Goal: Task Accomplishment & Management: Use online tool/utility

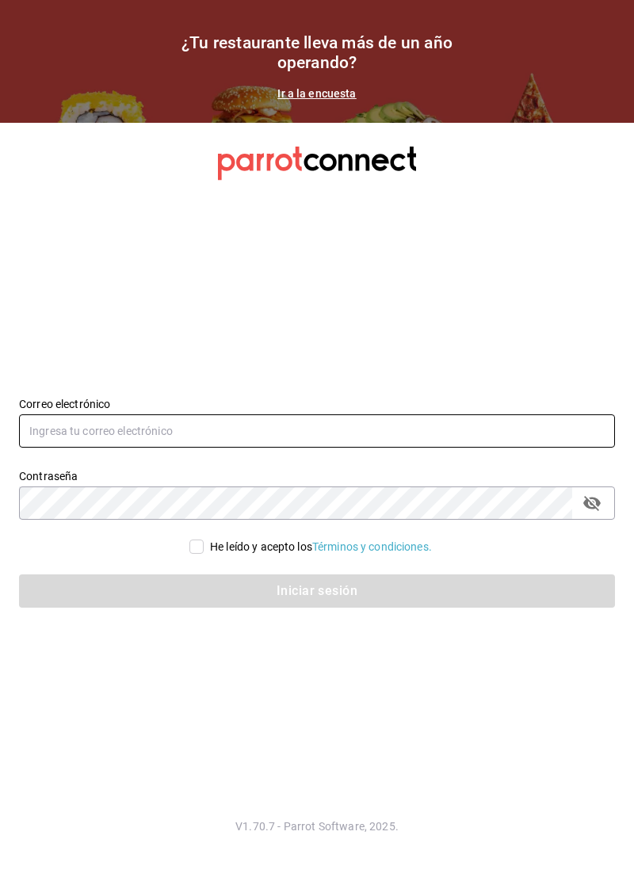
click at [428, 448] on input "text" at bounding box center [317, 430] width 596 height 33
type input "C"
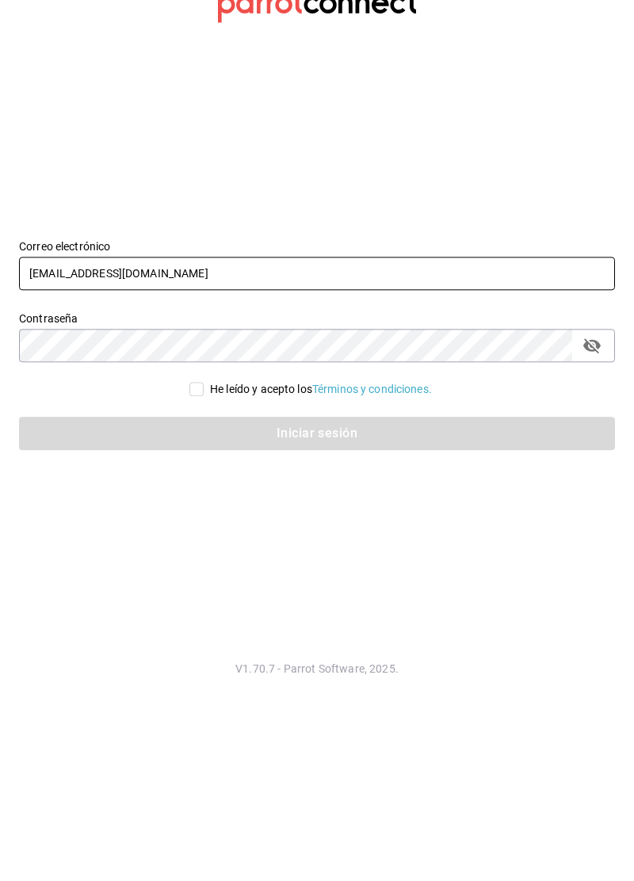
type input "[EMAIL_ADDRESS][DOMAIN_NAME]"
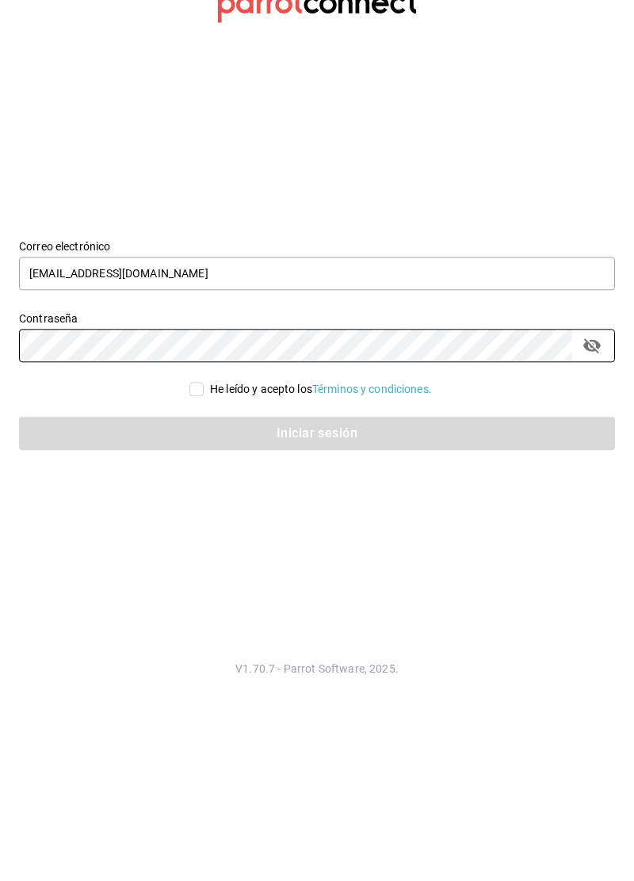
click at [199, 554] on input "He leído y acepto los Términos y condiciones." at bounding box center [196, 546] width 14 height 14
checkbox input "true"
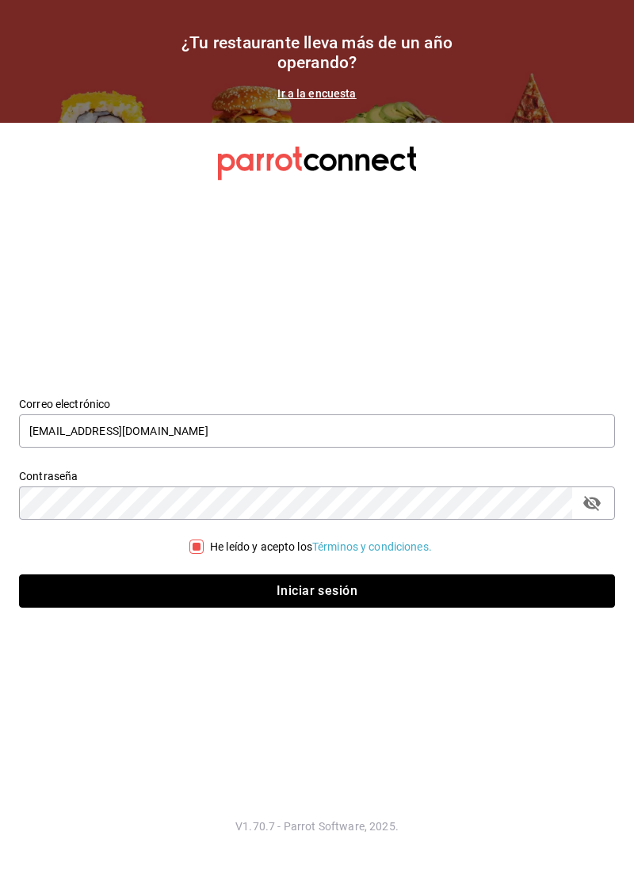
click at [366, 608] on button "Iniciar sesión" at bounding box center [317, 590] width 596 height 33
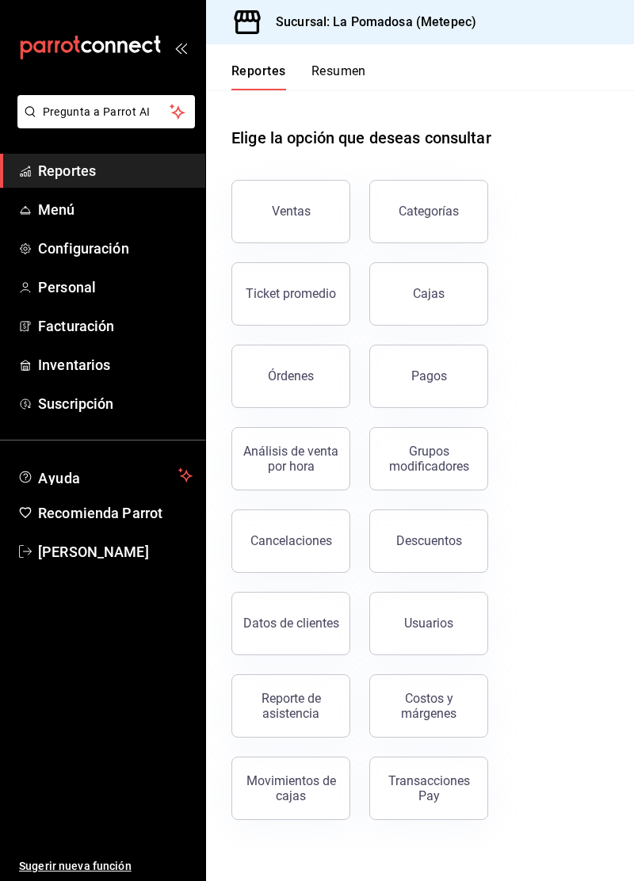
click at [55, 207] on span "Menú" at bounding box center [115, 209] width 154 height 21
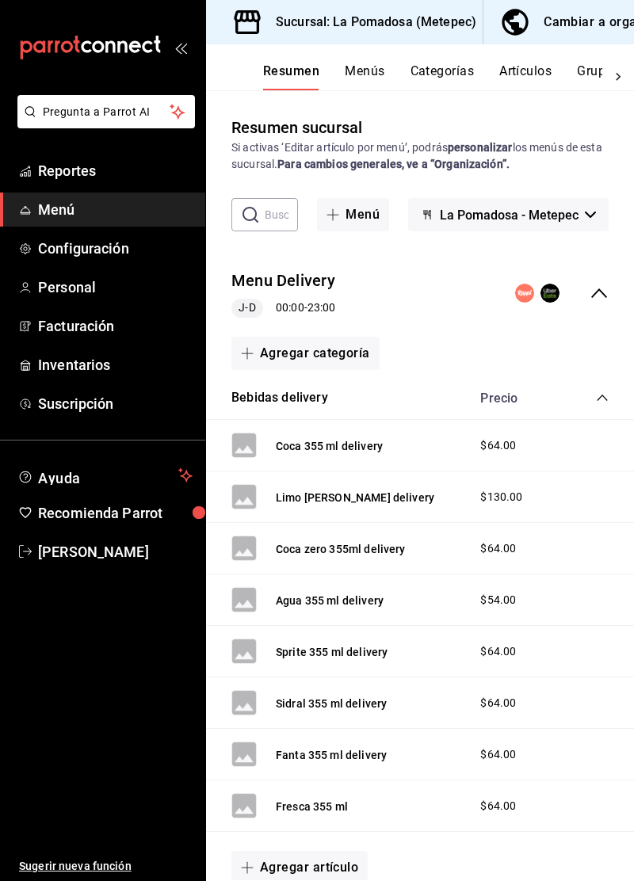
click at [608, 19] on div "Cambiar a organización" at bounding box center [614, 22] width 143 height 22
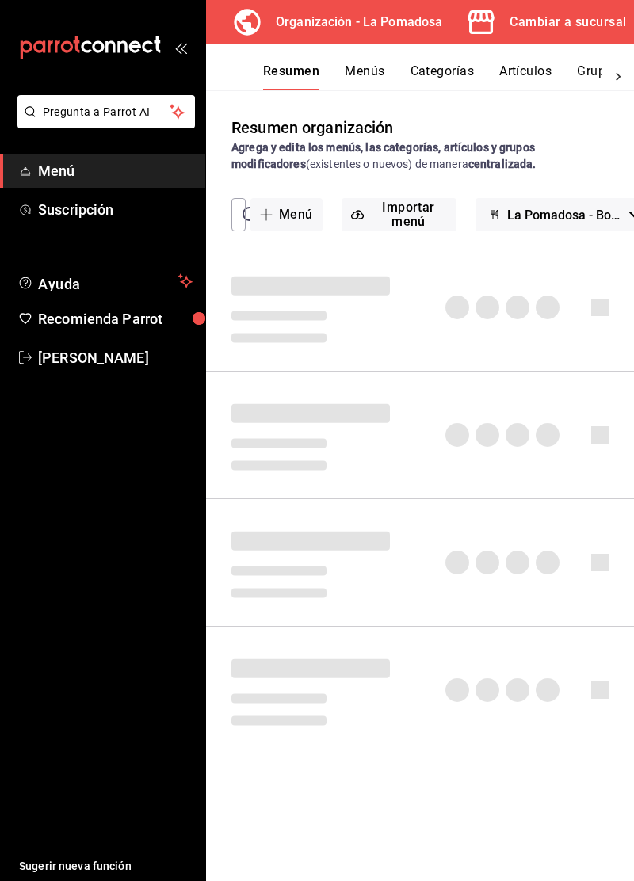
click at [526, 67] on button "Artículos" at bounding box center [525, 76] width 52 height 27
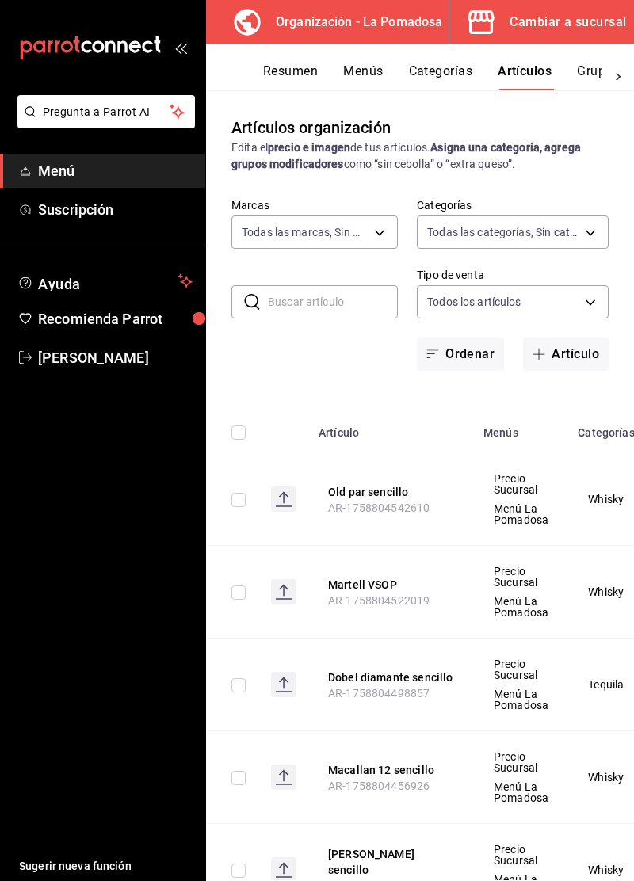
type input "9f12bf36-0f27-4c86-b0de-43bfd2d47937"
type input "8046ac17-78c4-4c04-86b0-4195422d0950,c2b82cfe-48ae-47e2-b7b4-fb515b7f67d8,808a3…"
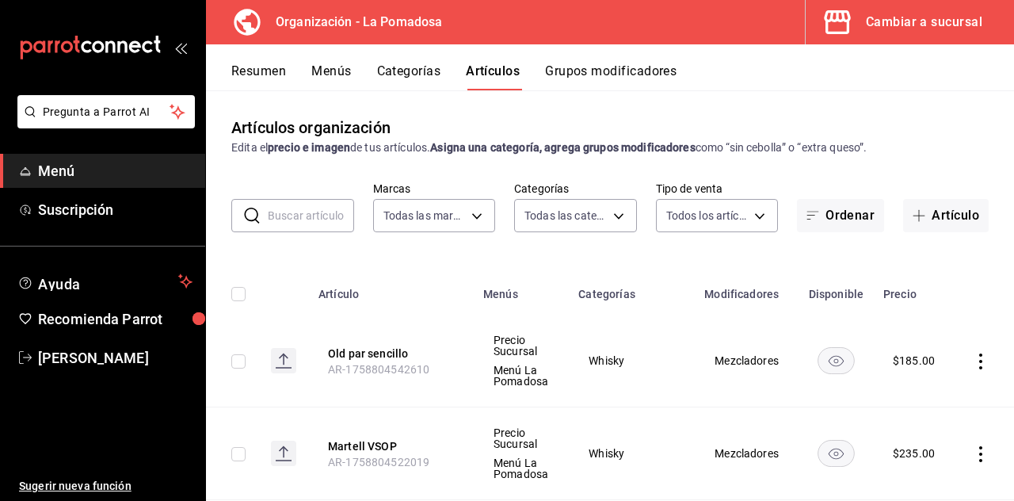
click at [390, 351] on button "Old par sencillo" at bounding box center [391, 353] width 127 height 16
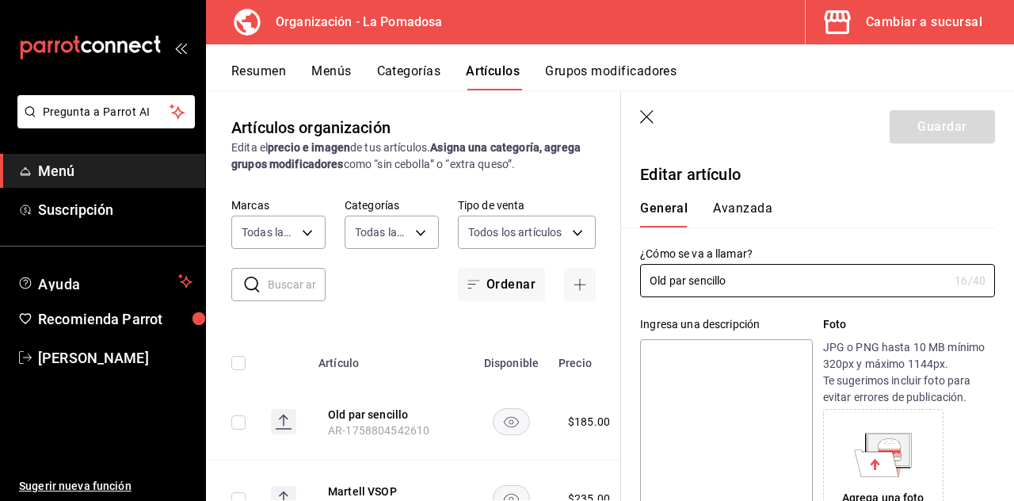
type input "$185.00"
radio input "false"
radio input "true"
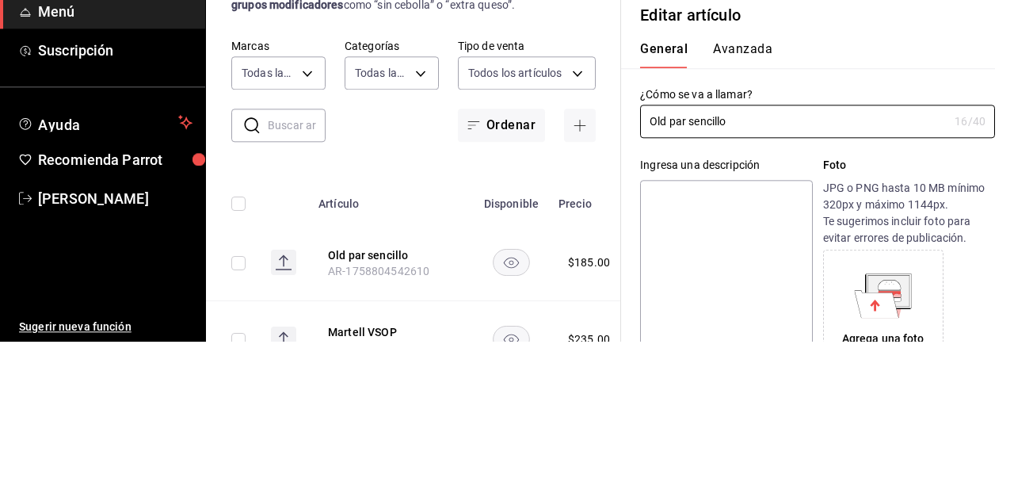
click at [633, 283] on input "Old par sencillo" at bounding box center [794, 281] width 308 height 32
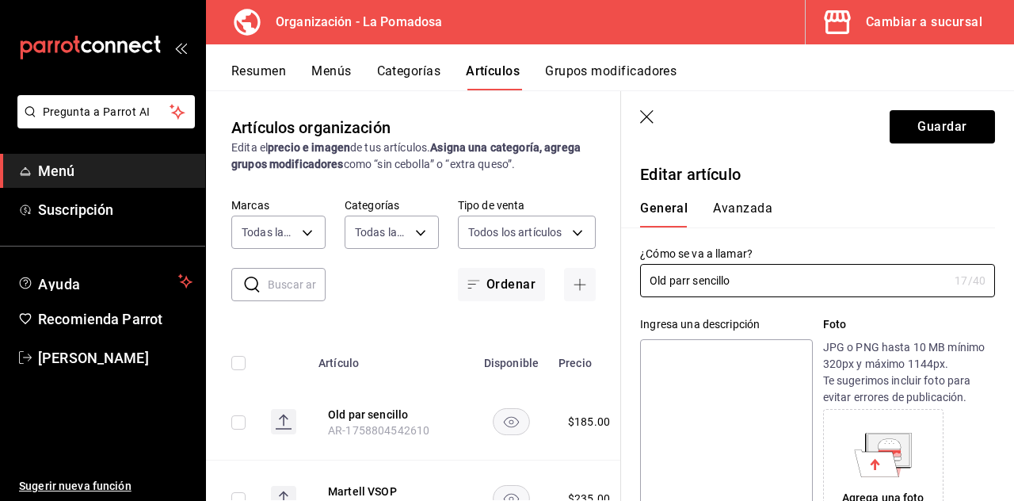
type input "Old parr sencillo"
click at [633, 130] on button "Guardar" at bounding box center [942, 126] width 105 height 33
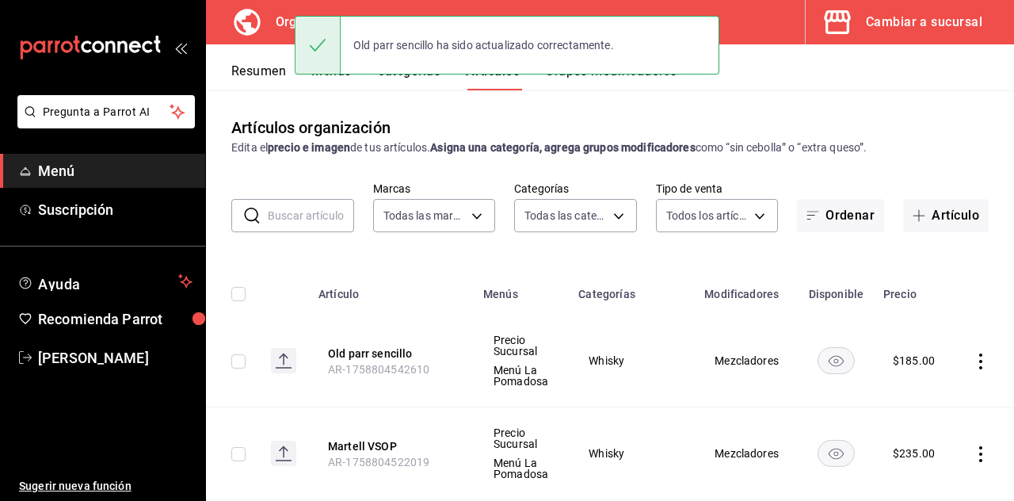
click at [633, 213] on button "Artículo" at bounding box center [946, 215] width 86 height 33
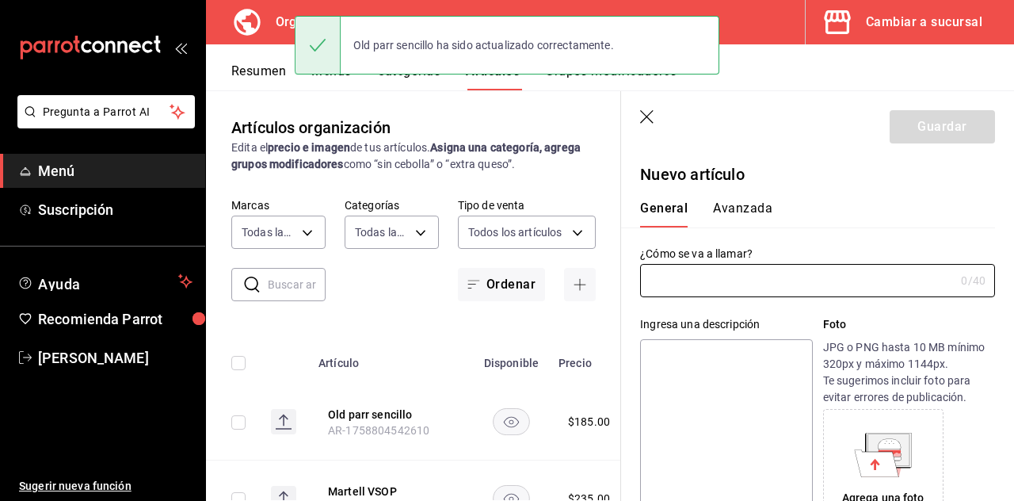
type input "AR-1758815173368"
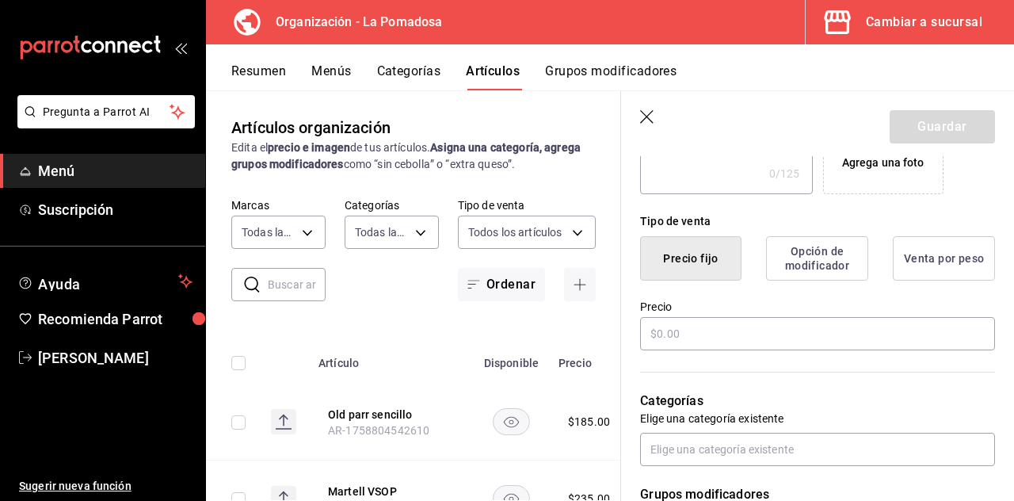
scroll to position [383, 0]
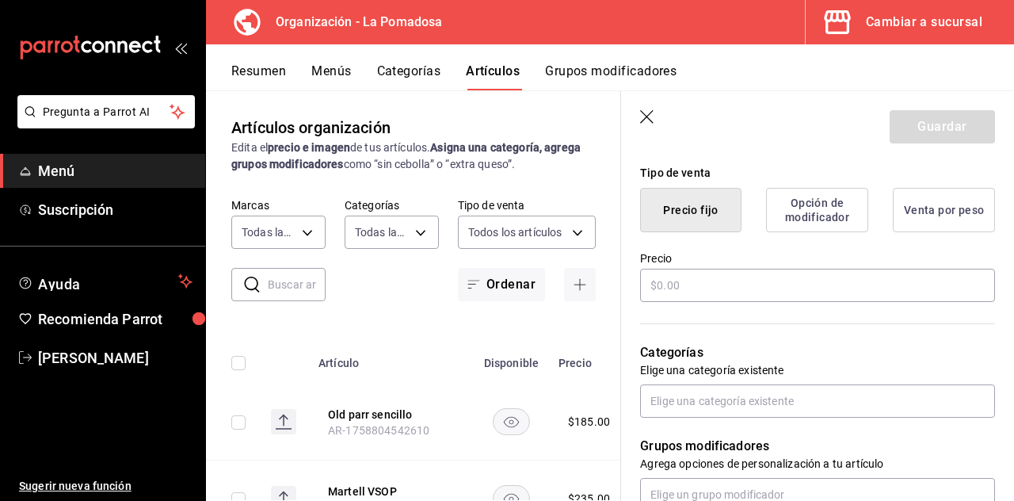
type input "Zacapa 23 sencillo"
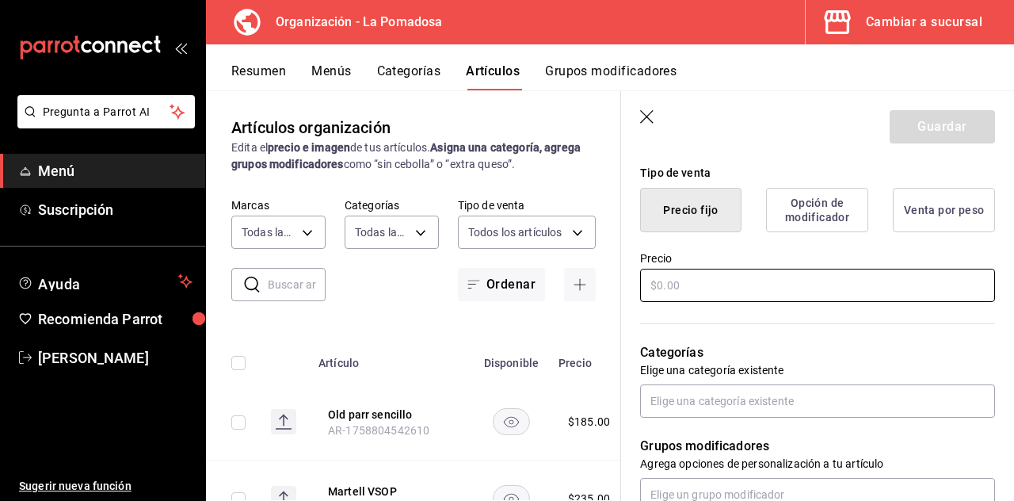
click at [633, 288] on input "text" at bounding box center [817, 285] width 355 height 33
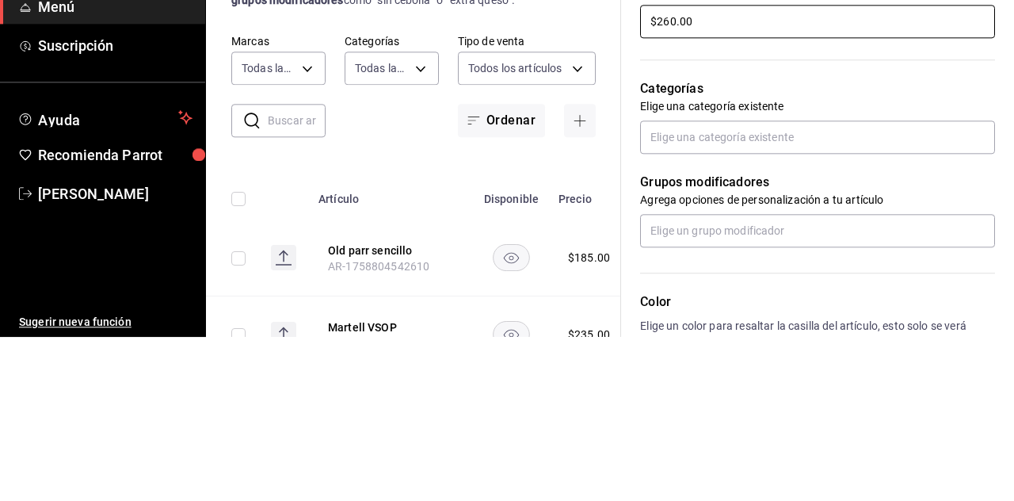
scroll to position [483, 0]
type input "$260.00"
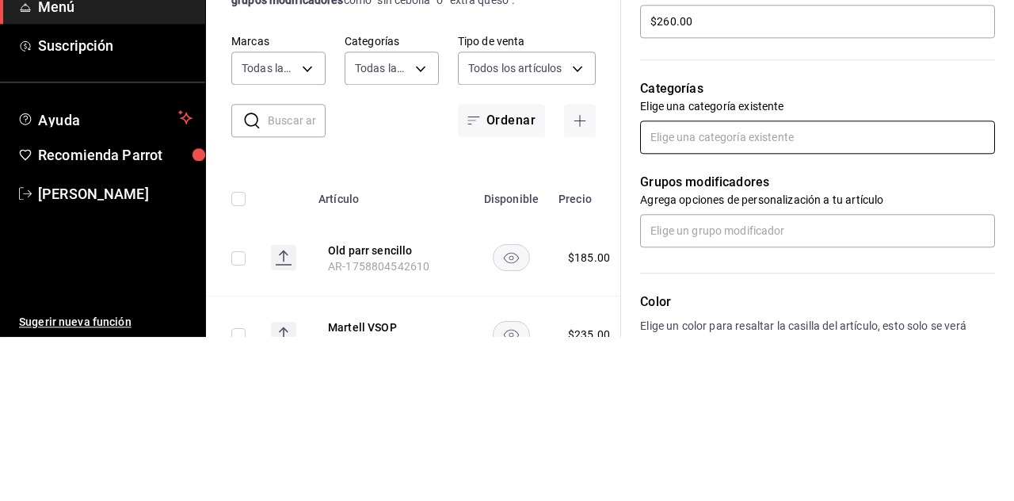
click at [633, 304] on input "text" at bounding box center [817, 300] width 355 height 33
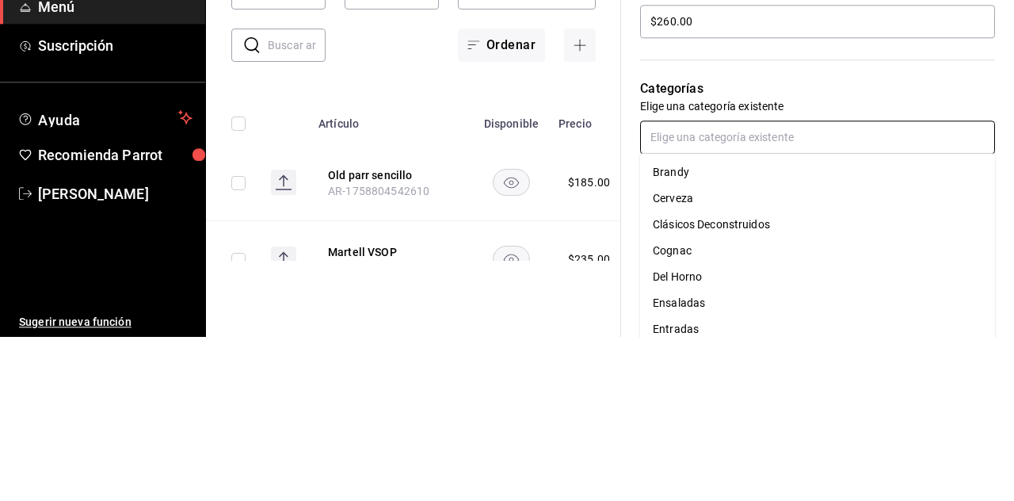
type input "w"
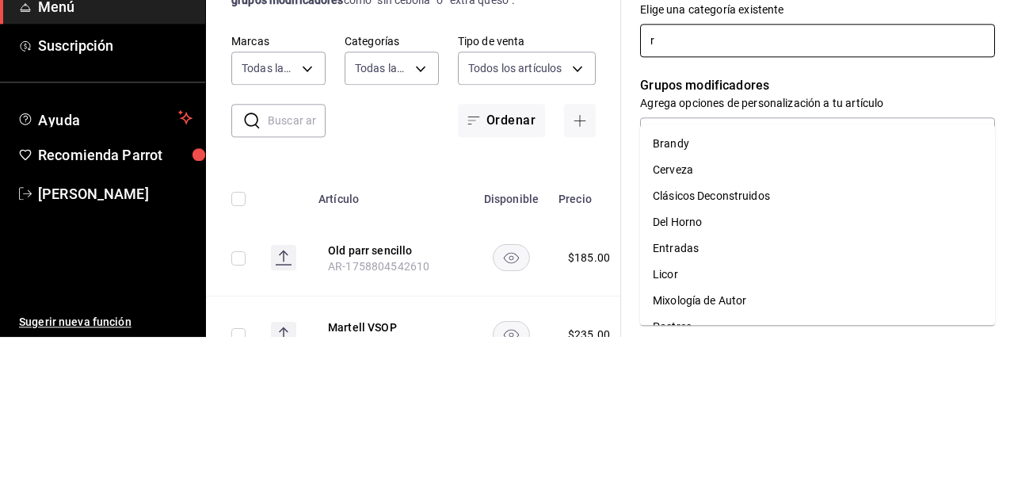
scroll to position [592, 0]
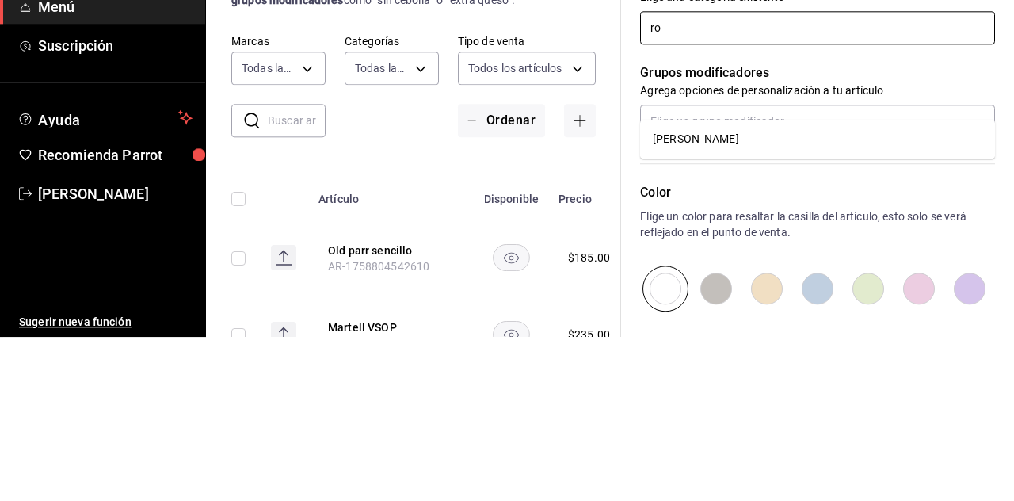
type input "[PERSON_NAME]"
click at [633, 290] on li "[PERSON_NAME]" at bounding box center [817, 303] width 355 height 26
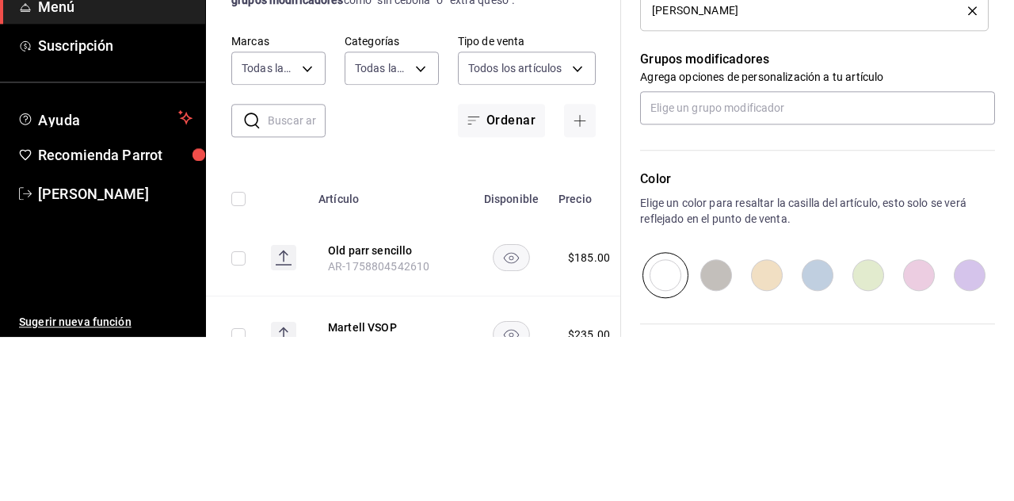
scroll to position [659, 0]
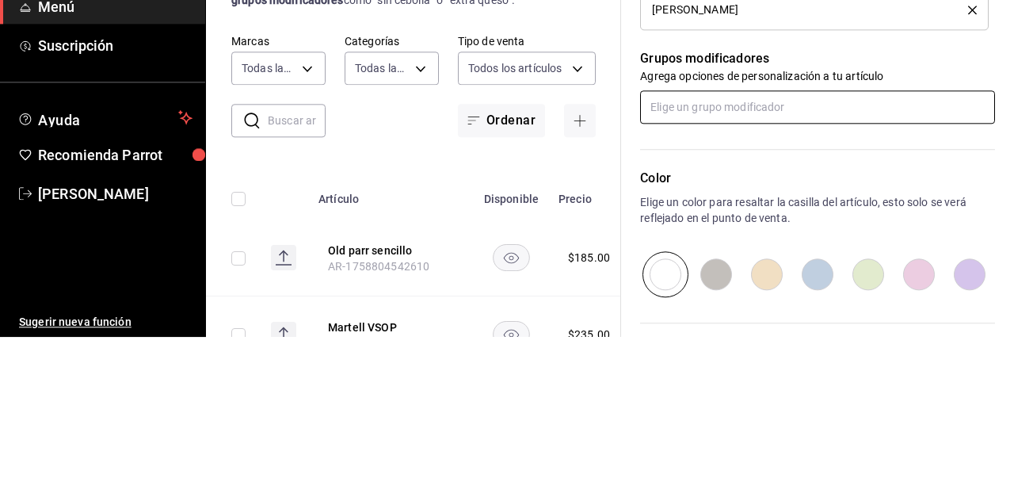
click at [633, 275] on input "text" at bounding box center [817, 270] width 355 height 33
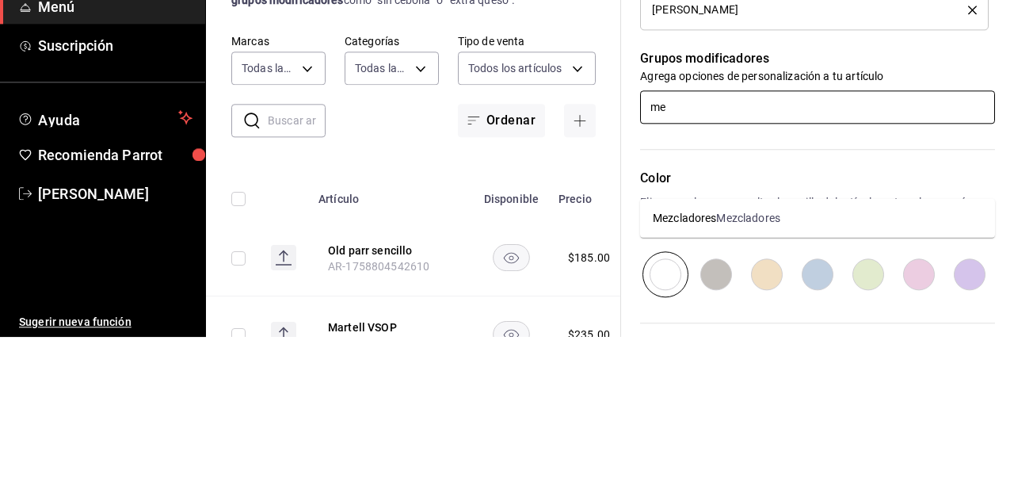
type input "mez"
click at [633, 373] on div "Mezcladores" at bounding box center [747, 381] width 63 height 17
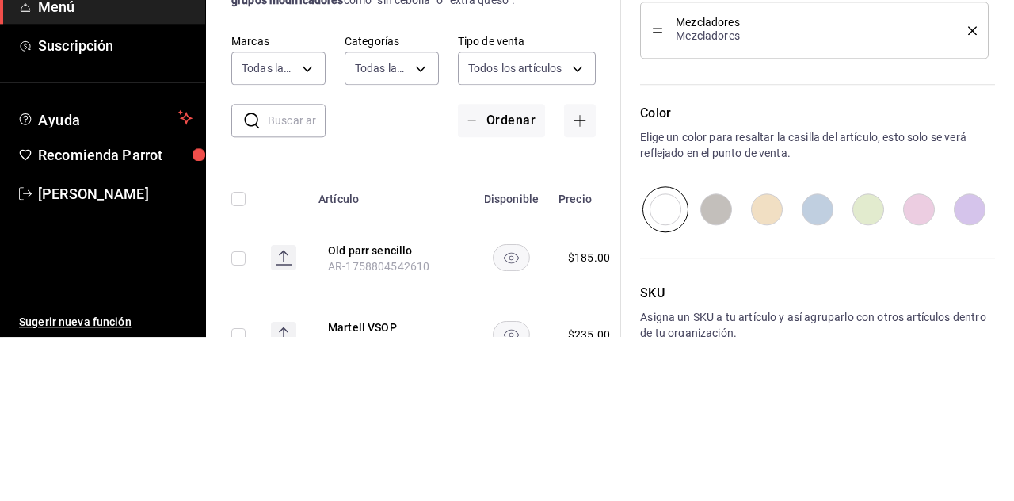
scroll to position [808, 0]
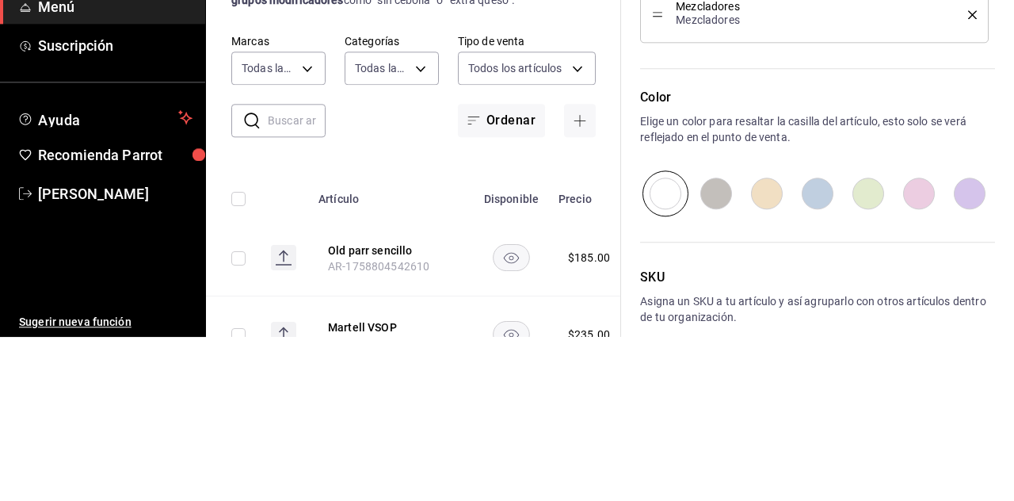
click at [633, 355] on input "radio" at bounding box center [817, 357] width 51 height 46
radio input "true"
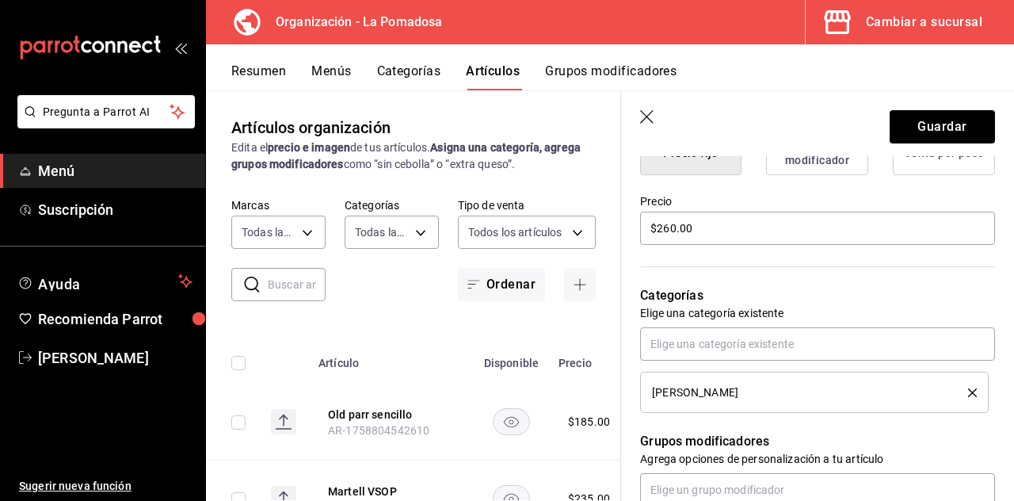
scroll to position [0, 0]
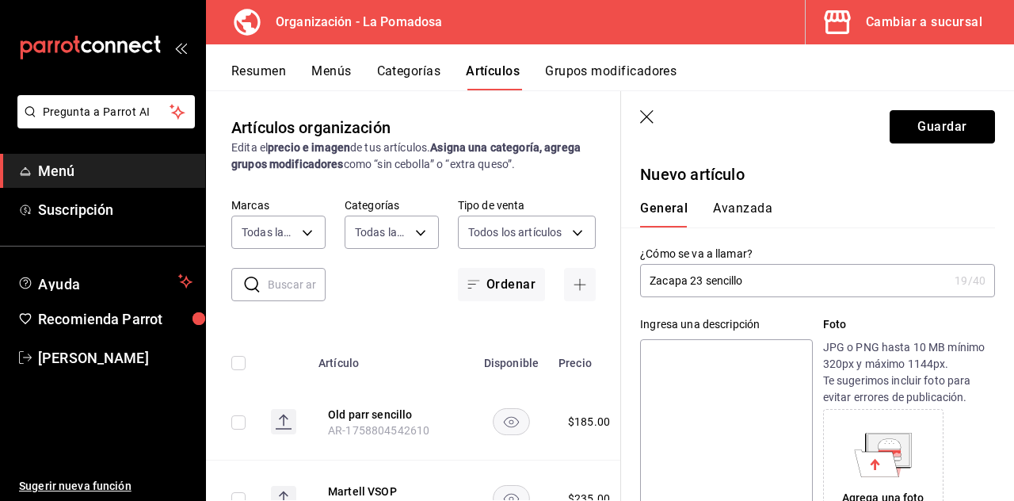
click at [633, 131] on button "Guardar" at bounding box center [942, 126] width 105 height 33
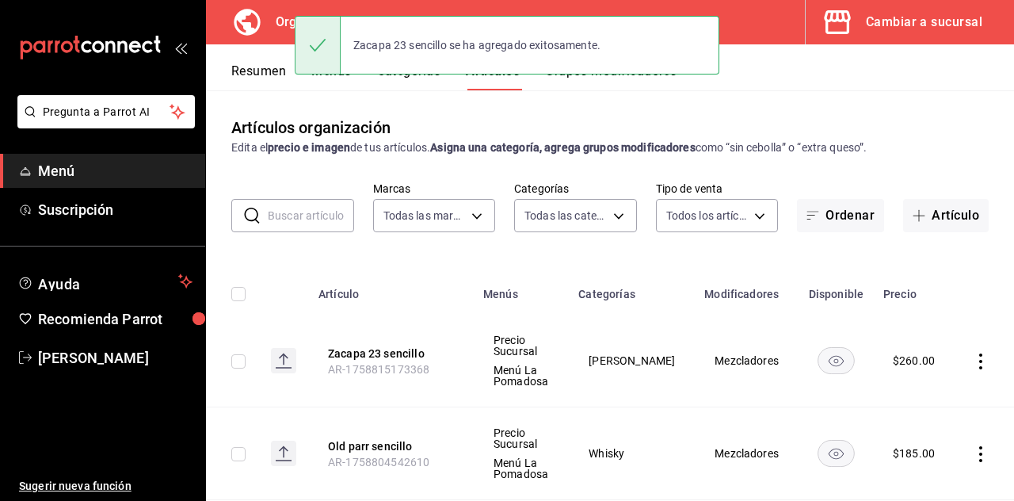
click at [633, 199] on button "Artículo" at bounding box center [946, 215] width 86 height 33
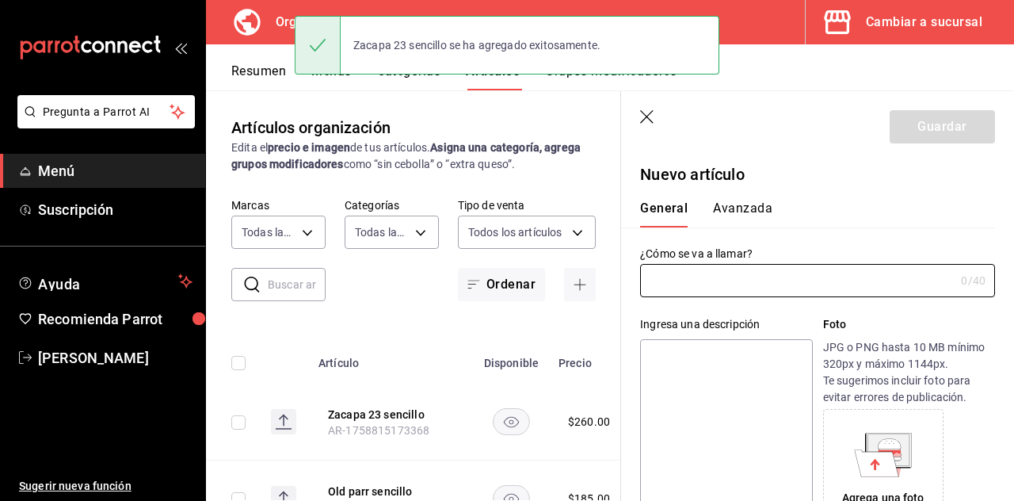
type input "AR-1758815270803"
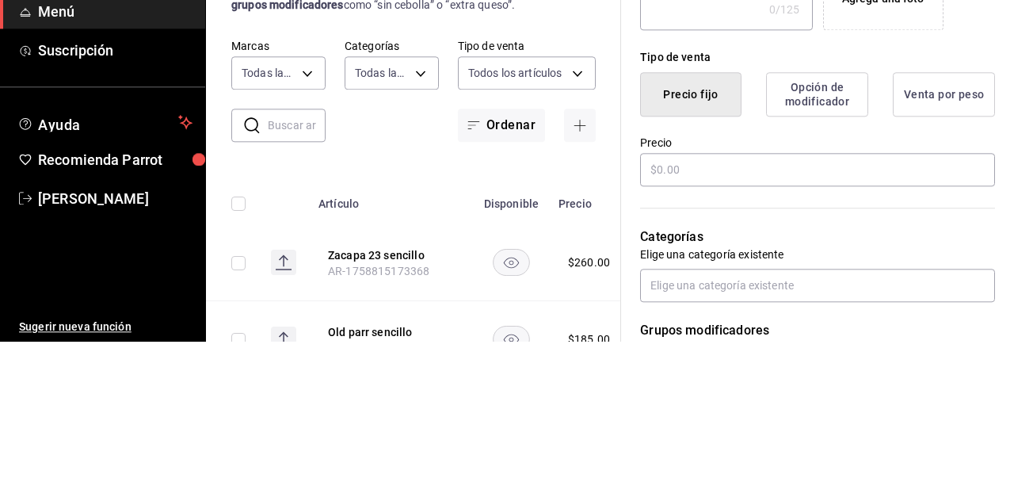
scroll to position [371, 0]
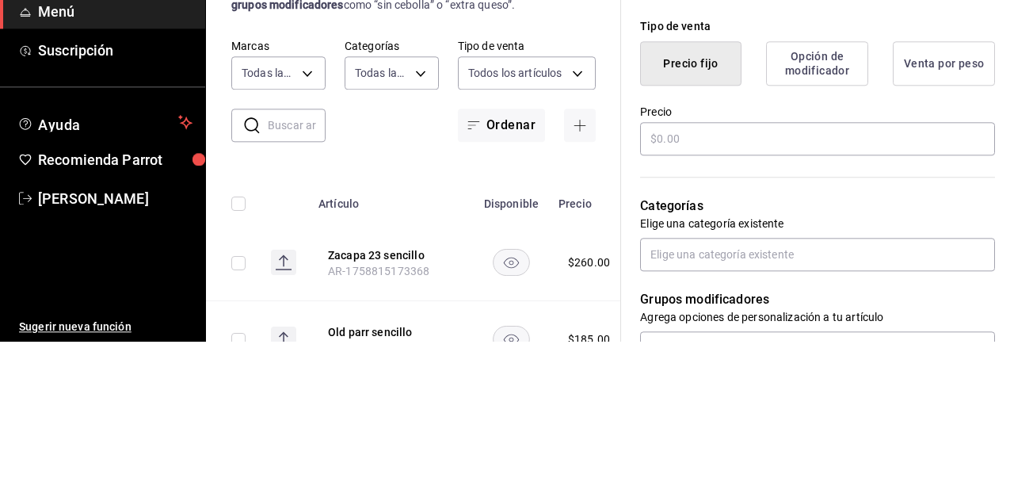
type input "[PERSON_NAME] bourbon sencillo"
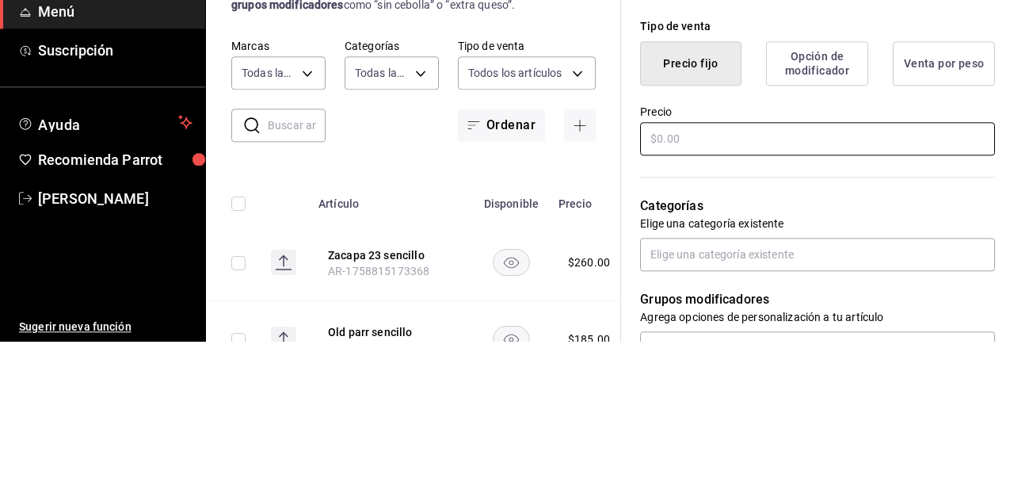
click at [633, 293] on div "¿Cómo se va a llamar? [PERSON_NAME] bourbon sencillo 24 /40 ¿Cómo se va a llama…" at bounding box center [808, 361] width 374 height 1008
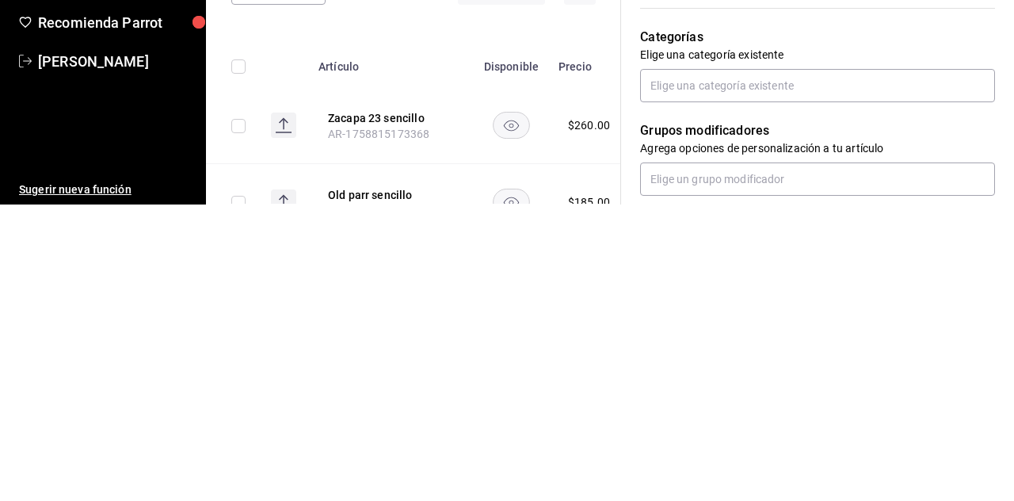
scroll to position [428, 0]
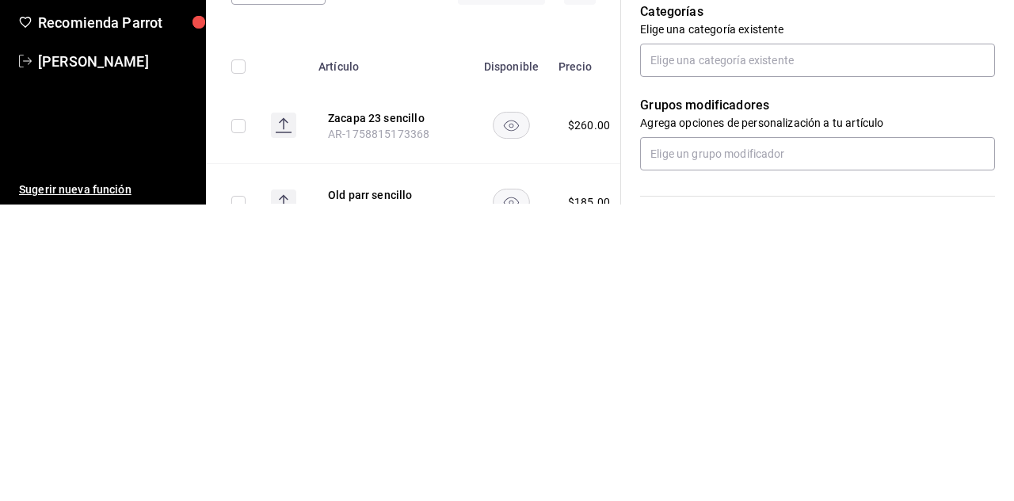
type input "$189.00"
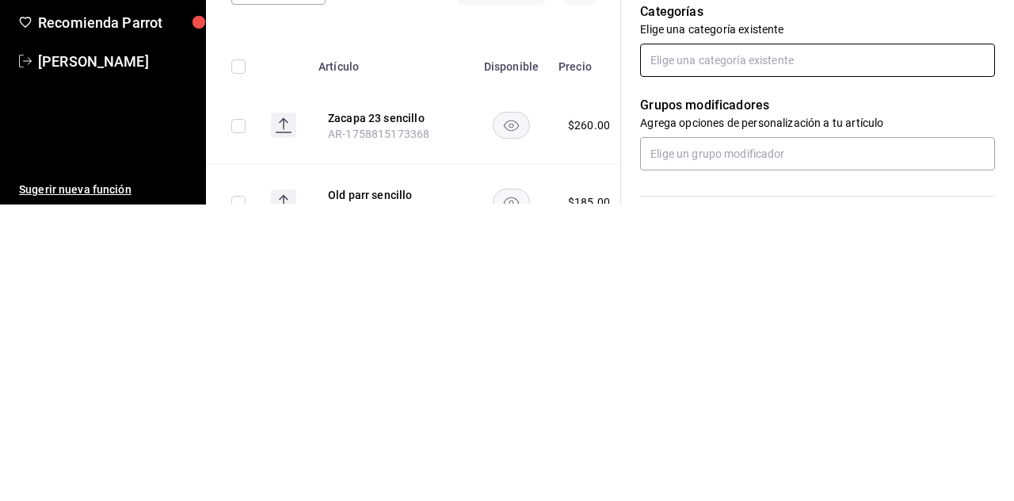
click at [633, 360] on input "text" at bounding box center [817, 356] width 355 height 33
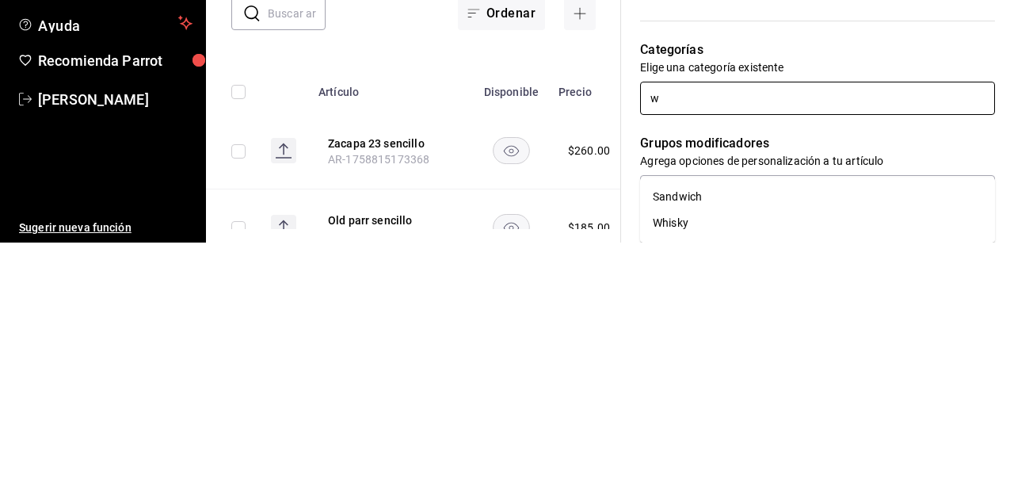
type input "wh"
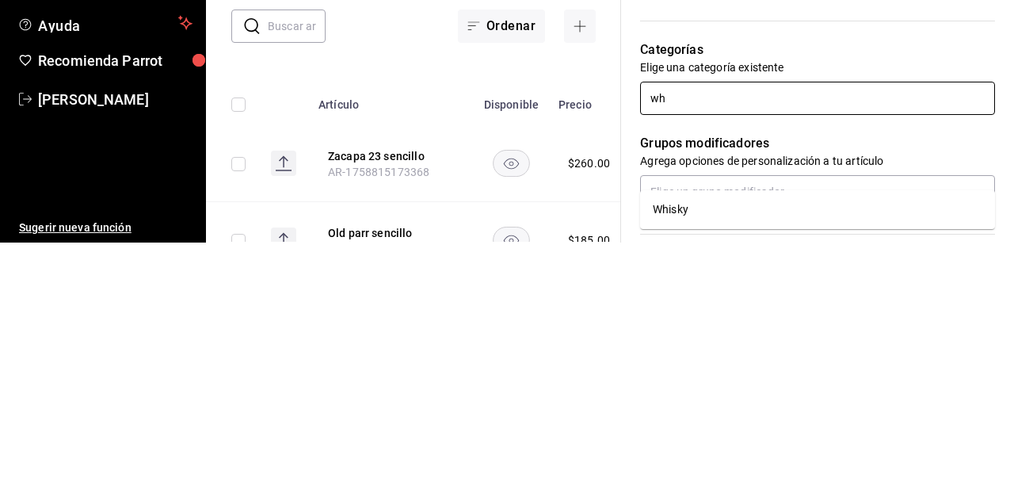
click at [633, 455] on li "Whisky" at bounding box center [817, 468] width 355 height 26
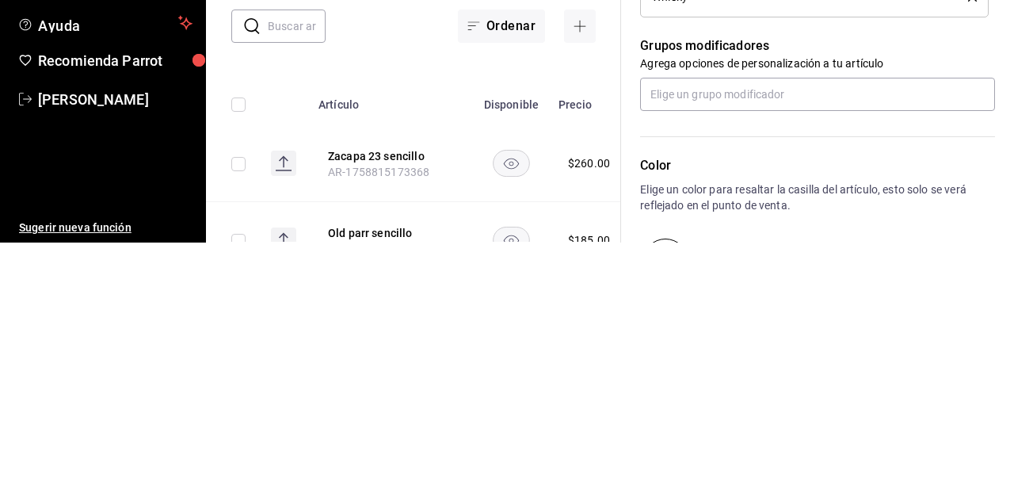
scroll to position [578, 0]
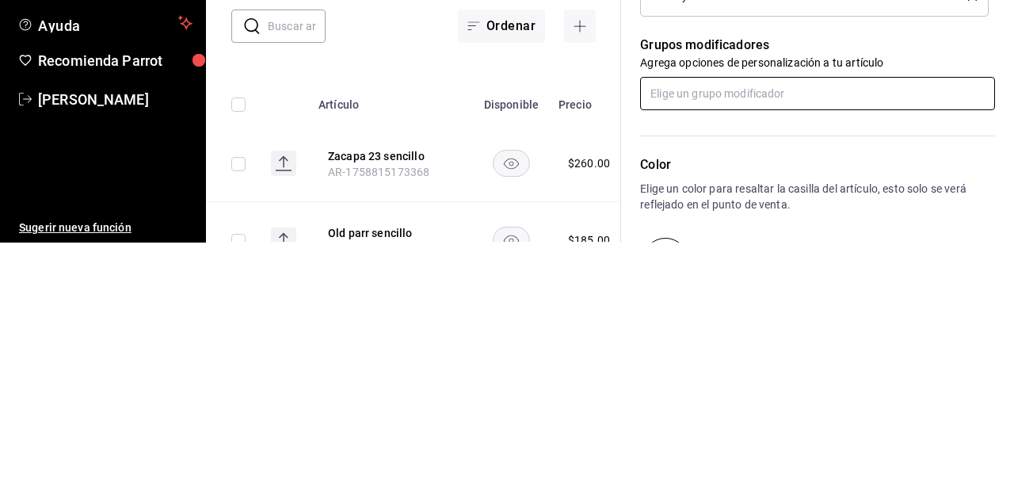
click at [633, 353] on input "text" at bounding box center [817, 351] width 355 height 33
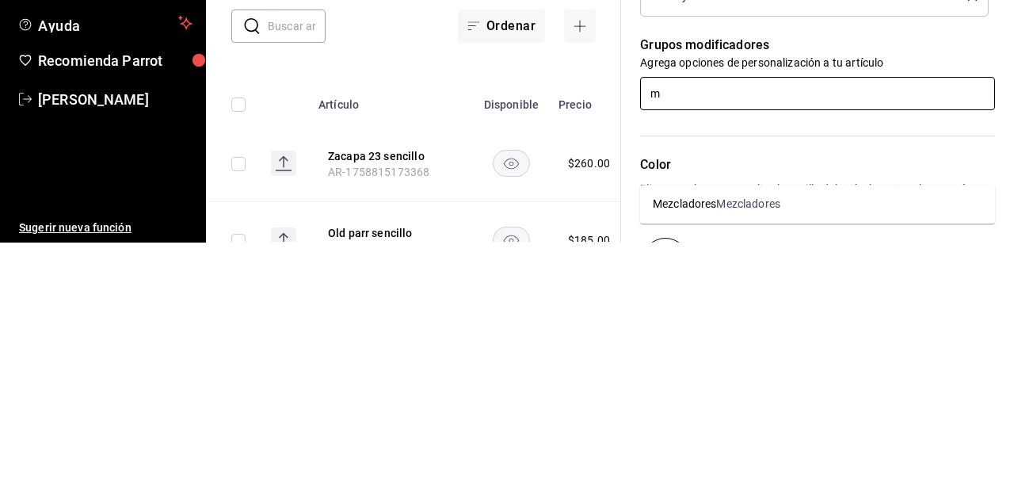
type input "me"
click at [633, 454] on div "Mezcladores" at bounding box center [747, 462] width 63 height 17
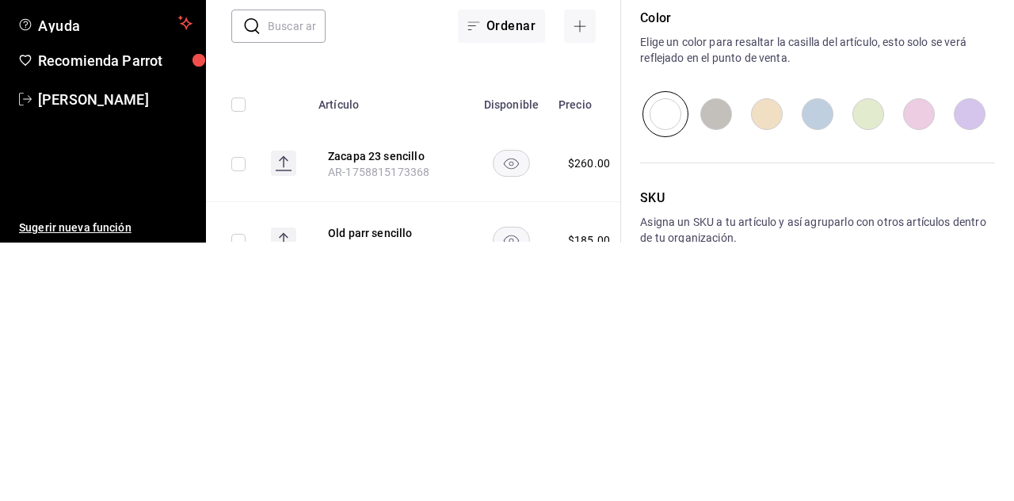
scroll to position [808, 0]
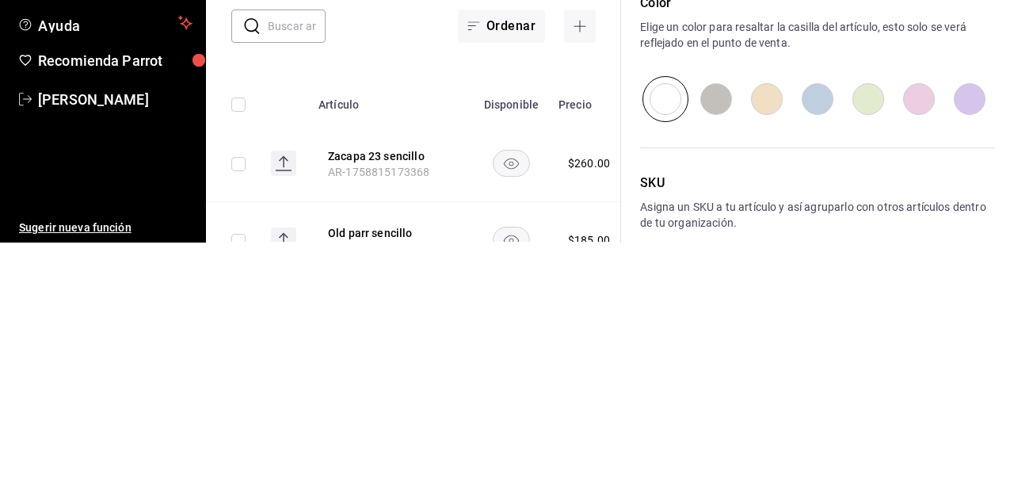
click at [633, 347] on input "radio" at bounding box center [817, 357] width 51 height 46
radio input "true"
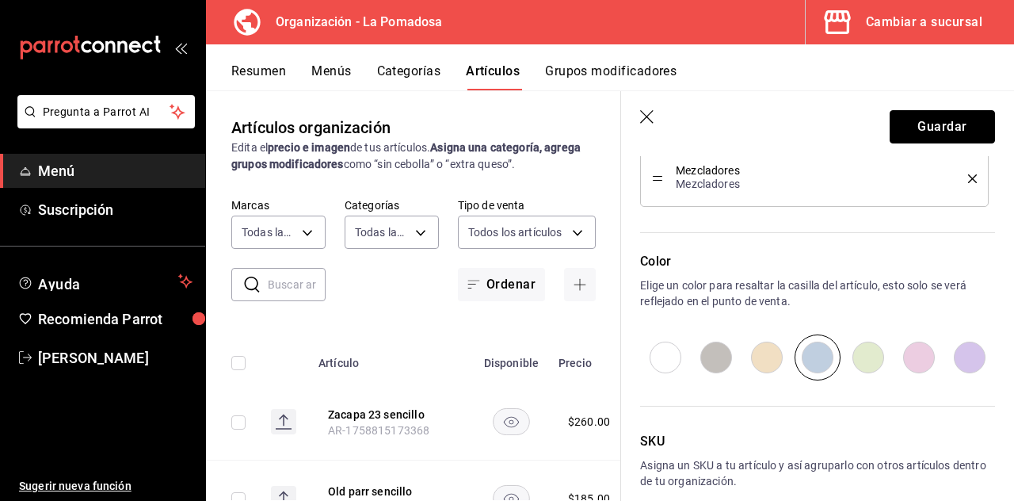
click at [633, 127] on button "Guardar" at bounding box center [942, 126] width 105 height 33
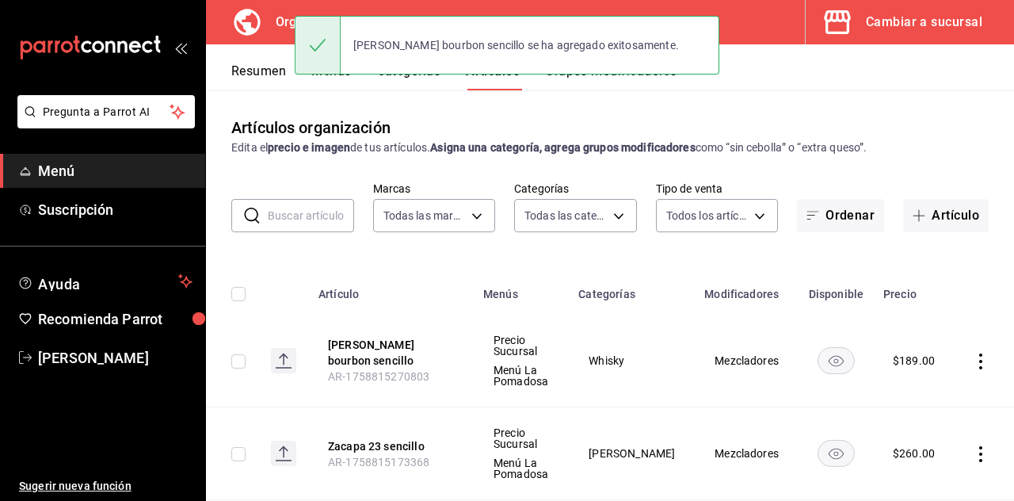
click at [633, 199] on button "Artículo" at bounding box center [946, 215] width 86 height 33
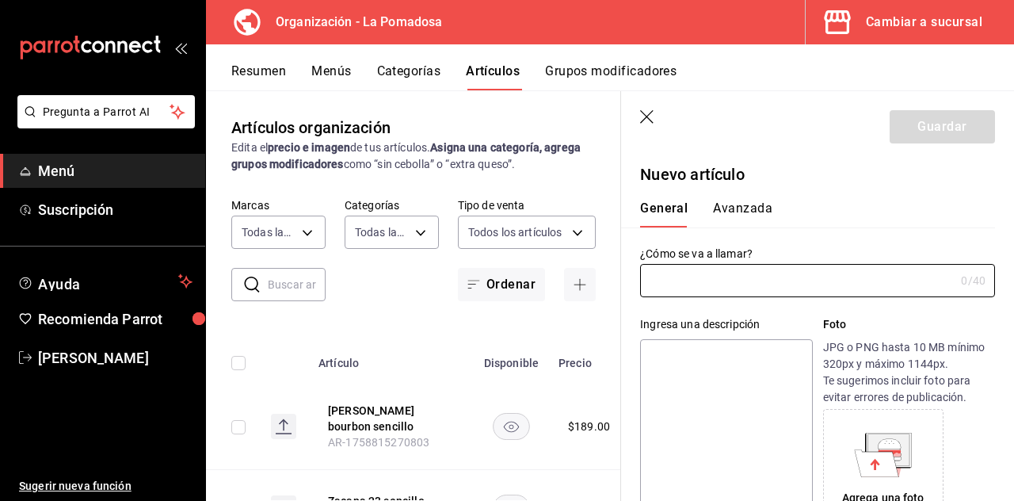
type input "AR-1758815298521"
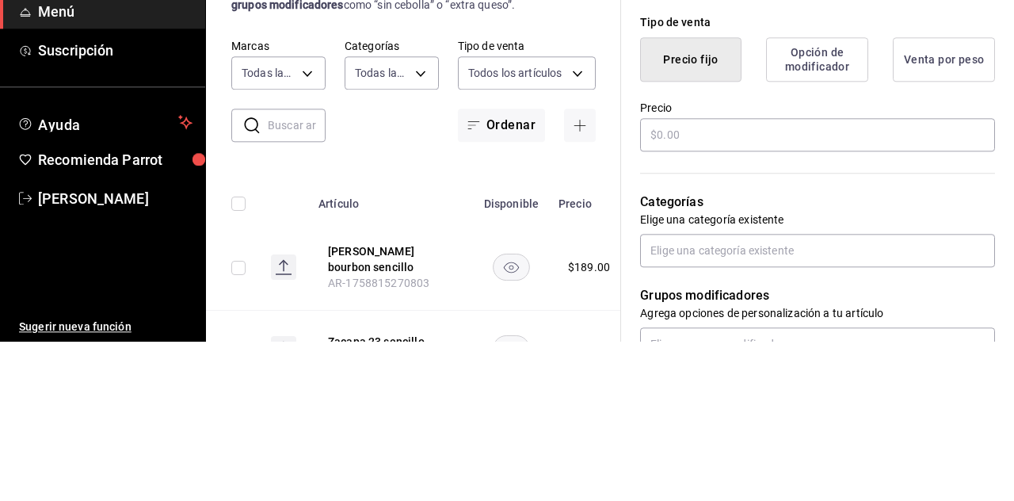
scroll to position [376, 0]
type input "Tradicional reposado sencillo"
click at [633, 295] on div "¿Cómo se va a llamar? Tradicional reposado sencillo 29 /40 ¿Cómo se va a llamar…" at bounding box center [808, 355] width 374 height 1008
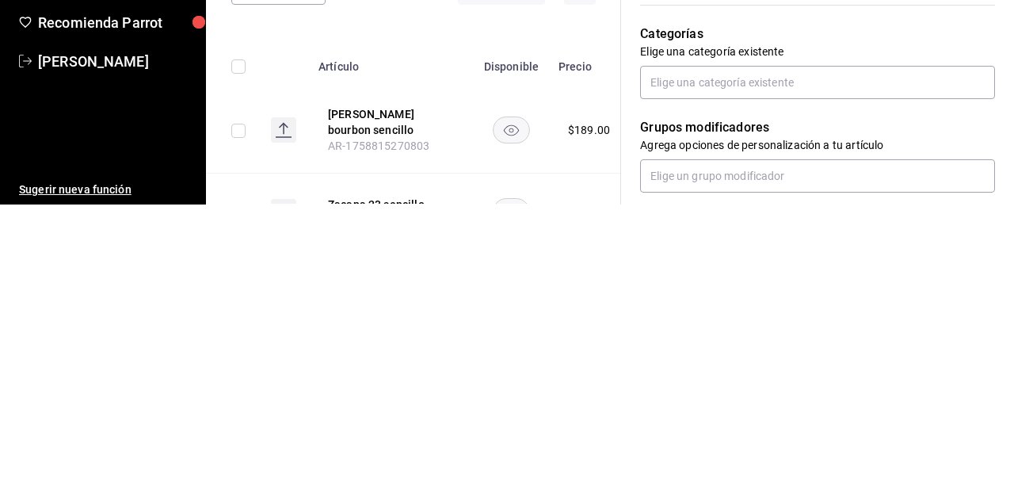
scroll to position [407, 0]
type input "$105.00"
click at [633, 379] on input "text" at bounding box center [817, 376] width 355 height 33
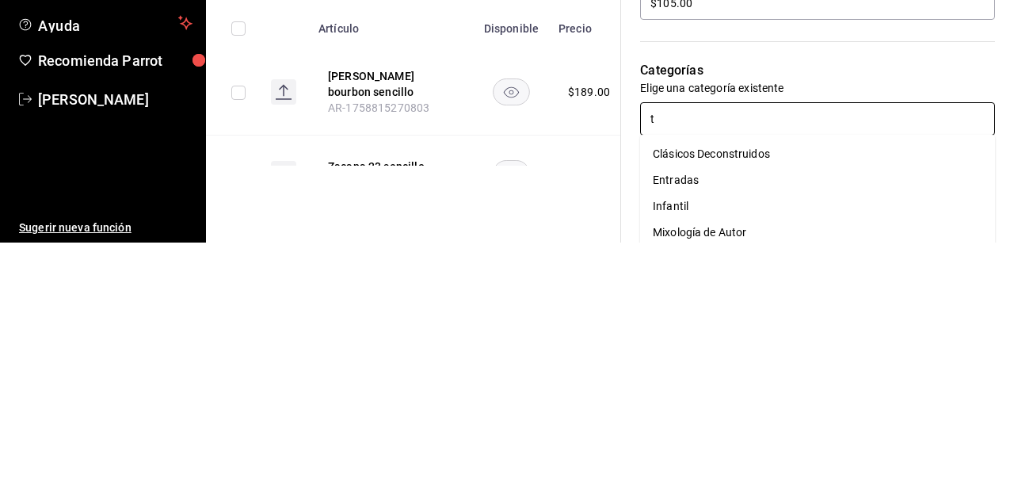
type input "te"
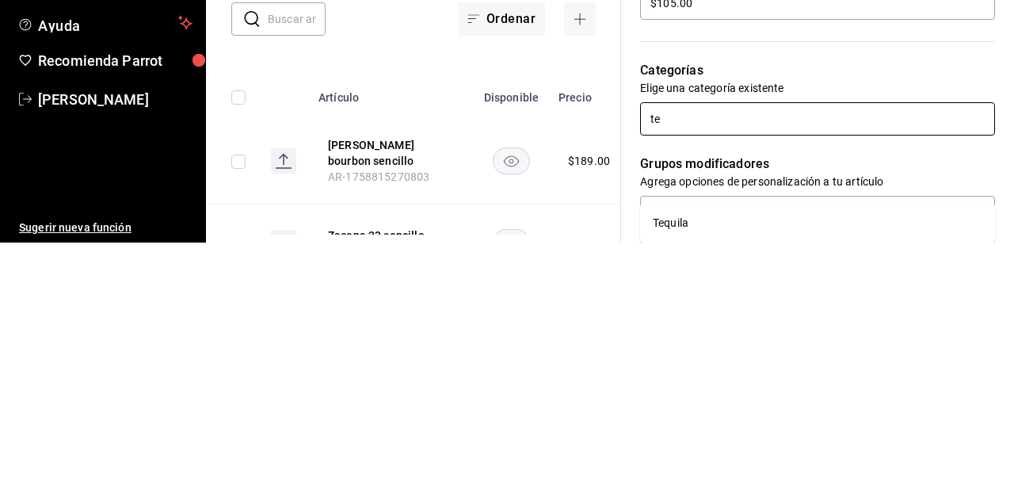
click at [633, 468] on li "Tequila" at bounding box center [817, 481] width 355 height 26
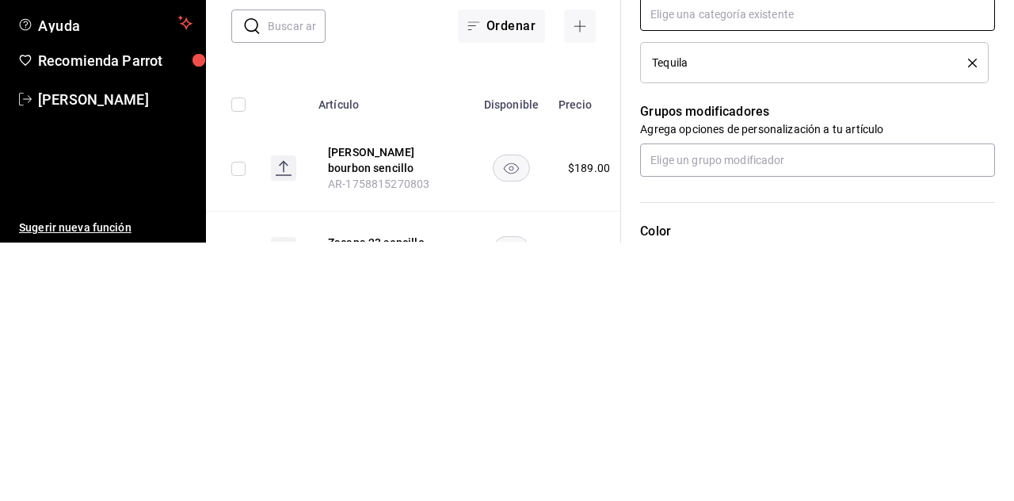
scroll to position [514, 0]
click at [633, 419] on input "text" at bounding box center [817, 415] width 355 height 33
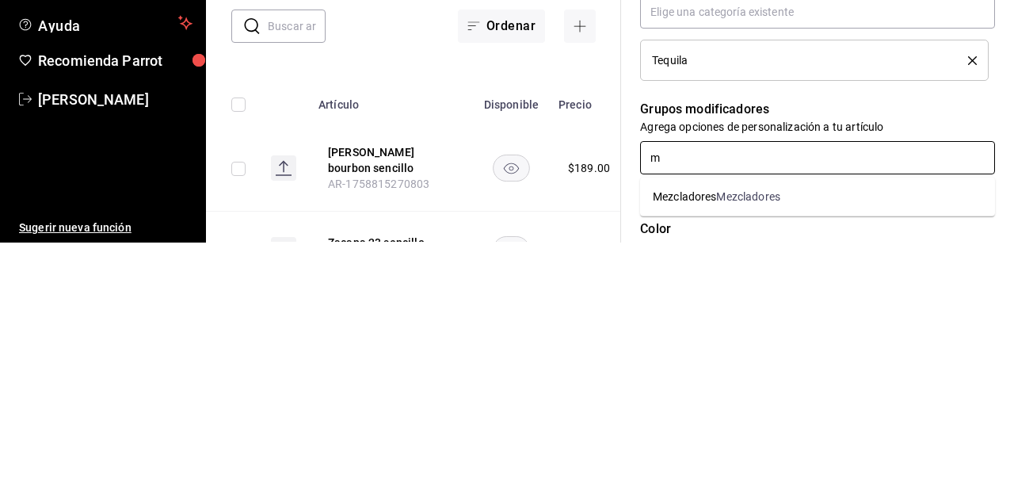
type input "me"
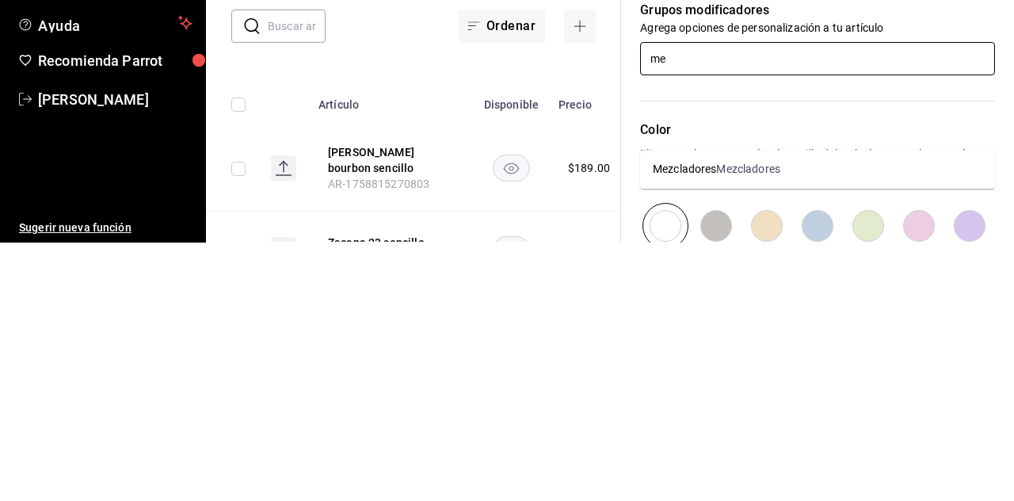
click at [633, 414] on li "Mezcladores Mezcladores" at bounding box center [817, 427] width 355 height 26
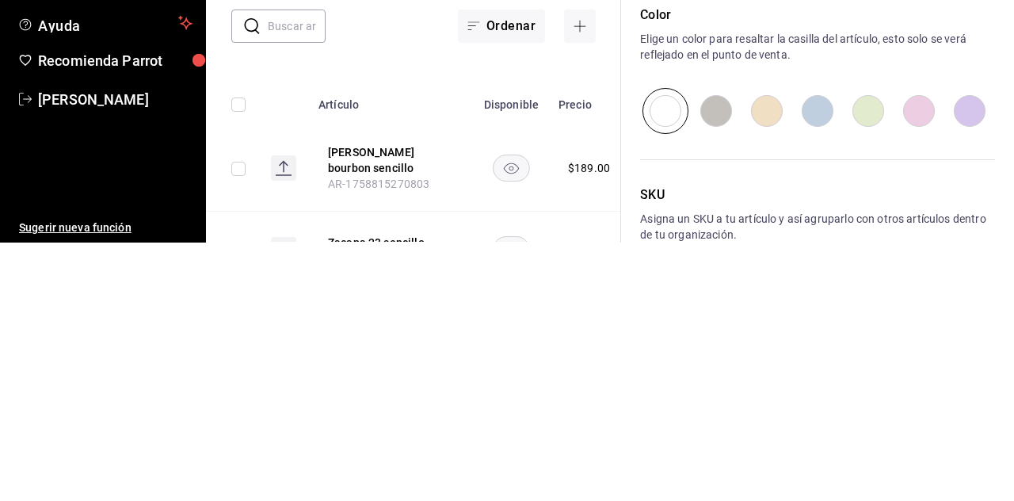
scroll to position [808, 0]
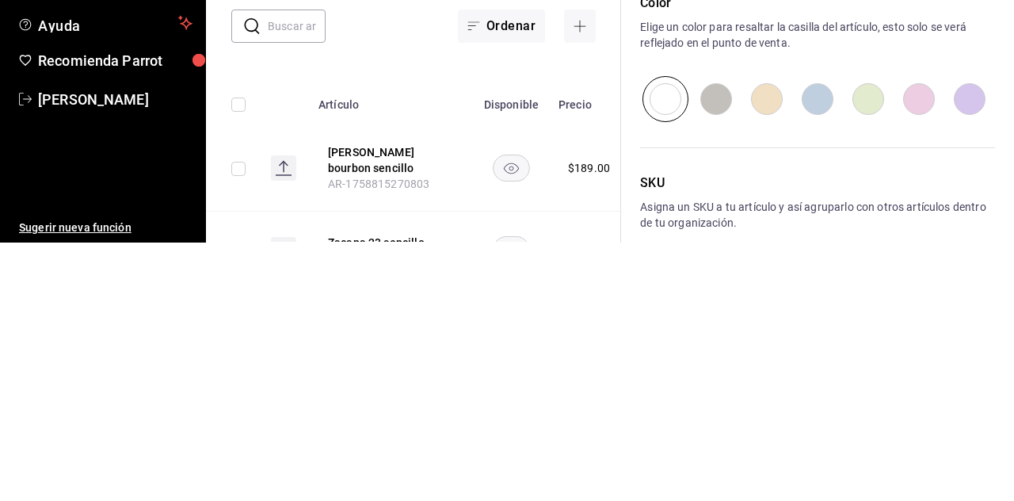
click at [633, 360] on input "radio" at bounding box center [817, 357] width 51 height 46
radio input "true"
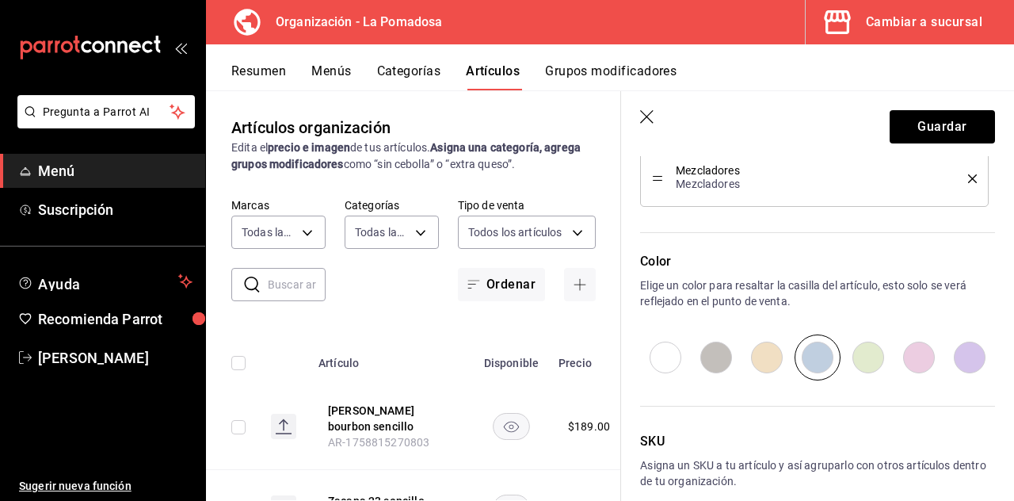
scroll to position [0, 0]
click at [633, 127] on button "Guardar" at bounding box center [942, 126] width 105 height 33
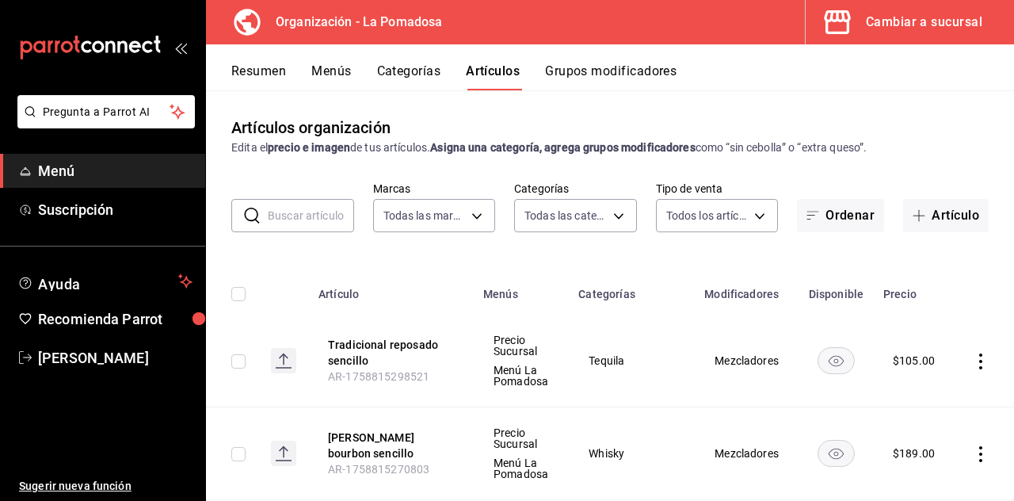
click at [633, 211] on button "Artículo" at bounding box center [946, 215] width 86 height 33
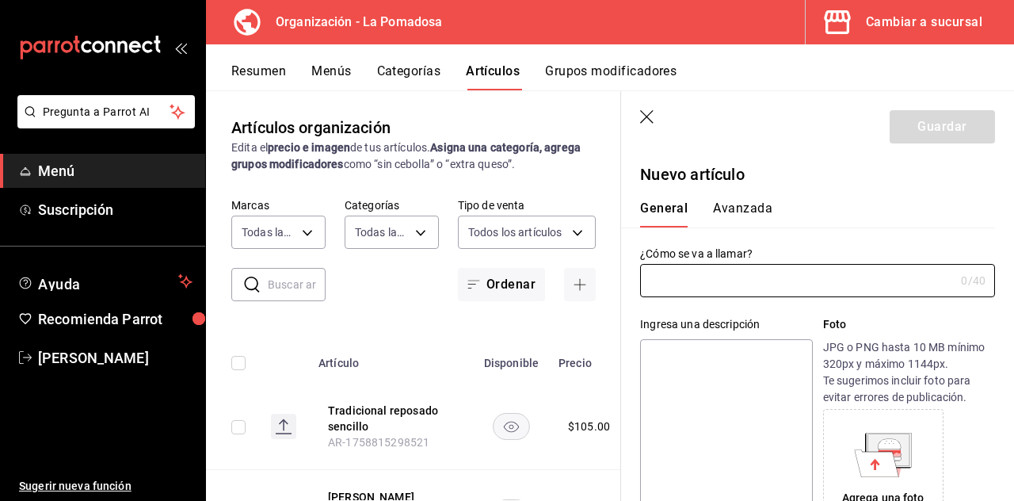
type input "AR-1758815333461"
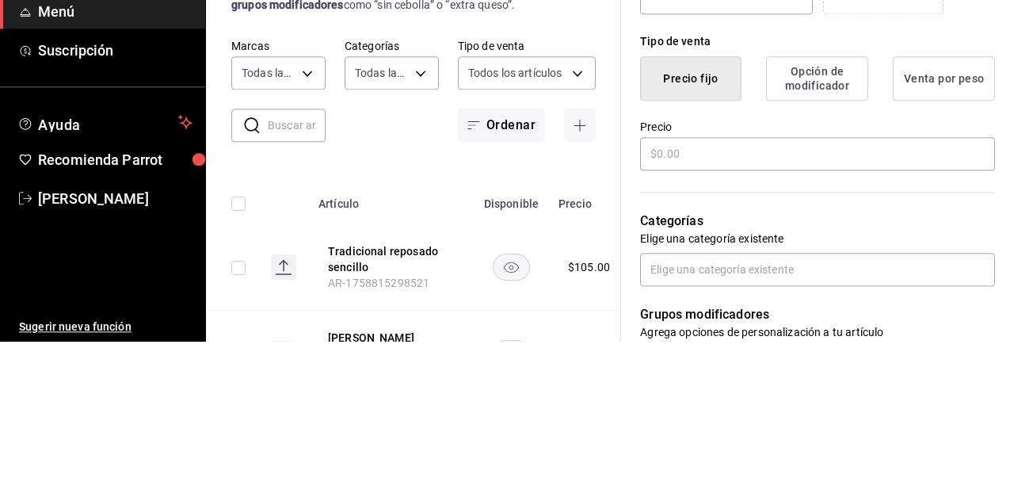
type input "Tradicional plata sencillo"
click at [633, 316] on div "¿Cómo se va a llamar? Tradicional plata sencillo 26 /40 ¿Cómo se va a llamar? I…" at bounding box center [808, 376] width 374 height 1008
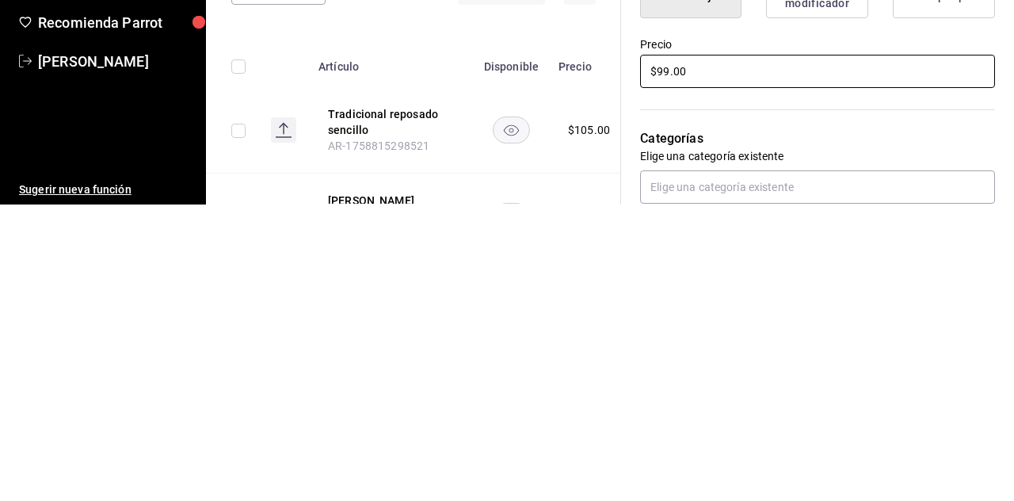
scroll to position [303, 0]
type input "$99.00"
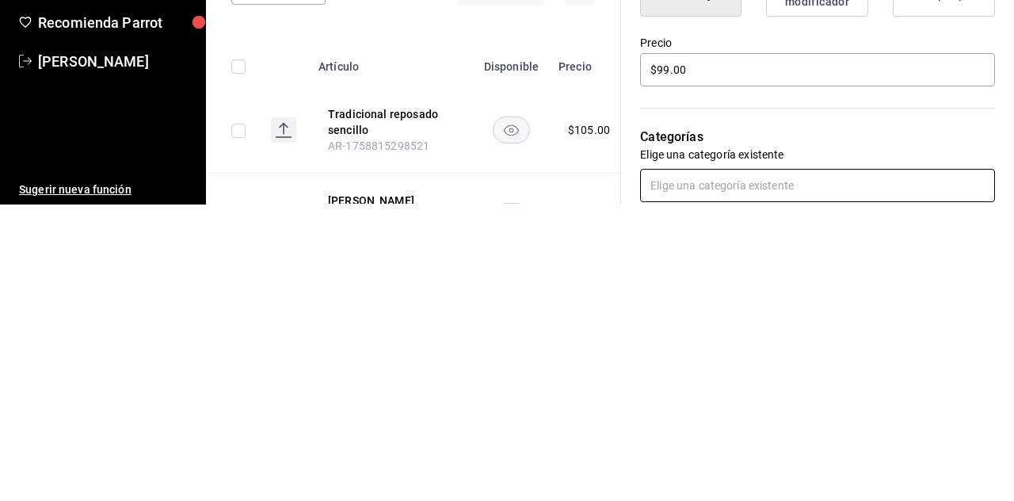
click at [633, 480] on input "text" at bounding box center [817, 481] width 355 height 33
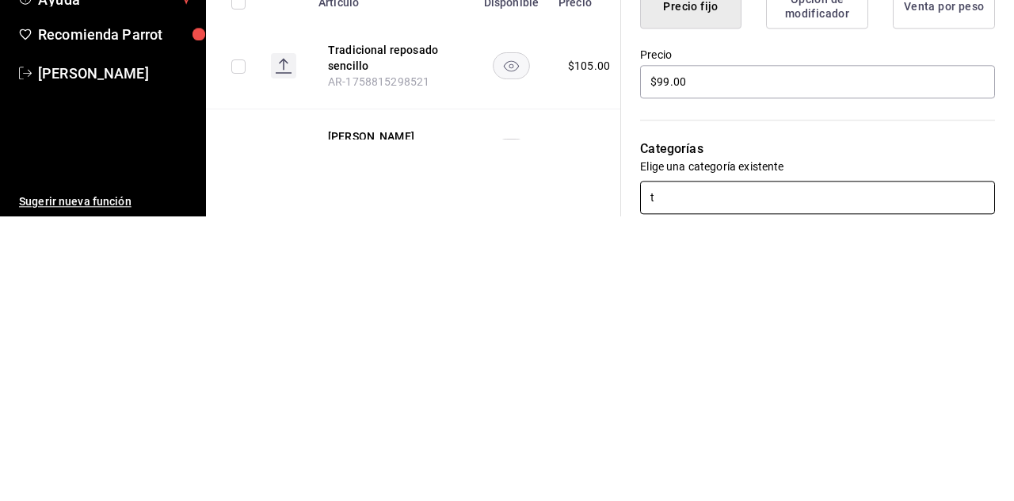
type input "te"
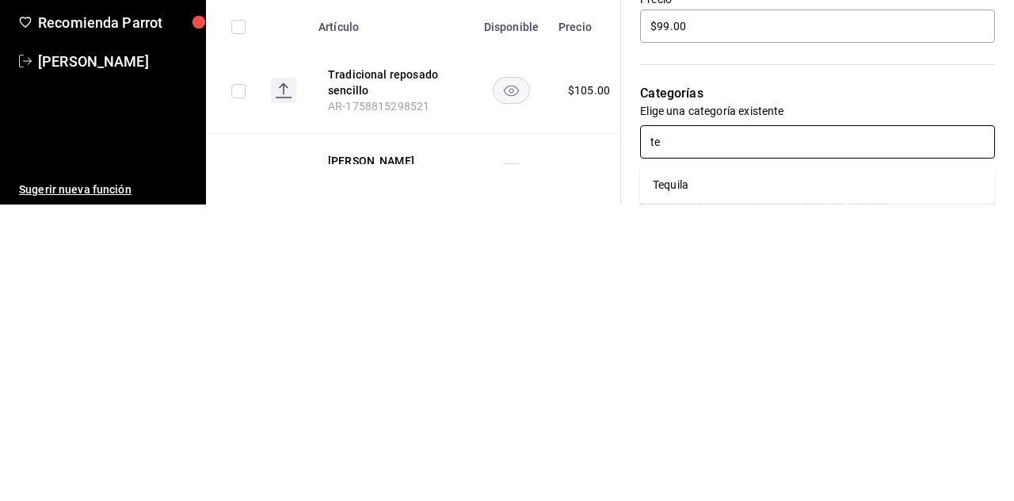
scroll to position [385, 0]
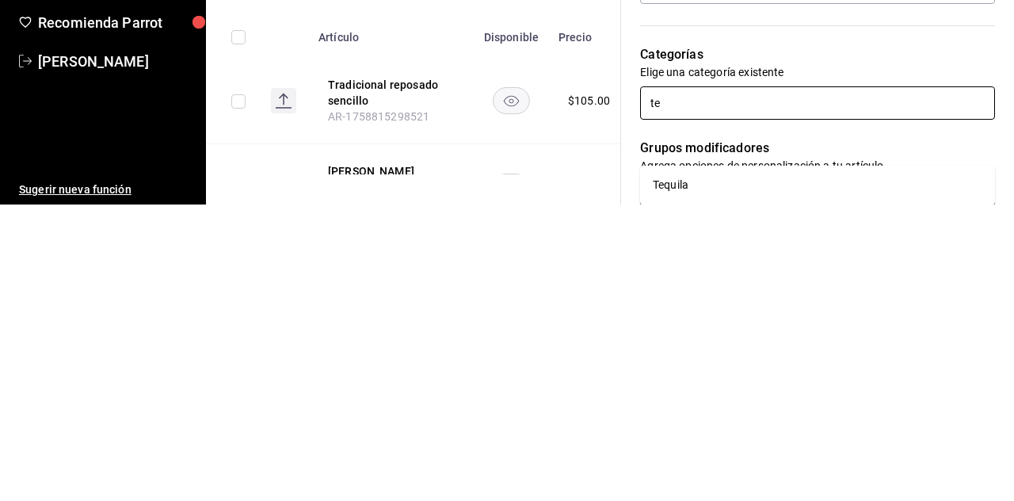
click at [633, 468] on li "Tequila" at bounding box center [817, 481] width 355 height 26
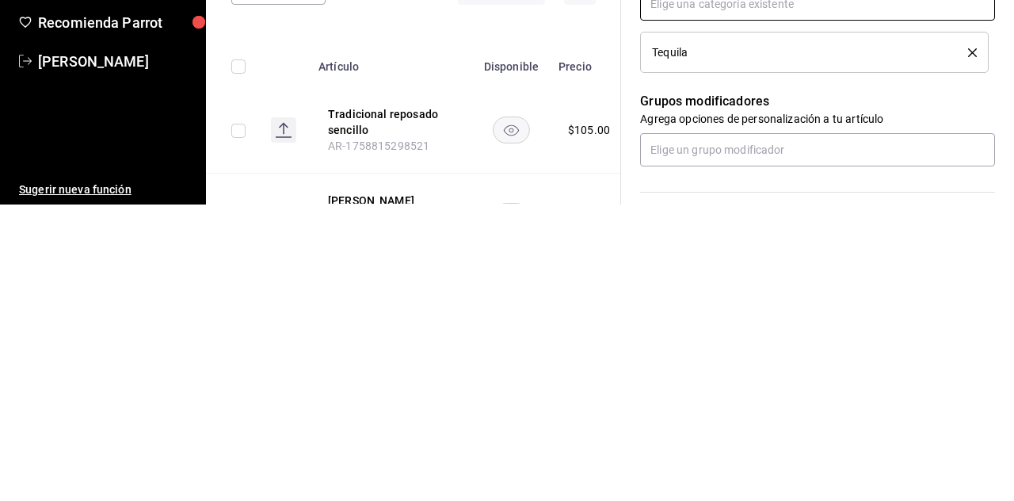
scroll to position [501, 0]
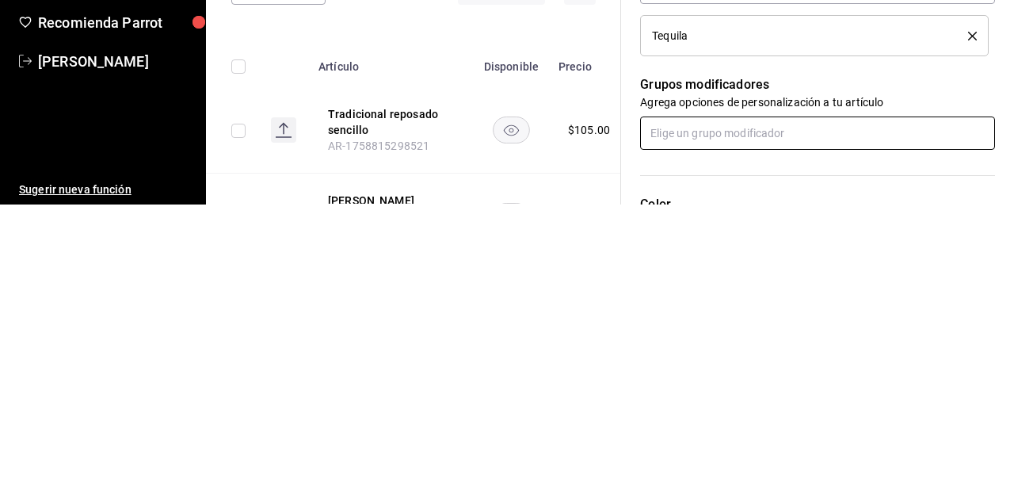
click at [633, 432] on input "text" at bounding box center [817, 429] width 355 height 33
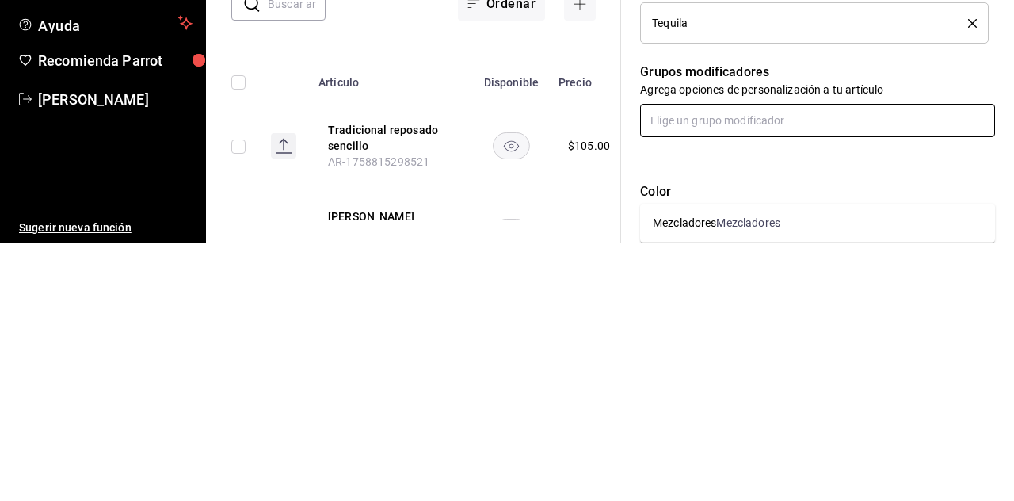
scroll to position [602, 0]
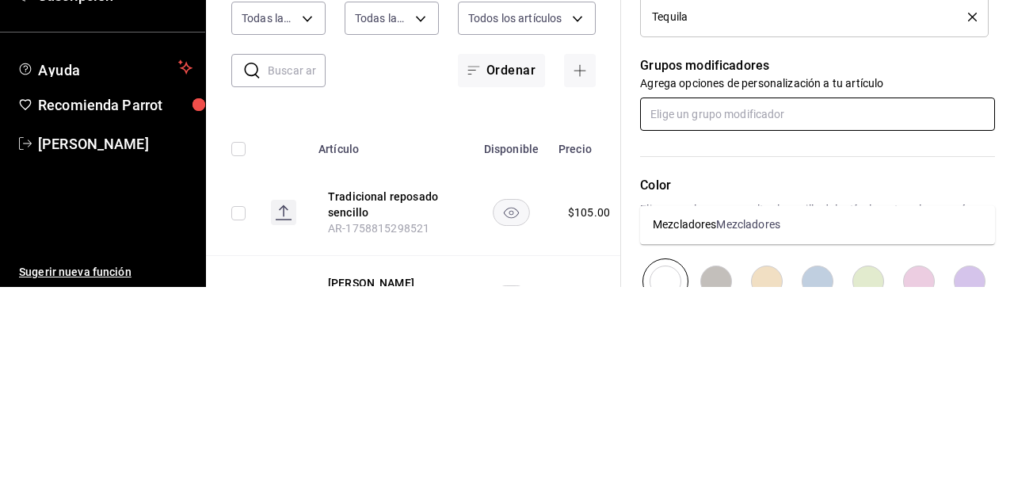
click at [633, 430] on div "Mezcladores" at bounding box center [747, 438] width 63 height 17
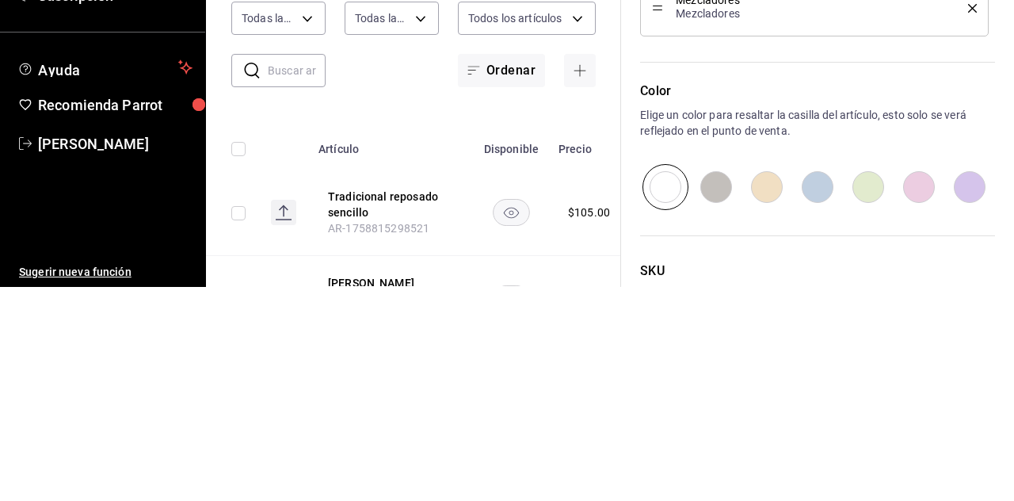
scroll to position [808, 0]
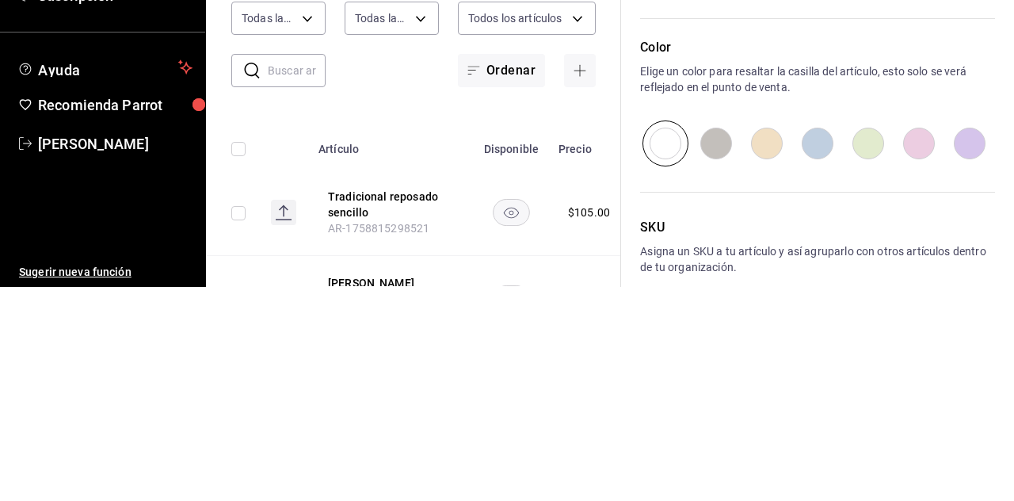
click at [633, 359] on input "radio" at bounding box center [817, 357] width 51 height 46
radio input "true"
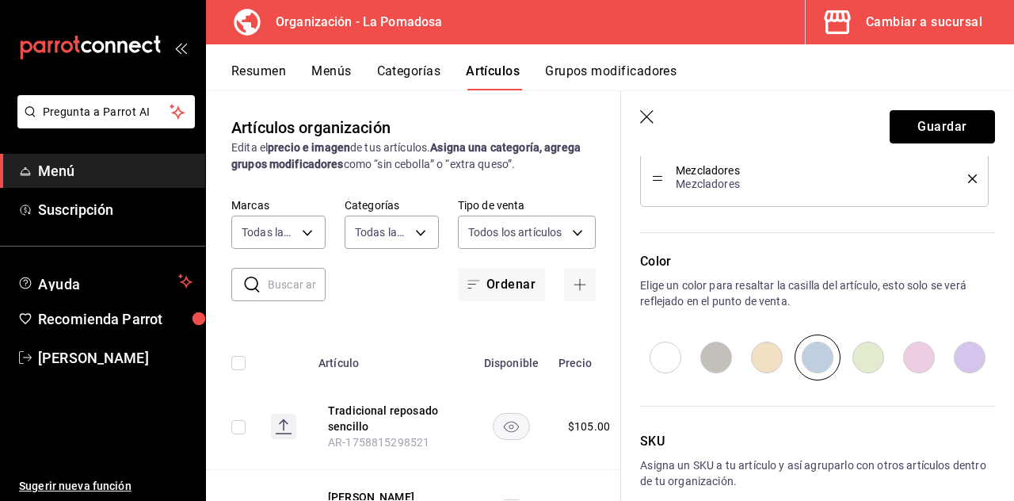
click at [633, 128] on button "Guardar" at bounding box center [942, 126] width 105 height 33
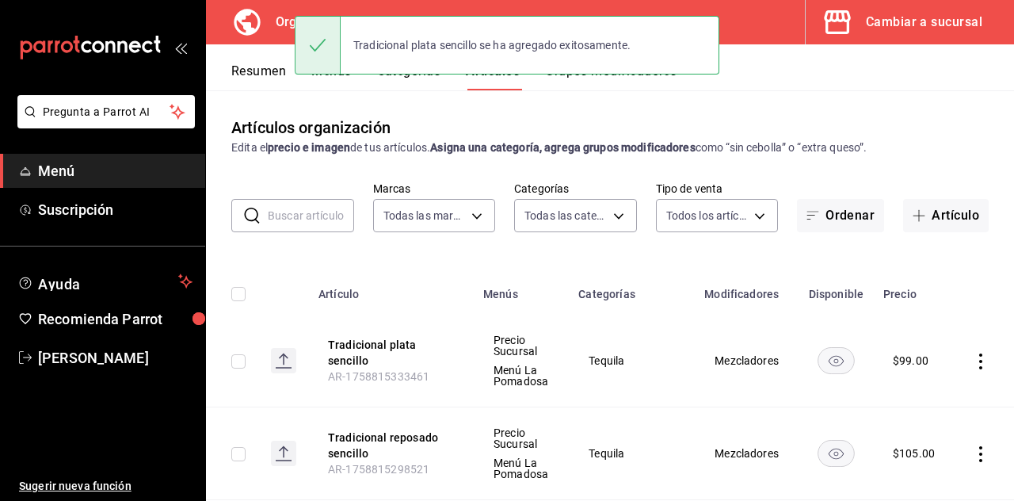
click at [633, 199] on button "Artículo" at bounding box center [946, 215] width 86 height 33
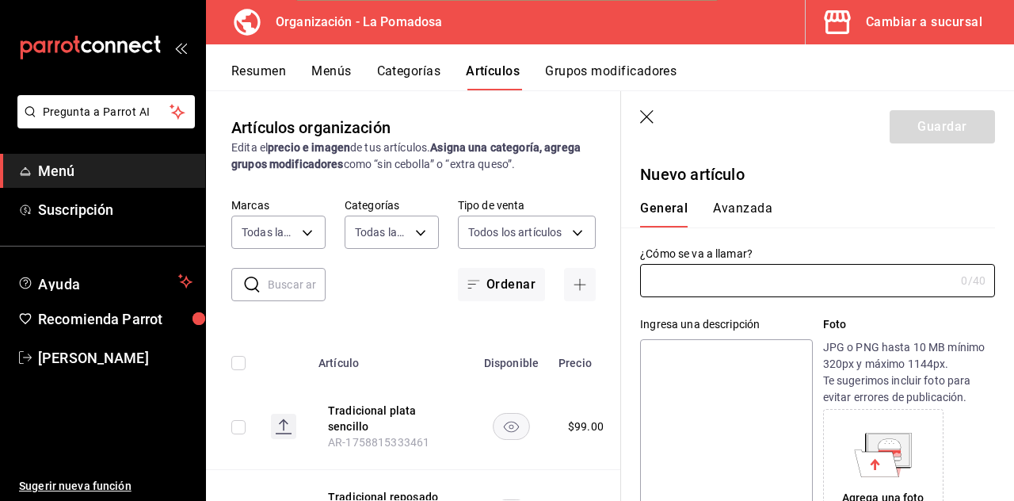
type input "AR-1758815359949"
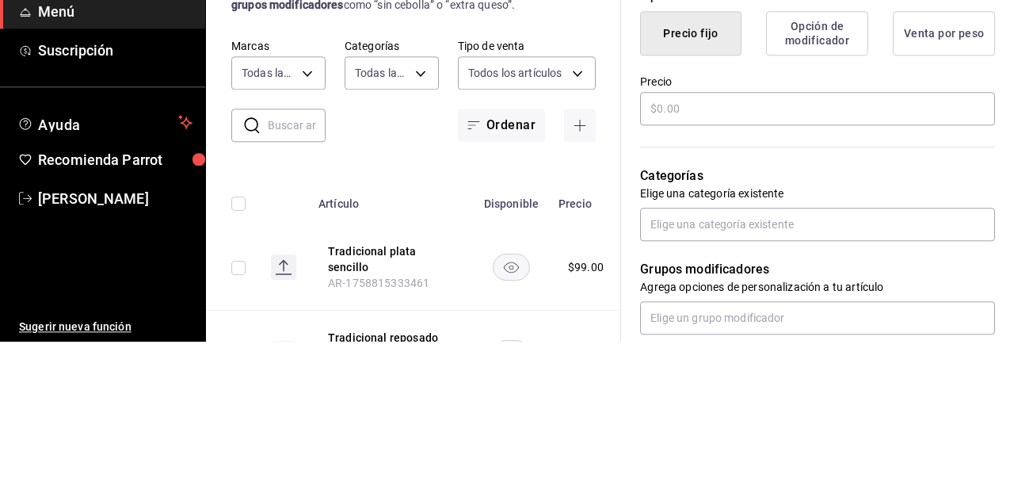
scroll to position [403, 0]
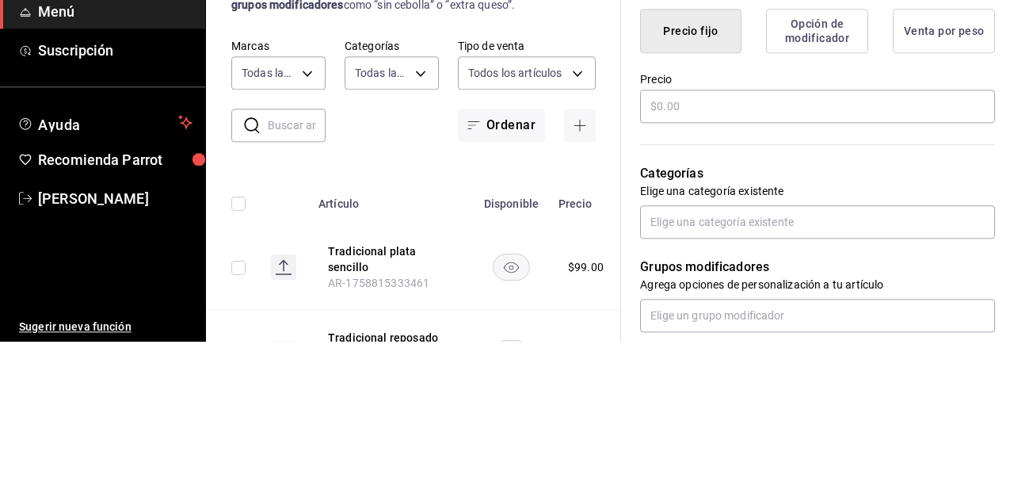
type input "[PERSON_NAME] 10 sencillo"
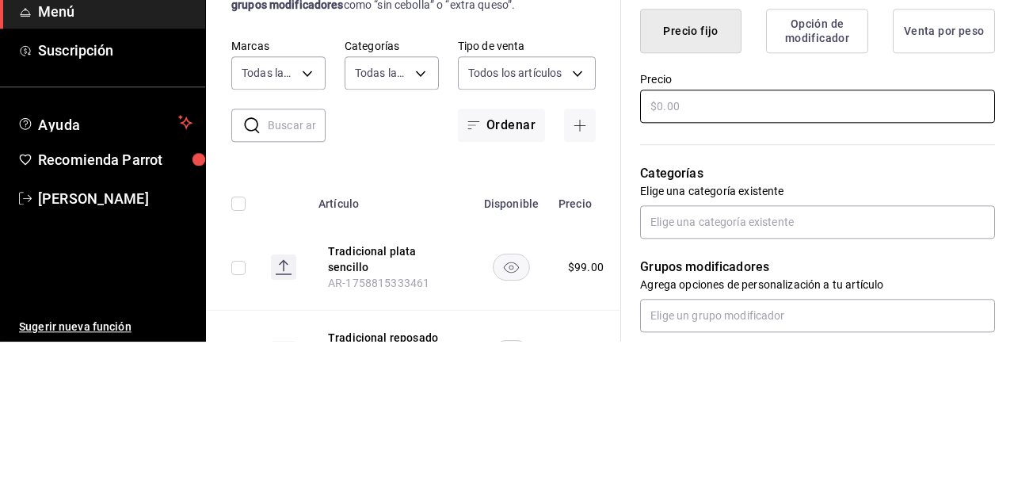
click at [633, 269] on div "¿Cómo se va a llamar? [PERSON_NAME] 10 sencillo 18 /40 ¿Cómo se va a llamar? In…" at bounding box center [808, 328] width 374 height 1008
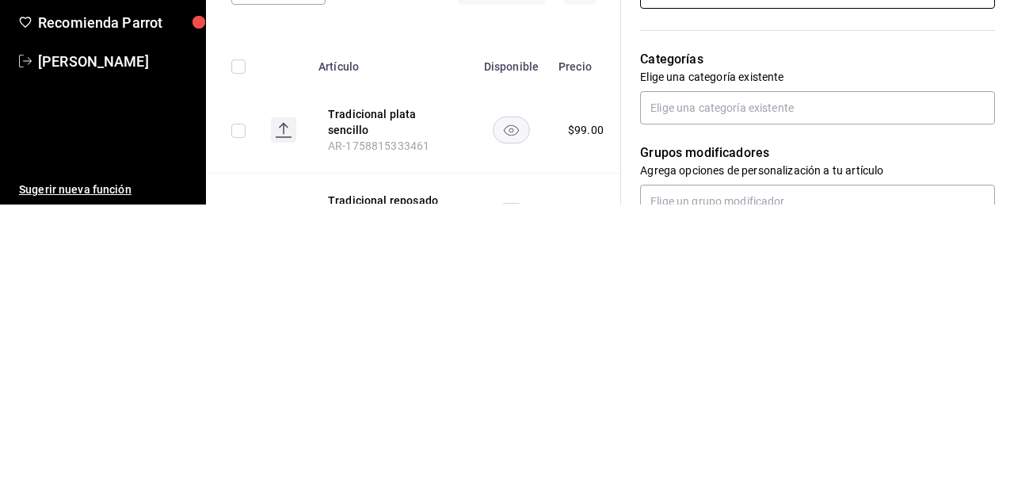
scroll to position [382, 0]
type input "$110.00"
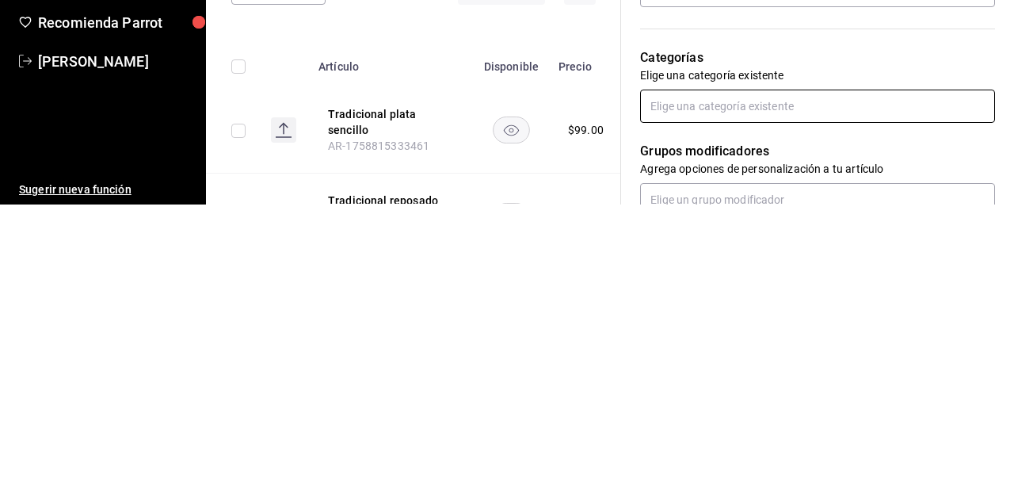
click at [633, 408] on input "text" at bounding box center [817, 402] width 355 height 33
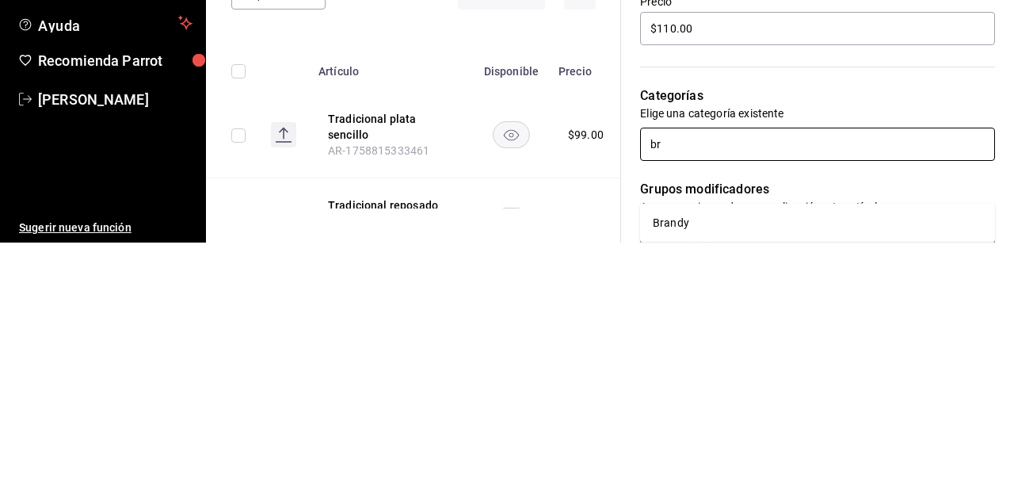
type input "bra"
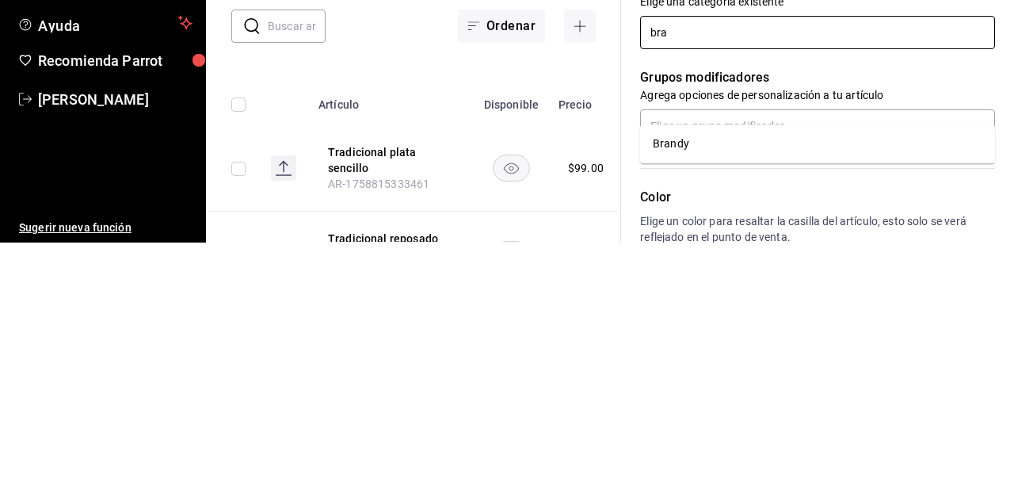
click at [633, 389] on li "Brandy" at bounding box center [817, 402] width 355 height 26
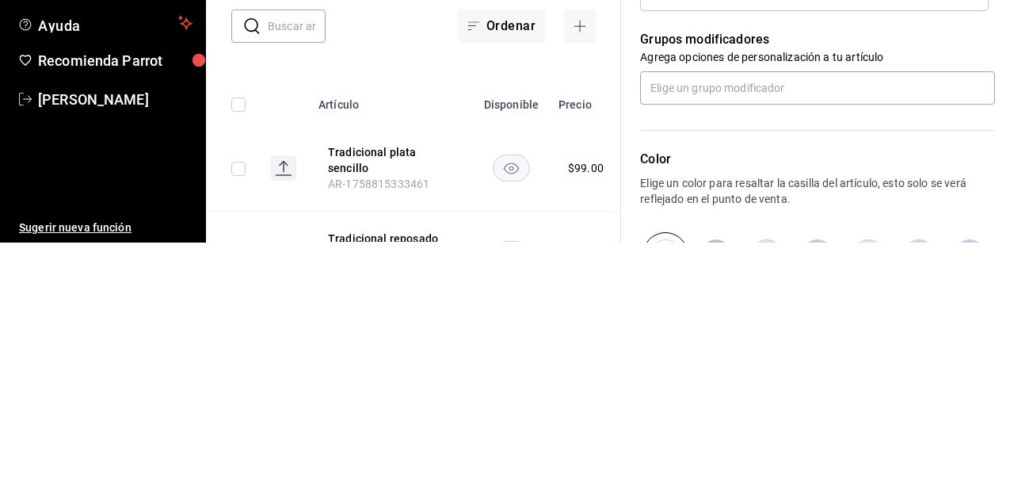
scroll to position [585, 0]
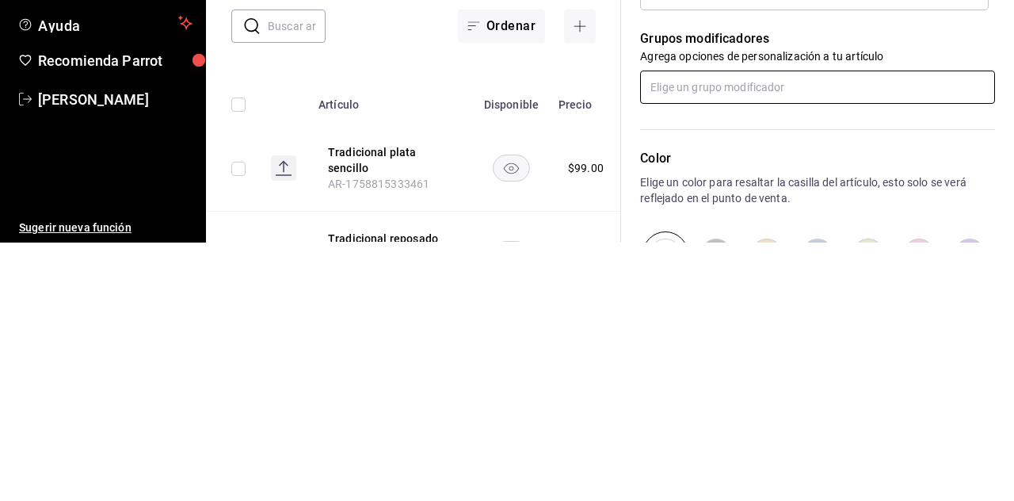
click at [633, 349] on input "text" at bounding box center [817, 345] width 355 height 33
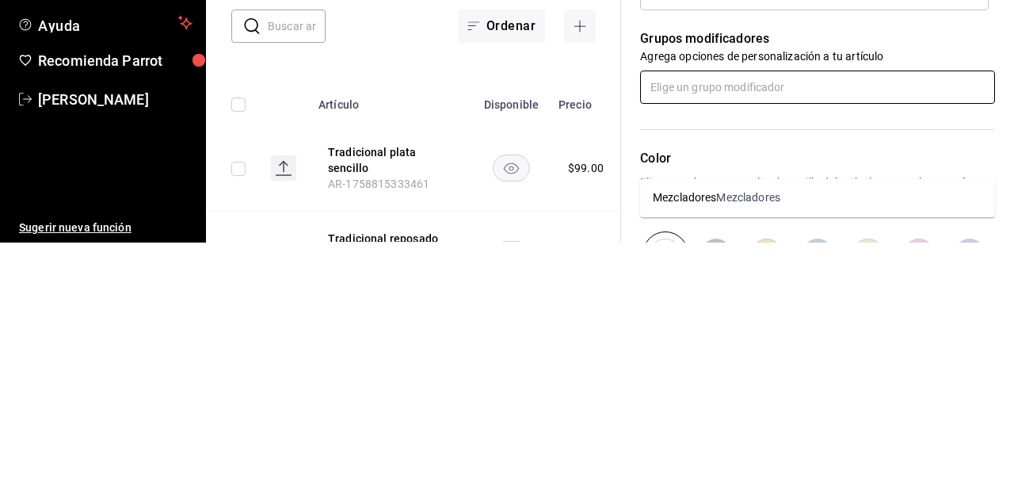
click at [633, 448] on div "Mezcladores" at bounding box center [747, 456] width 63 height 17
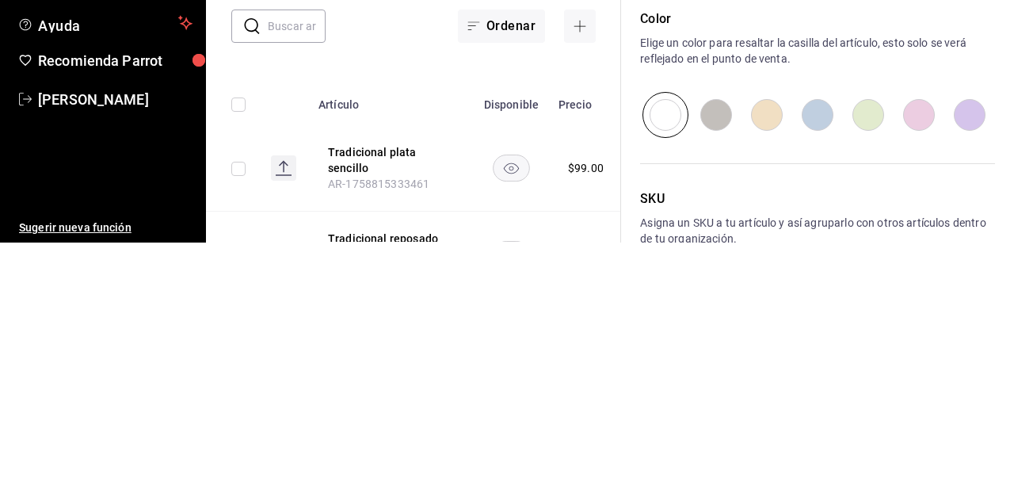
click at [633, 372] on input "radio" at bounding box center [817, 373] width 51 height 46
radio input "true"
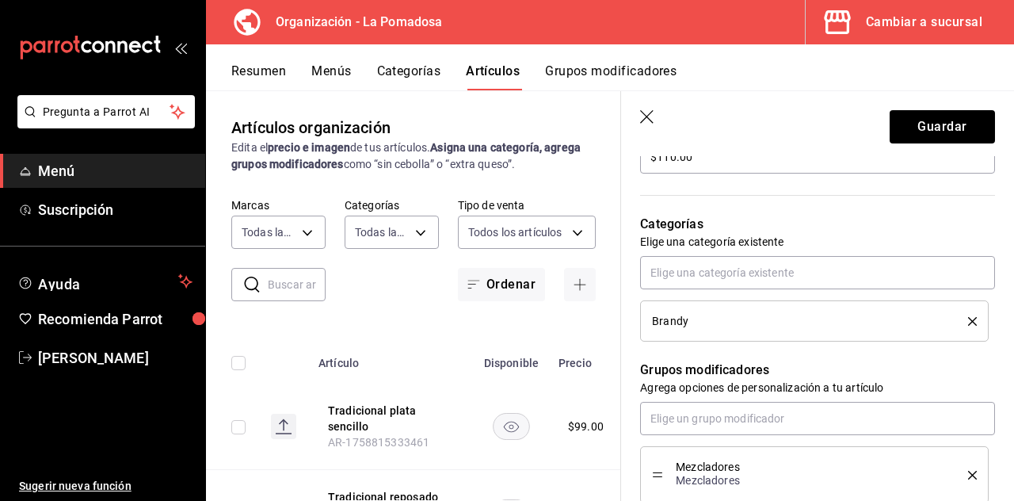
scroll to position [0, 0]
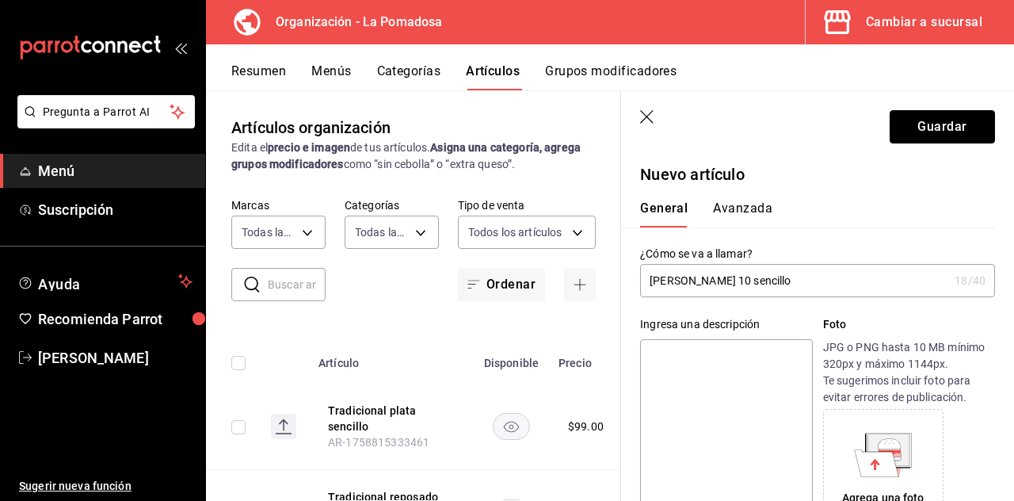
click at [633, 122] on button "Guardar" at bounding box center [942, 126] width 105 height 33
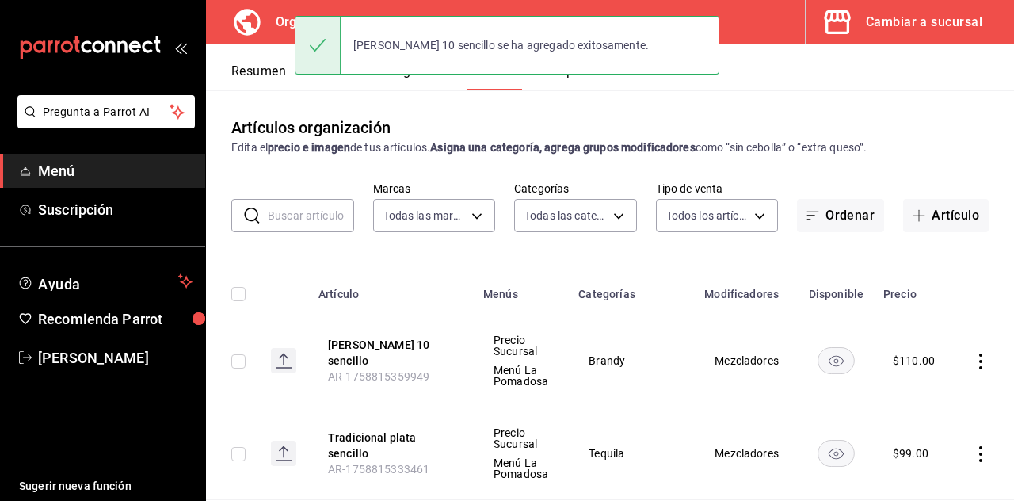
click at [633, 199] on button "Artículo" at bounding box center [946, 215] width 86 height 33
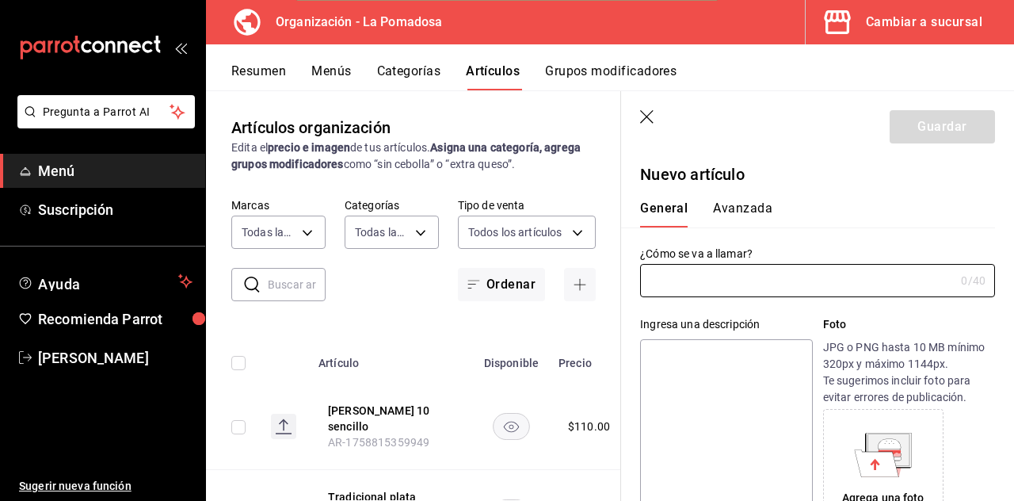
type input "AR-1758815381364"
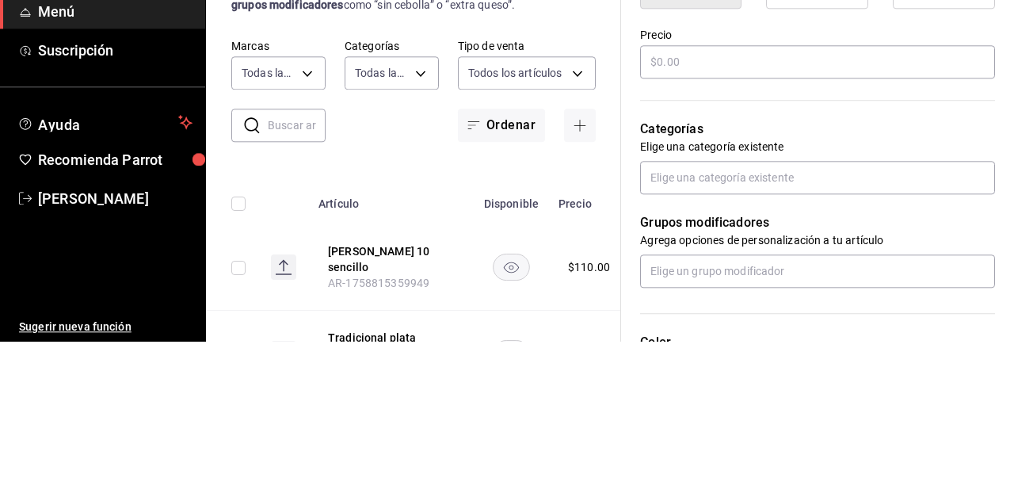
scroll to position [448, 0]
type input "Tobala sencillo"
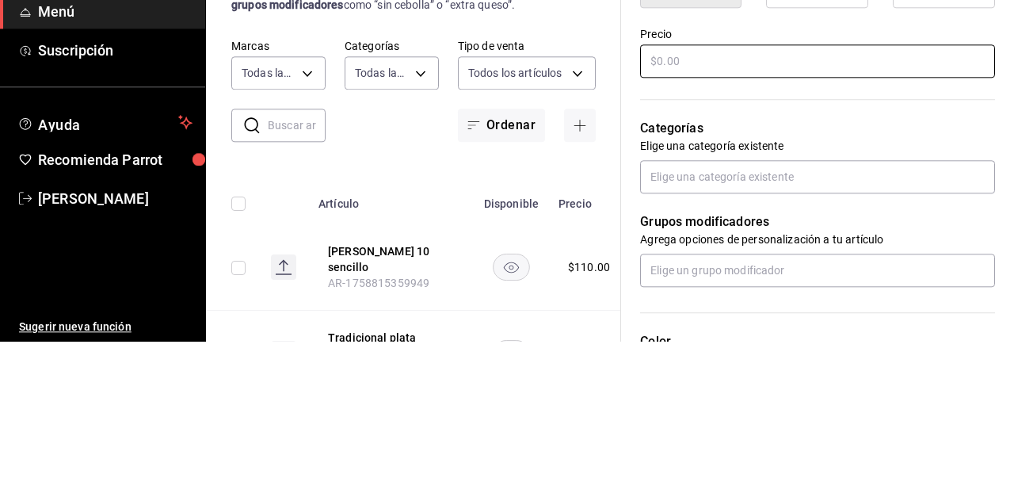
click at [633, 223] on div "¿Cómo se va a llamar? Tobala sencillo 15 /40 ¿Cómo se va a llamar? Ingresa una …" at bounding box center [808, 283] width 374 height 1008
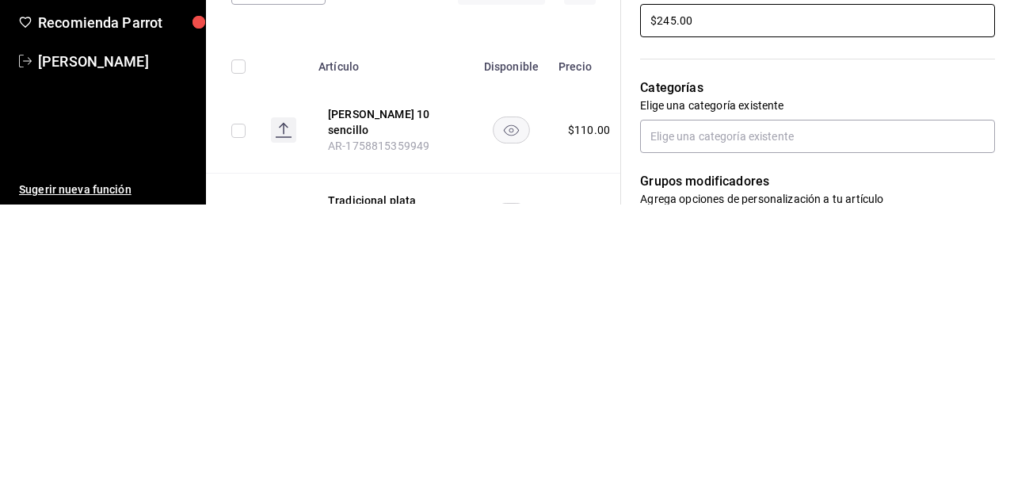
scroll to position [352, 0]
type input "$245.00"
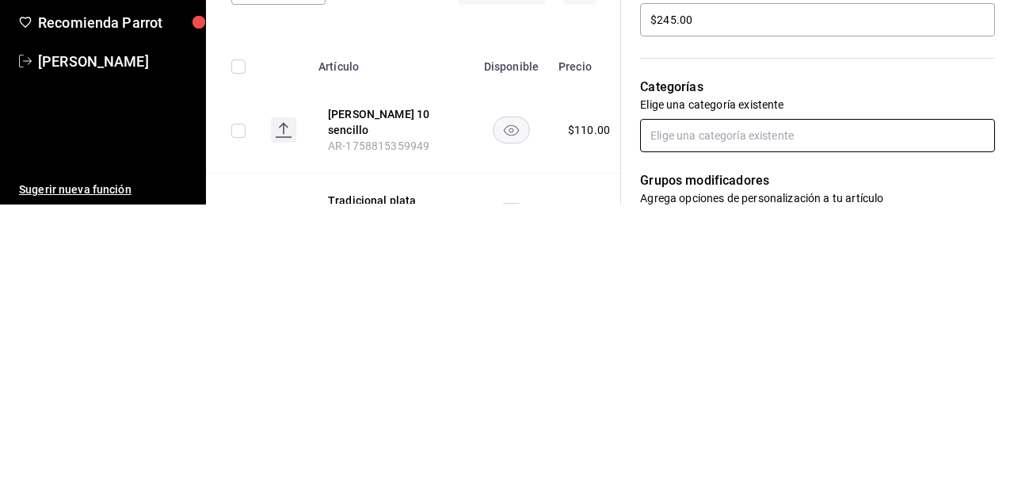
click at [633, 432] on input "text" at bounding box center [817, 431] width 355 height 33
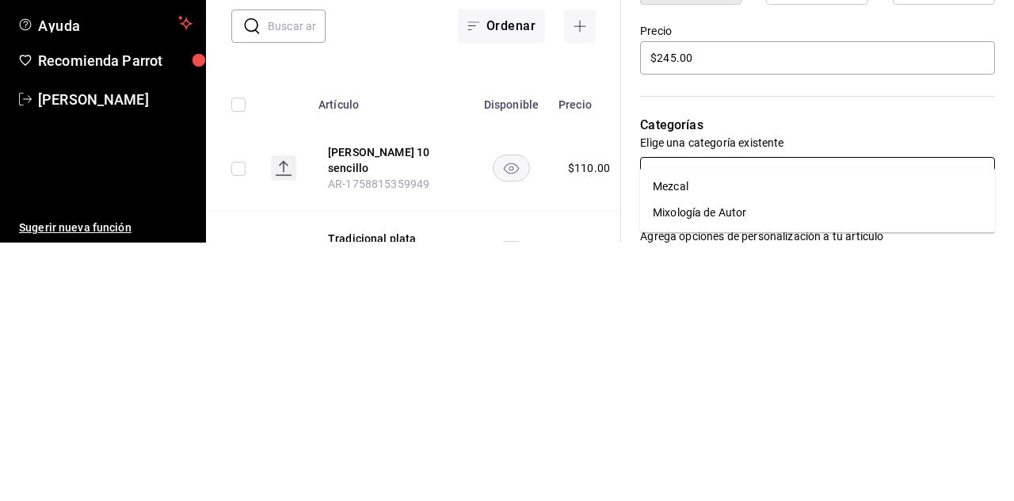
type input "mez"
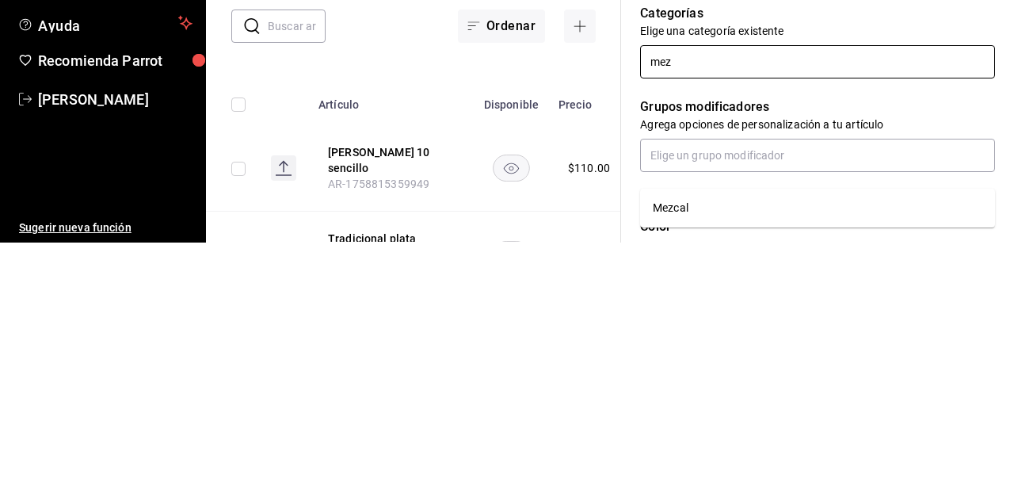
scroll to position [466, 0]
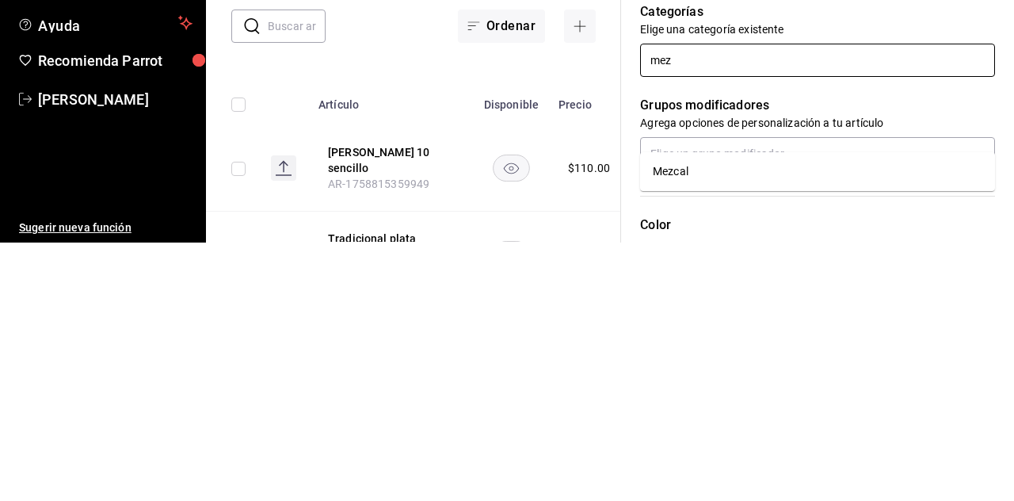
click at [633, 417] on li "Mezcal" at bounding box center [817, 430] width 355 height 26
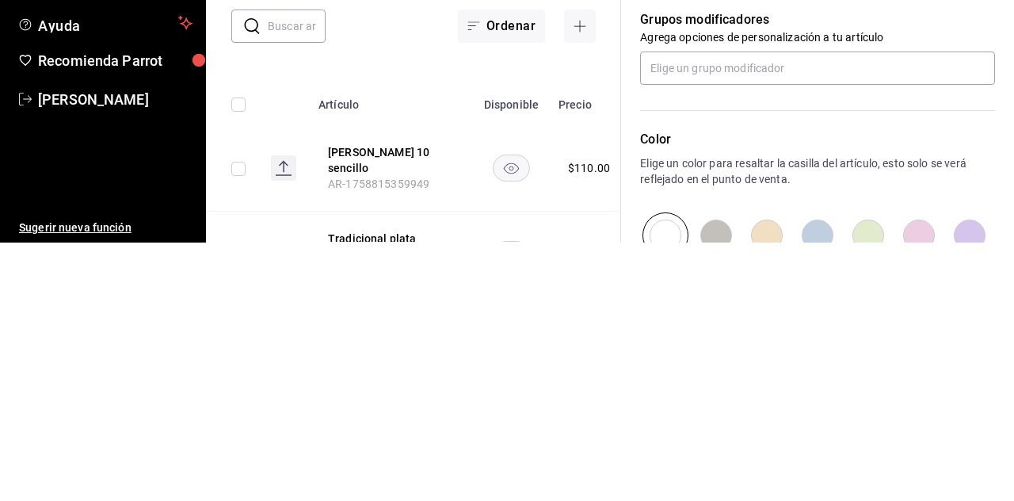
scroll to position [618, 0]
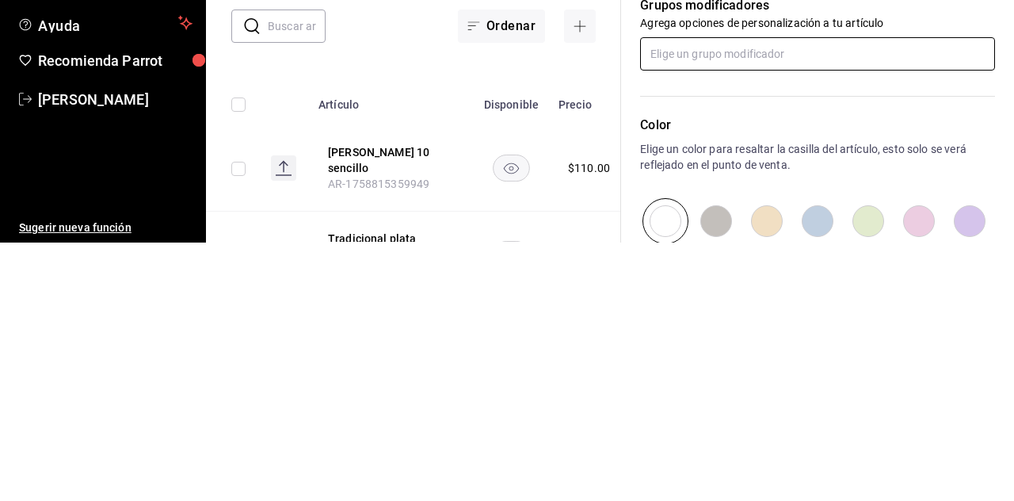
click at [633, 311] on input "text" at bounding box center [817, 311] width 355 height 33
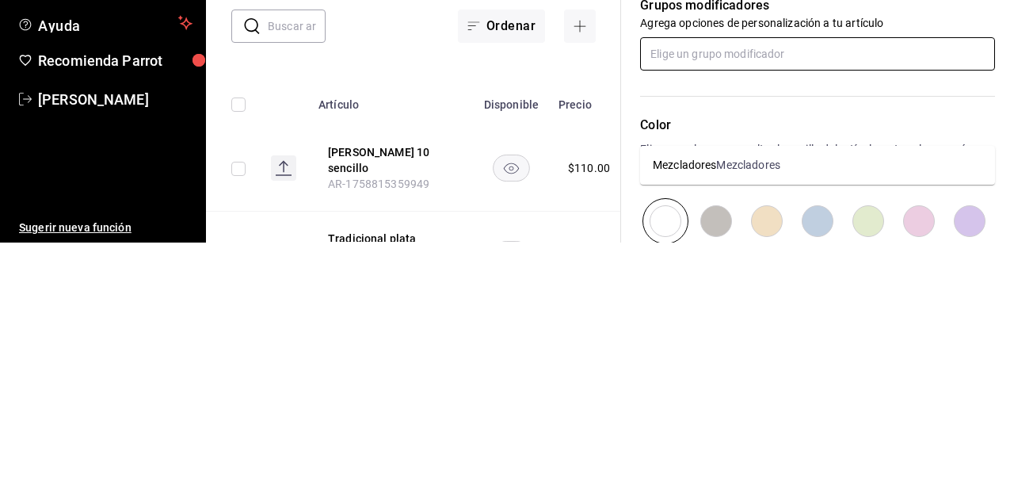
click at [633, 415] on div "Mezcladores" at bounding box center [747, 423] width 63 height 17
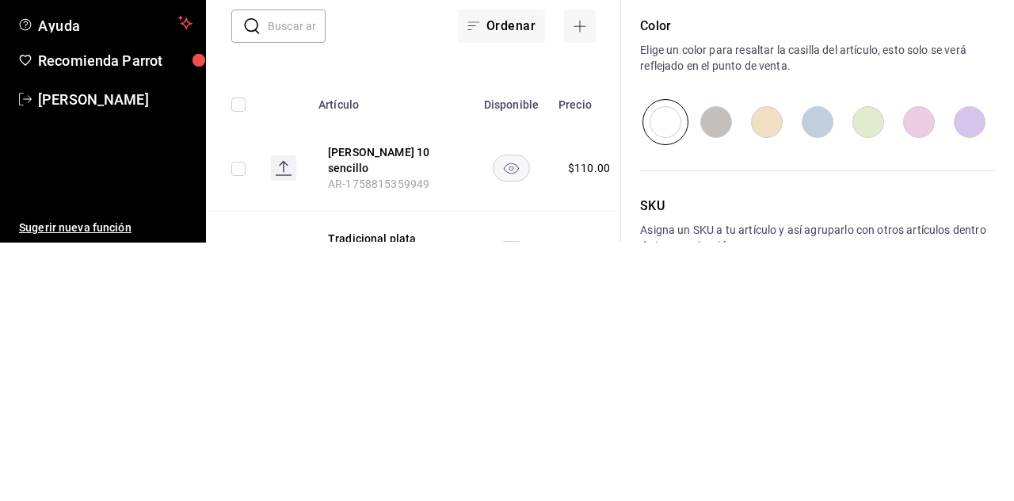
scroll to position [808, 0]
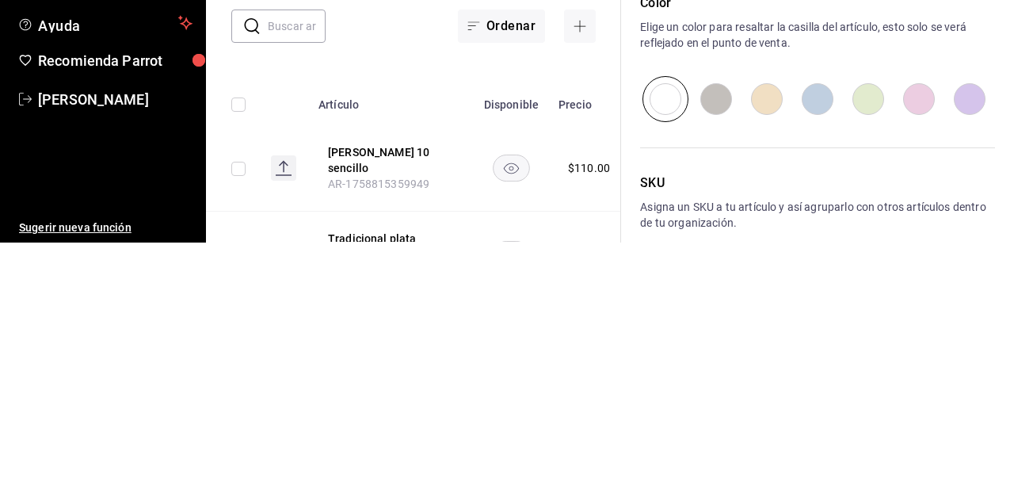
click at [633, 352] on input "radio" at bounding box center [817, 357] width 51 height 46
radio input "true"
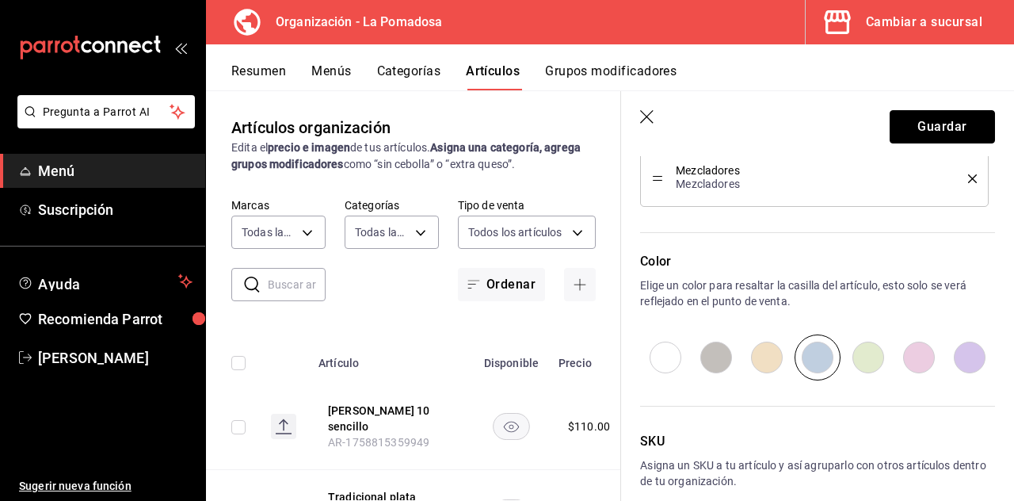
click at [633, 135] on button "Guardar" at bounding box center [942, 126] width 105 height 33
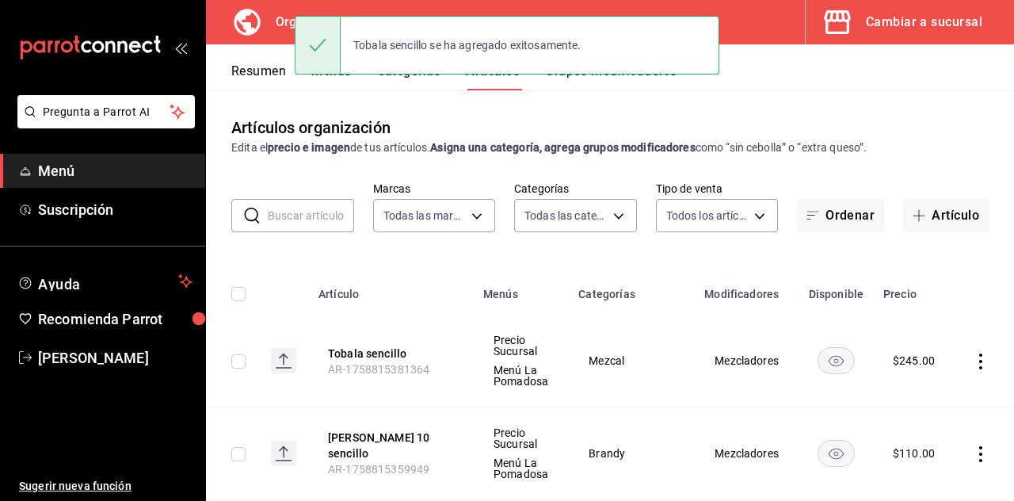
click at [633, 199] on button "Artículo" at bounding box center [946, 215] width 86 height 33
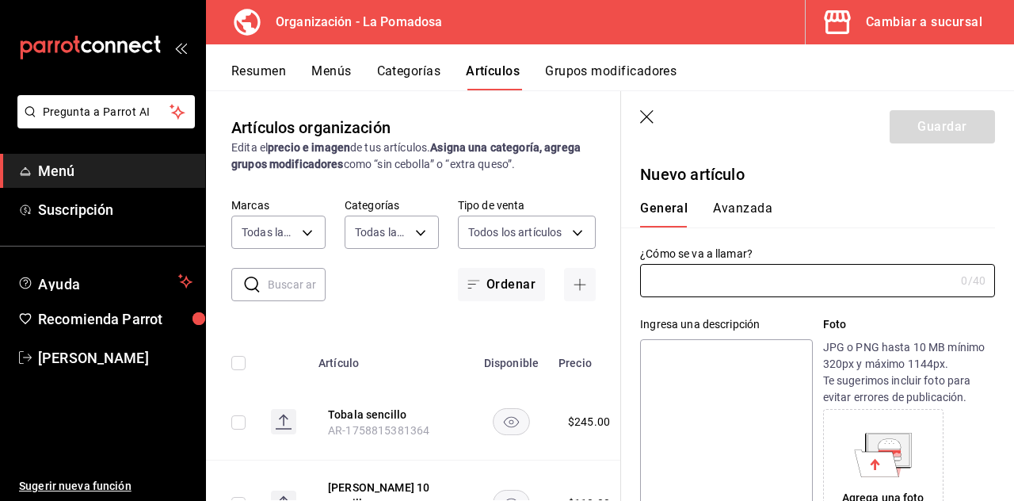
type input "AR-1758815401517"
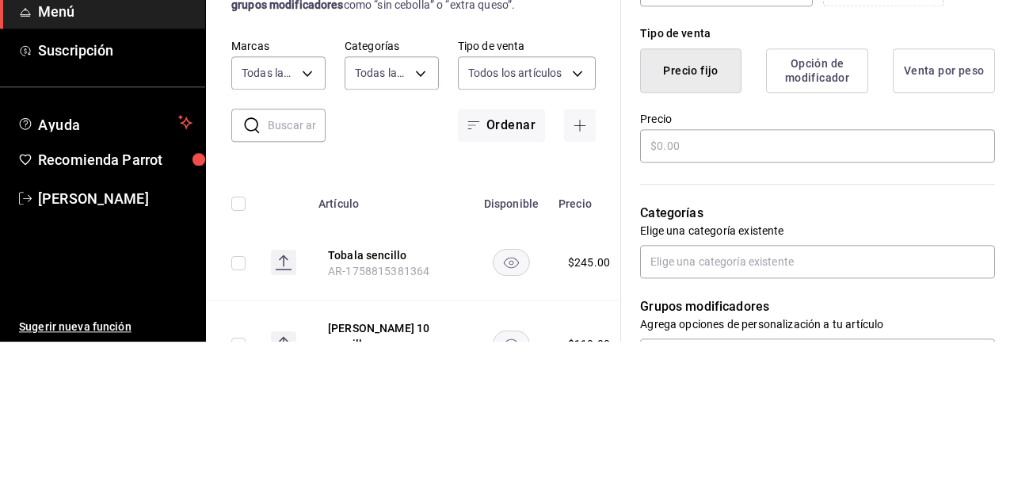
scroll to position [366, 0]
type input "Tepeztate sencillo"
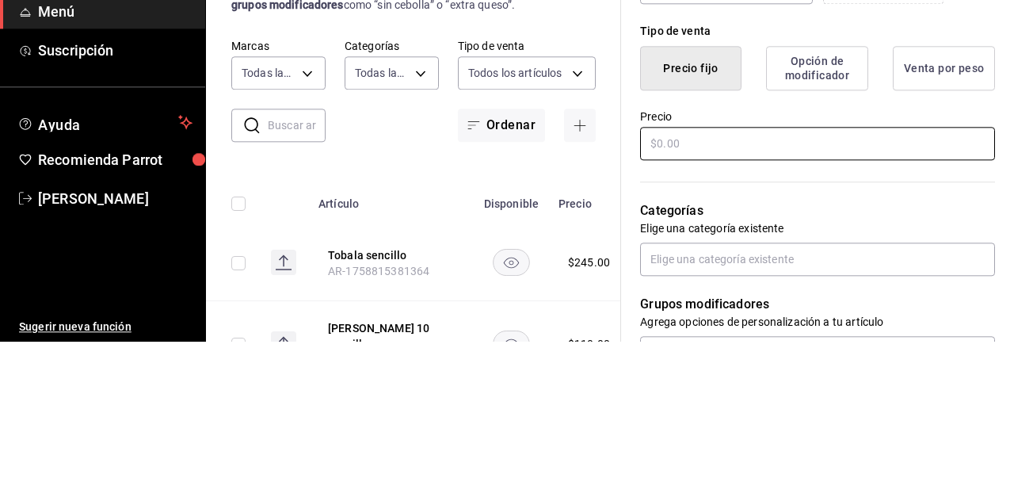
click at [633, 299] on div "¿Cómo se va a llamar? Tepeztate sencillo 18 /40 ¿Cómo se va a llamar? Ingresa u…" at bounding box center [808, 365] width 374 height 1008
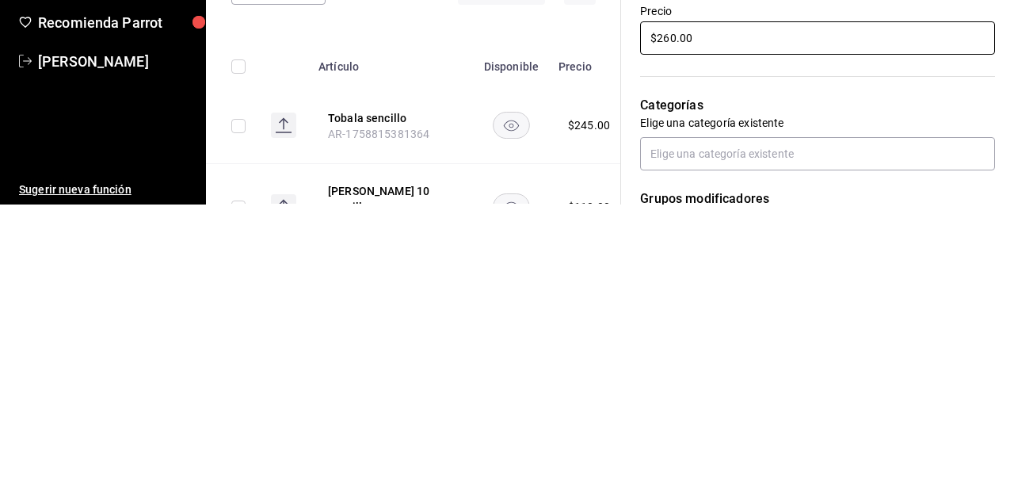
scroll to position [337, 0]
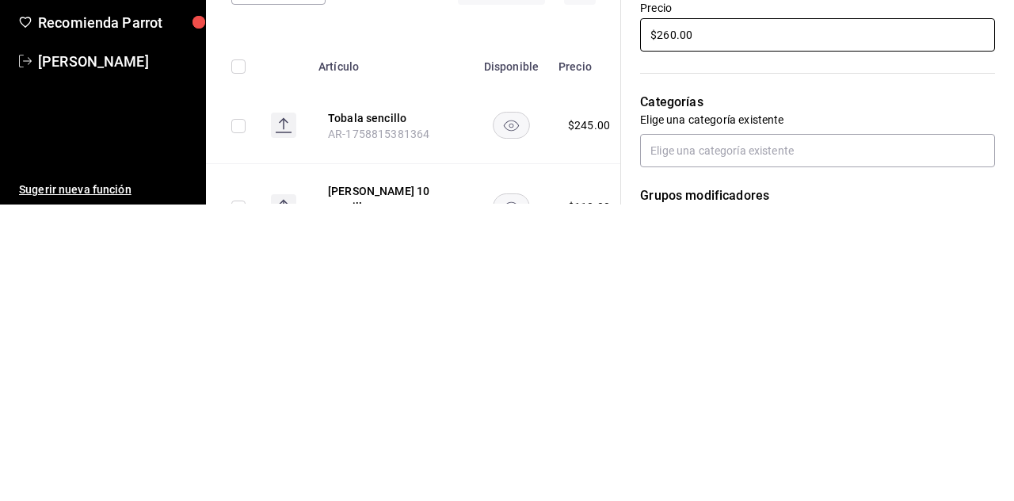
type input "$260.00"
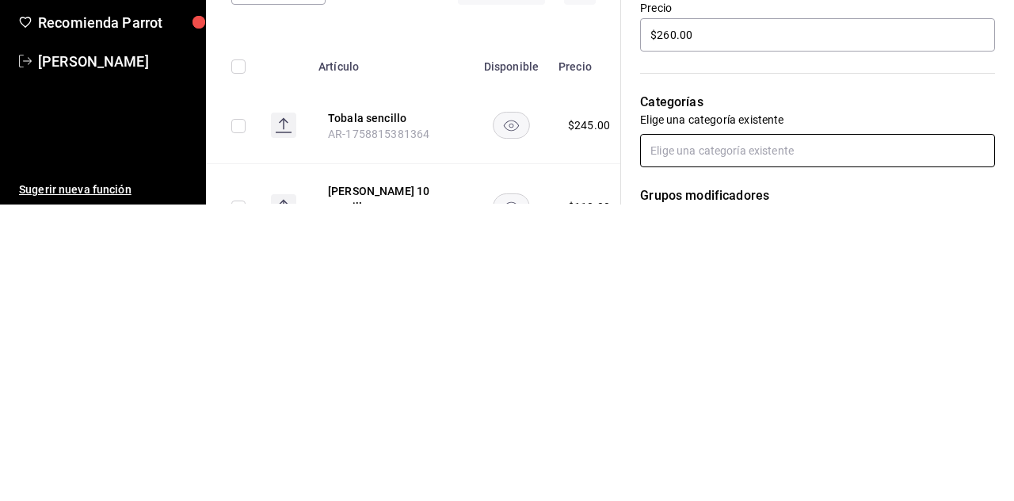
click at [633, 448] on input "text" at bounding box center [817, 446] width 355 height 33
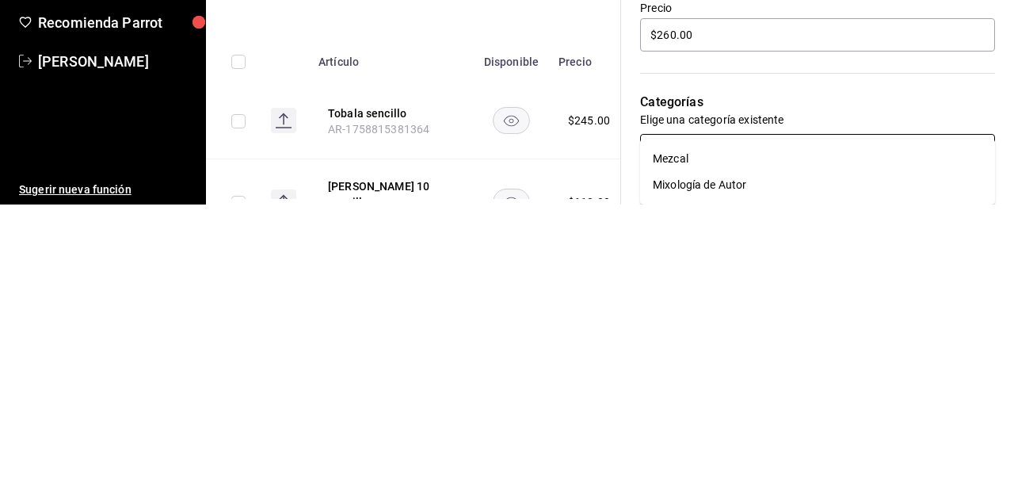
scroll to position [76, 0]
type input "mez"
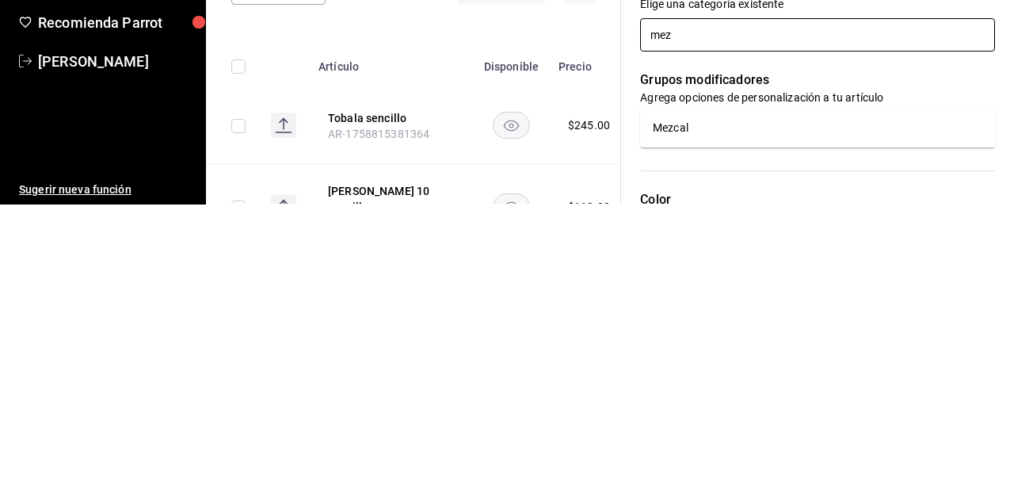
scroll to position [471, 0]
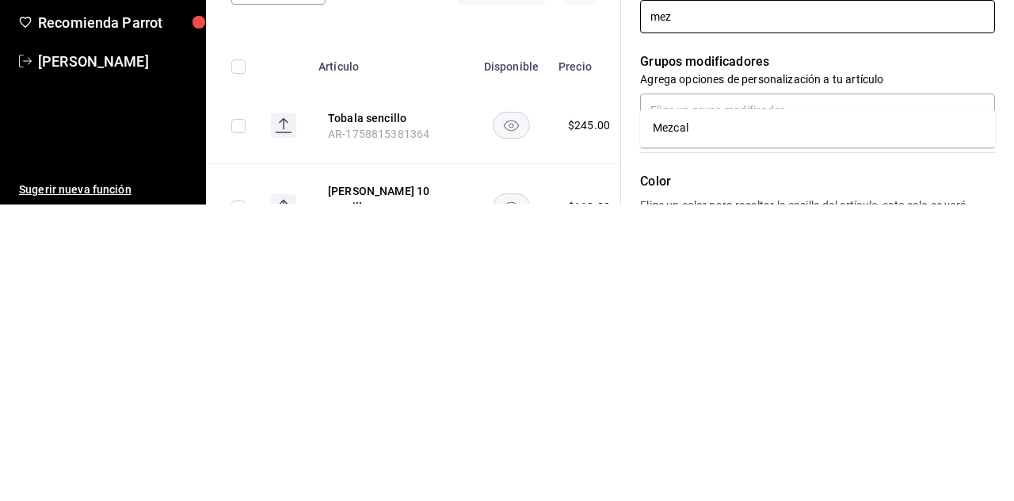
click at [633, 411] on li "Mezcal" at bounding box center [817, 424] width 355 height 26
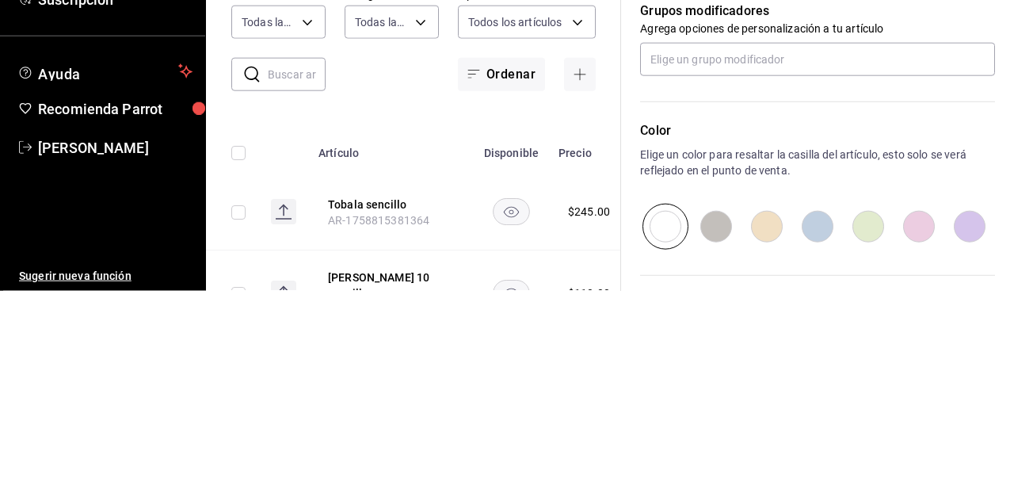
scroll to position [741, 0]
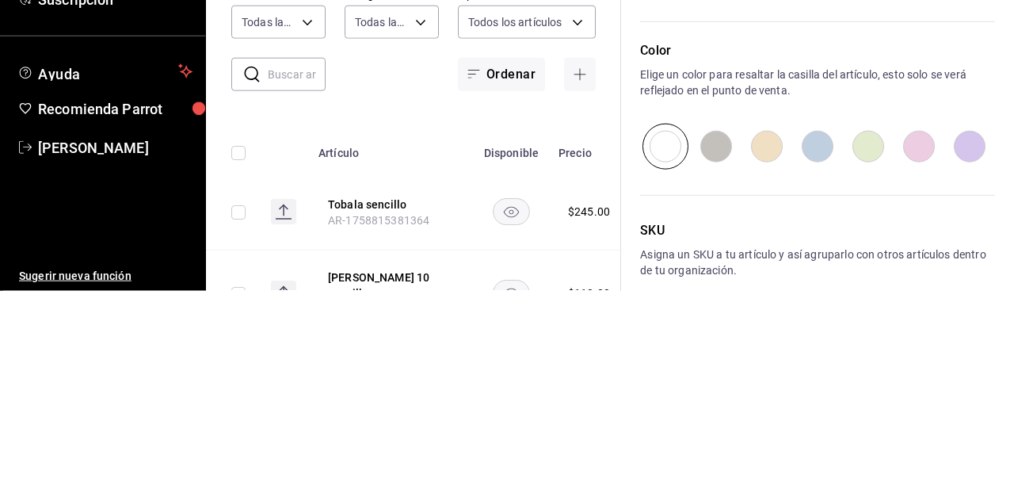
click at [633, 360] on input "radio" at bounding box center [817, 356] width 51 height 46
radio input "true"
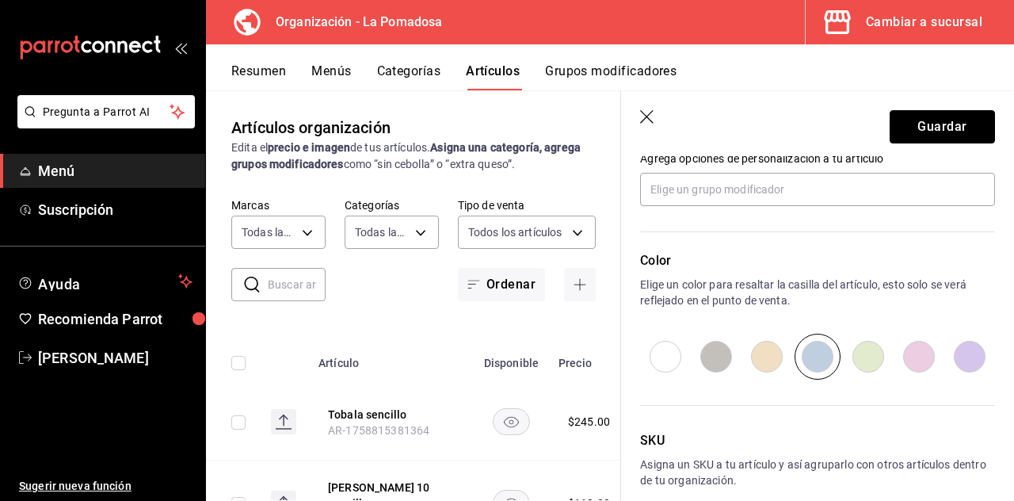
click at [633, 124] on button "Guardar" at bounding box center [942, 126] width 105 height 33
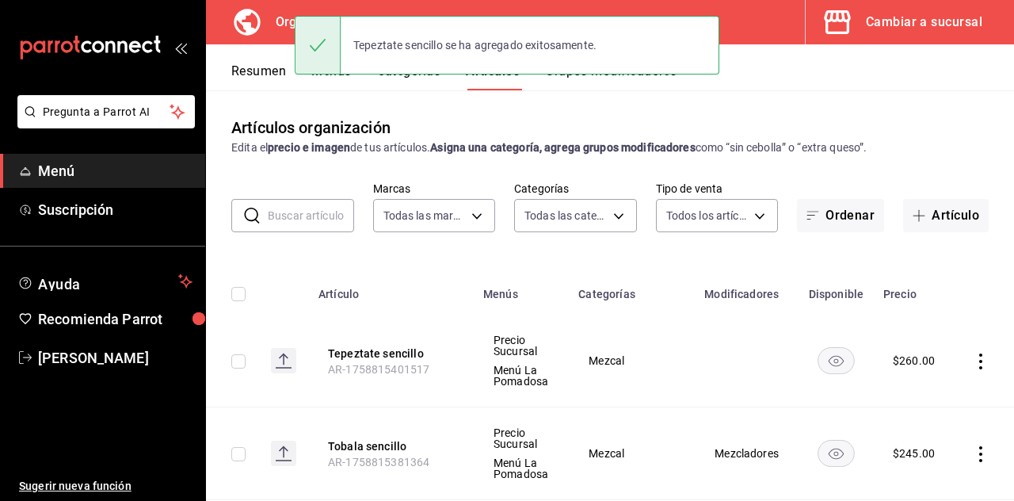
click at [633, 199] on button "Artículo" at bounding box center [946, 215] width 86 height 33
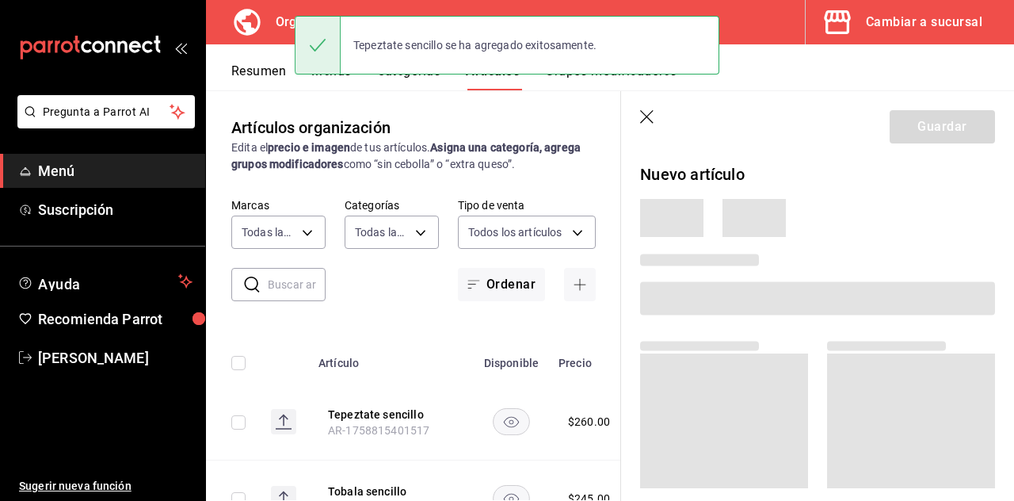
click at [633, 139] on div "Guardar" at bounding box center [942, 126] width 105 height 33
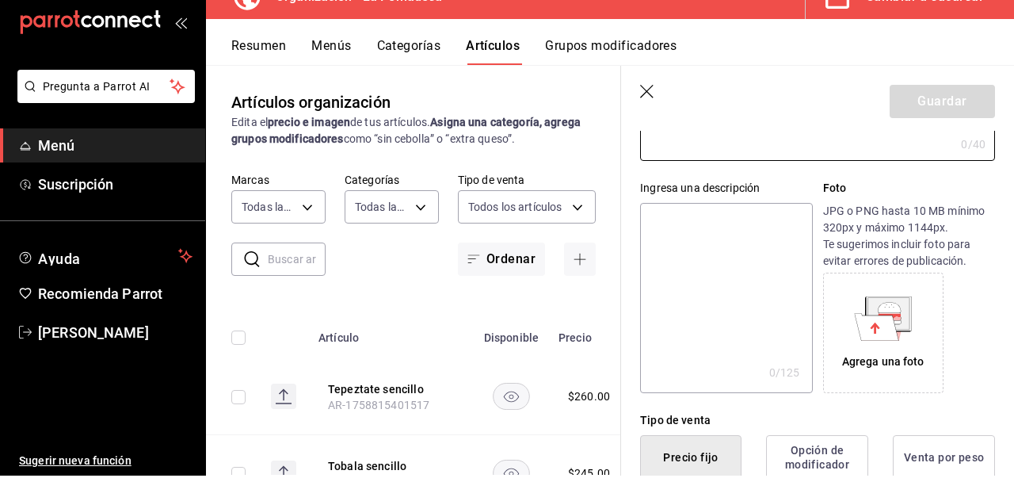
scroll to position [110, 0]
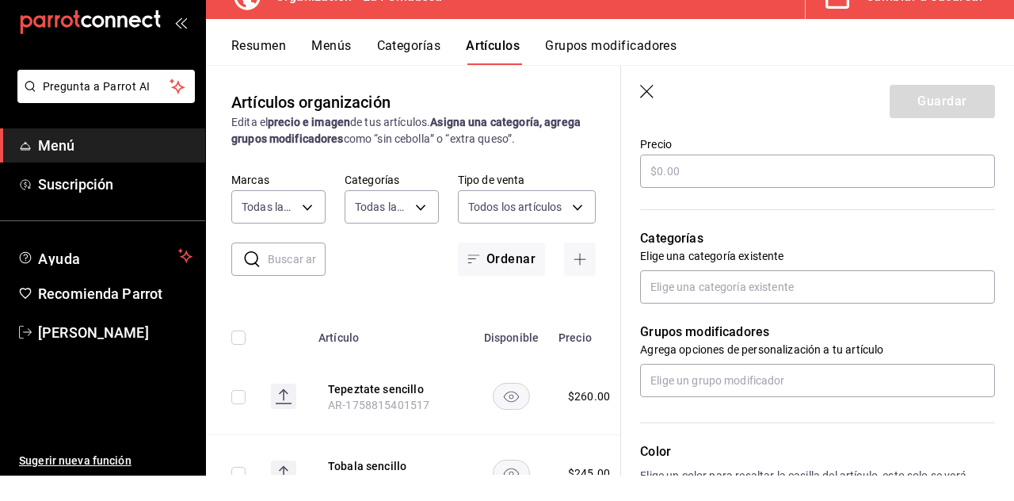
type input "Tanqueray sencillo"
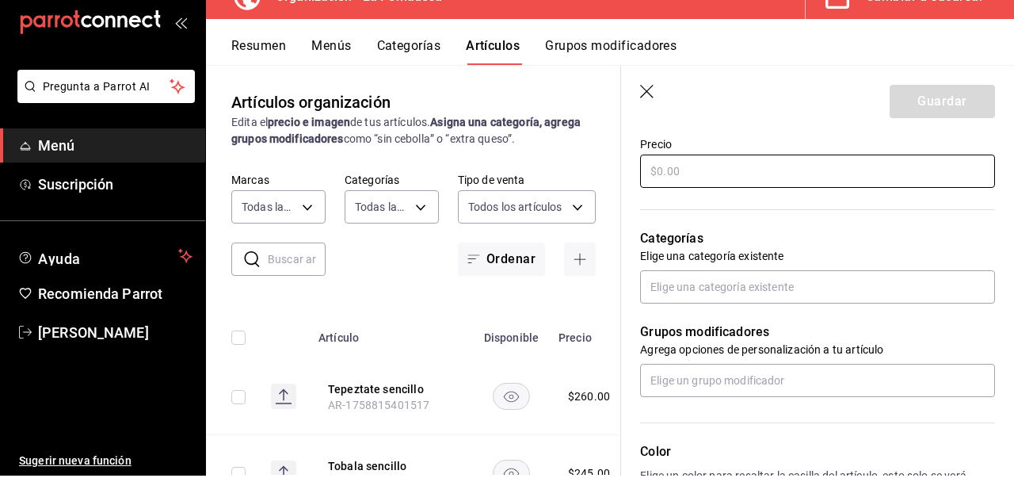
click at [633, 200] on div "¿Cómo se va a llamar? Tanqueray sencillo 18 /40 ¿Cómo se va a llamar? Ingresa u…" at bounding box center [808, 259] width 374 height 1008
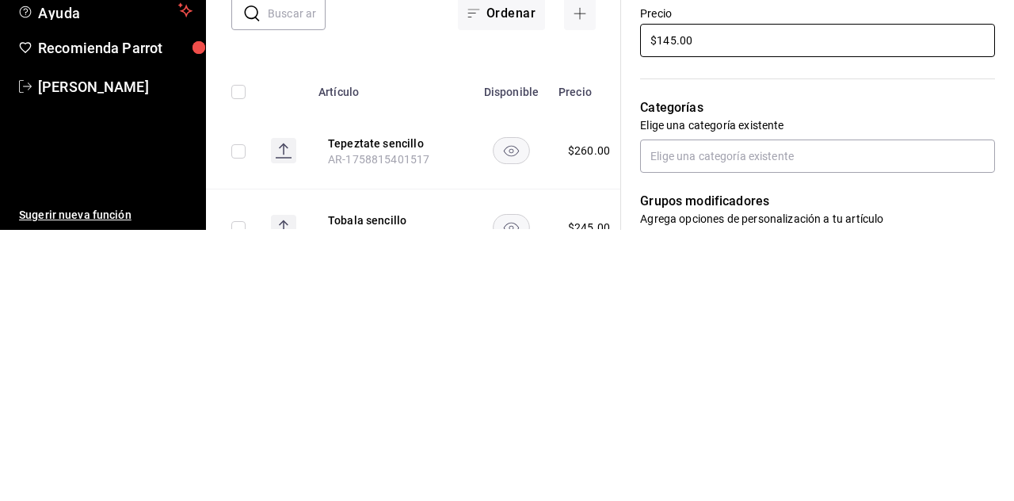
scroll to position [402, 0]
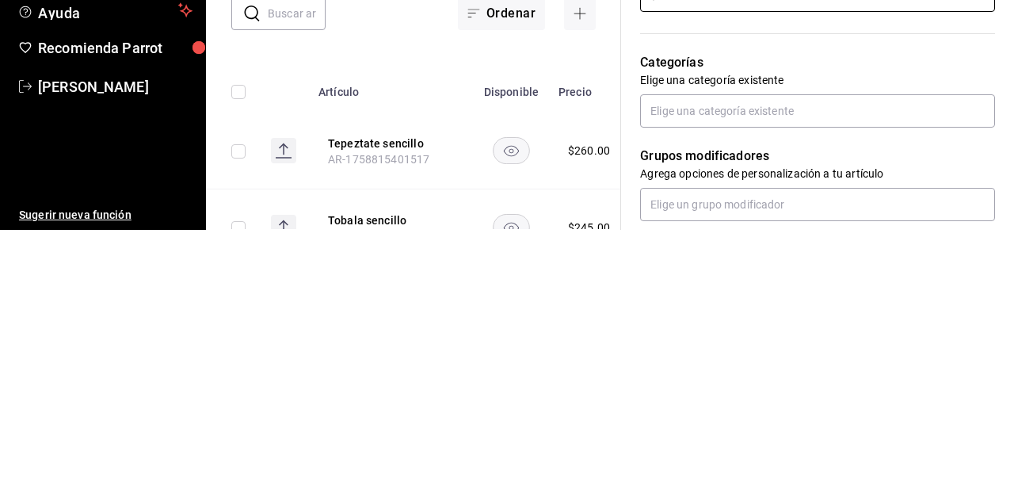
type input "$145.00"
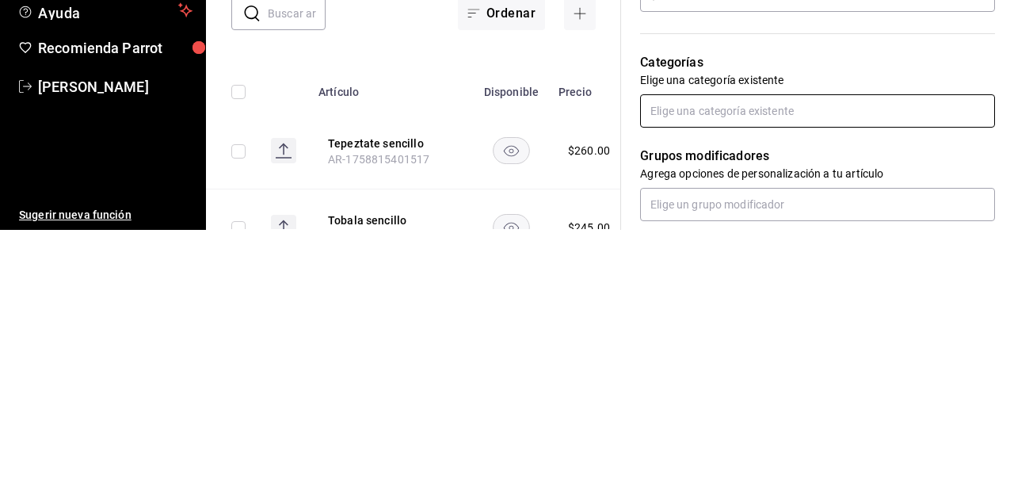
click at [633, 385] on input "text" at bounding box center [817, 381] width 355 height 33
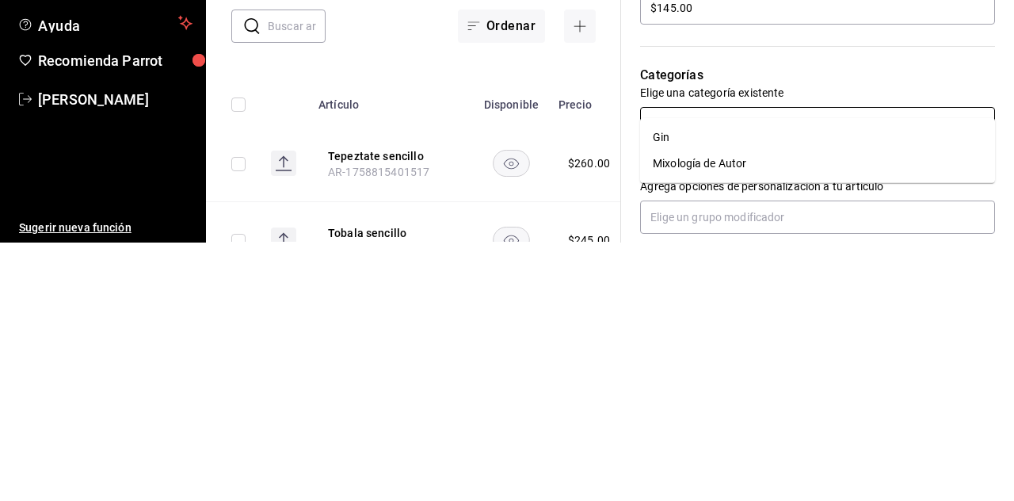
type input "gin"
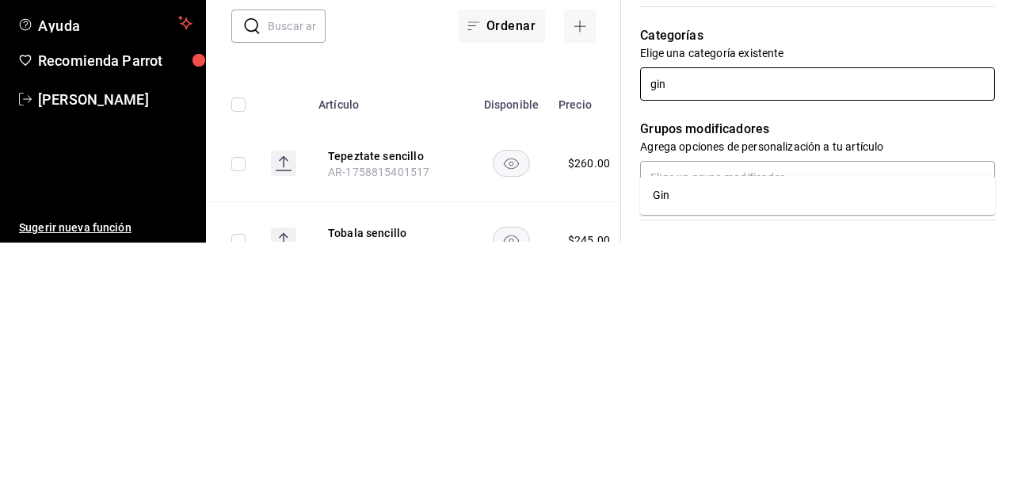
click at [633, 440] on li "Gin" at bounding box center [817, 453] width 355 height 26
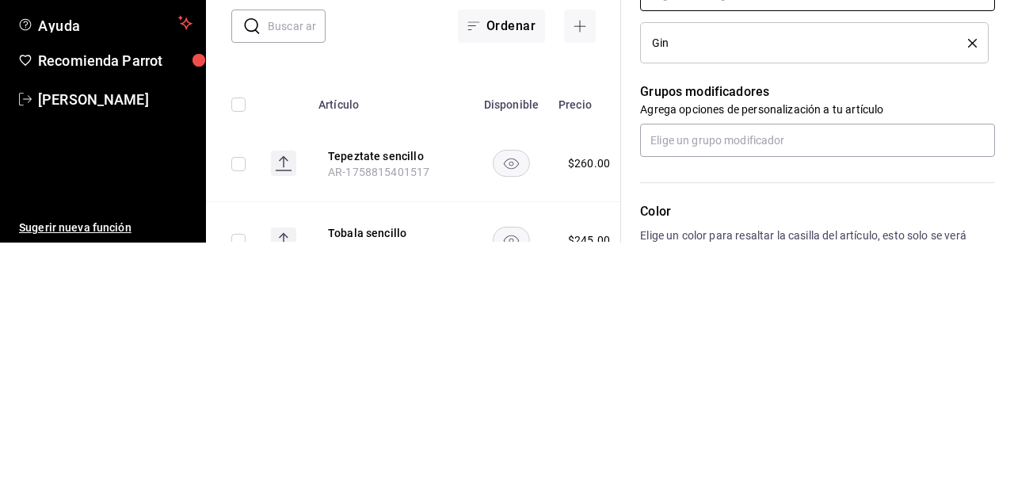
scroll to position [535, 0]
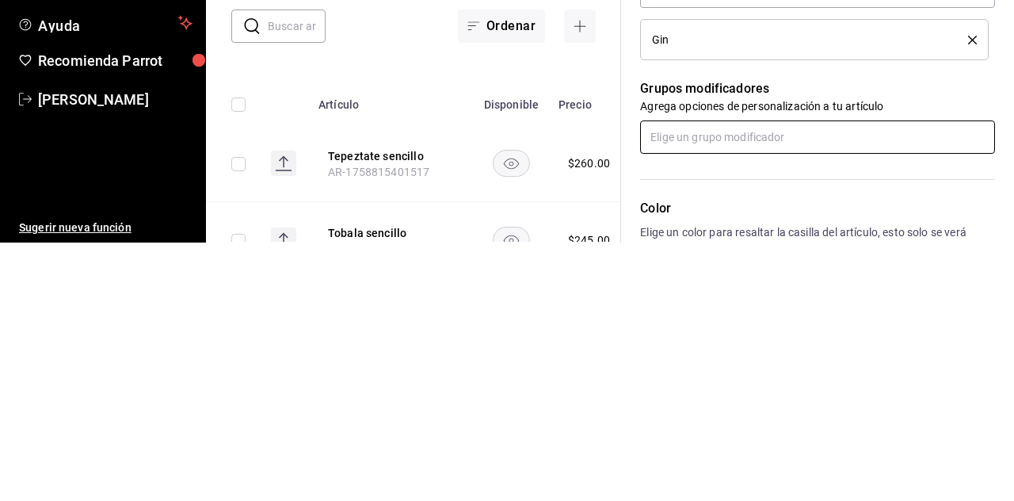
click at [633, 398] on input "text" at bounding box center [817, 395] width 355 height 33
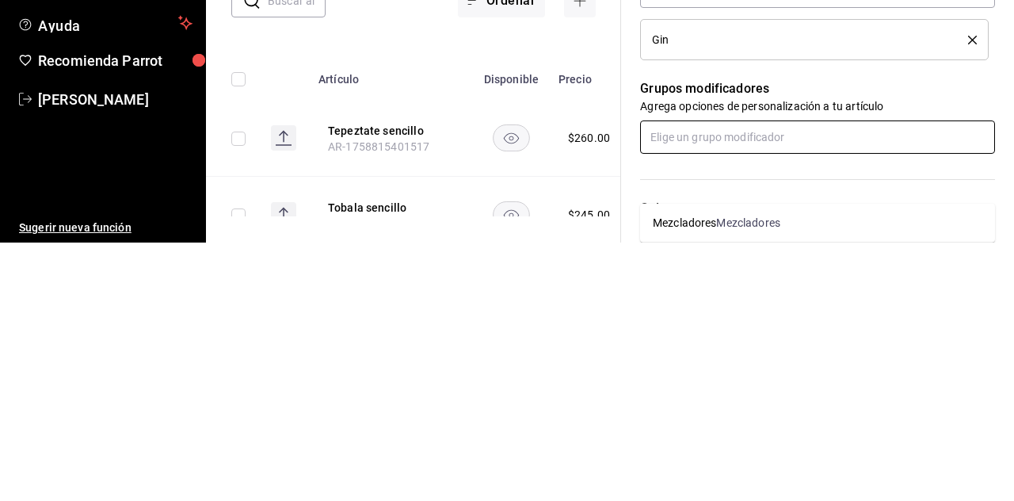
click at [633, 473] on div "Mezcladores" at bounding box center [747, 481] width 63 height 17
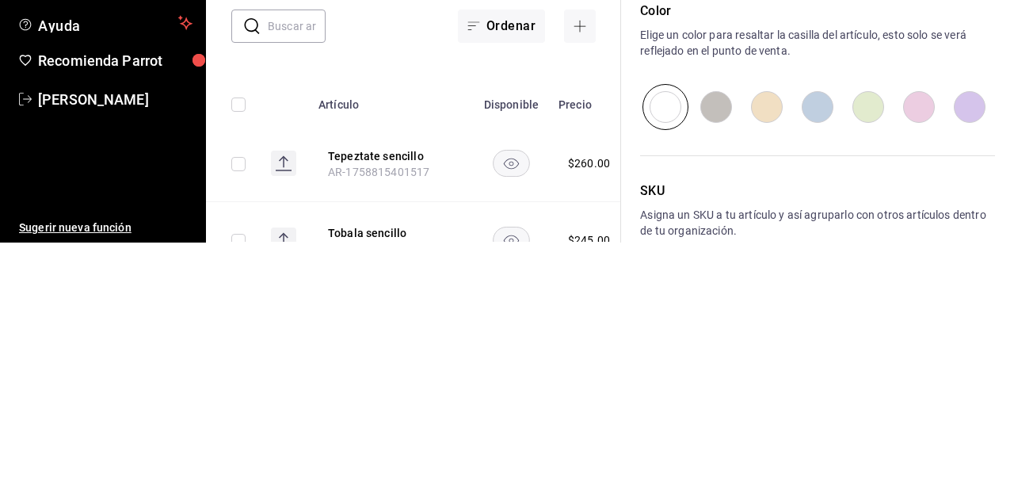
scroll to position [805, 0]
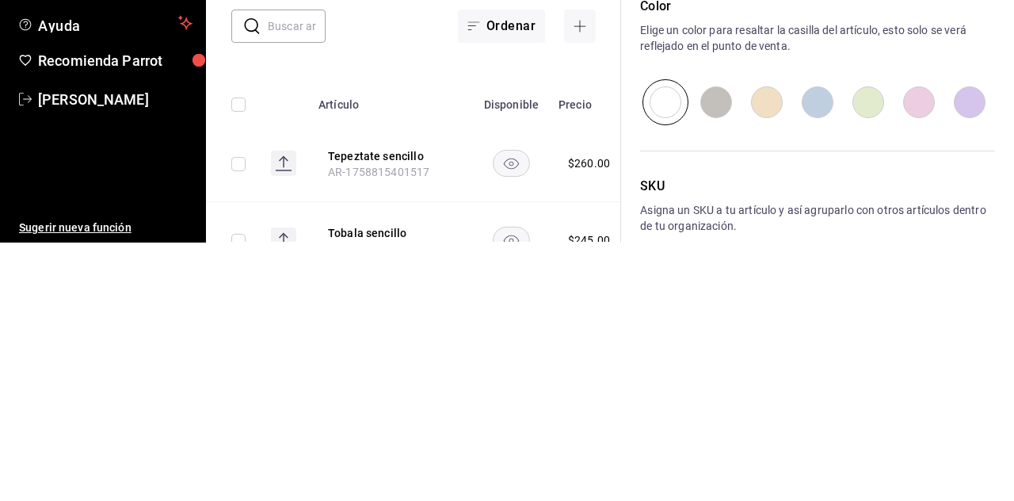
click at [633, 358] on input "radio" at bounding box center [817, 360] width 51 height 46
radio input "true"
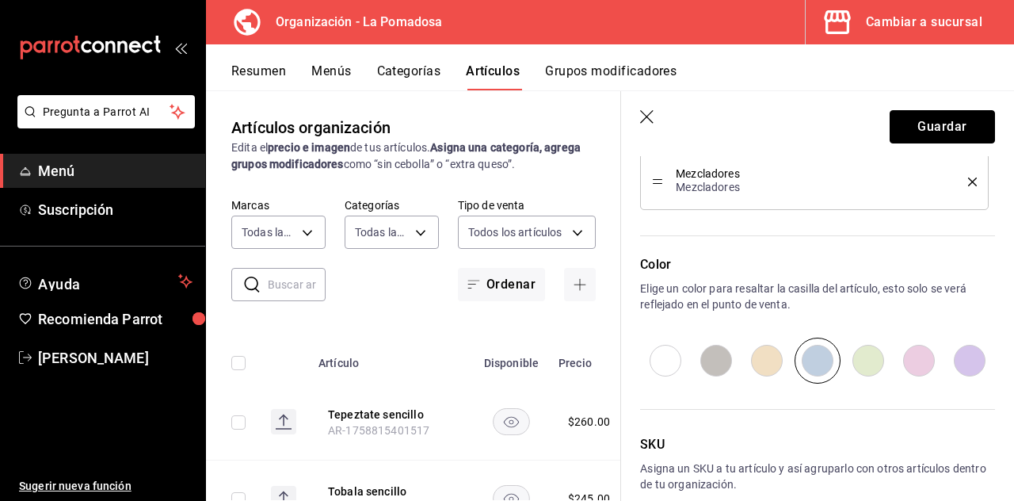
click at [633, 127] on button "Guardar" at bounding box center [942, 126] width 105 height 33
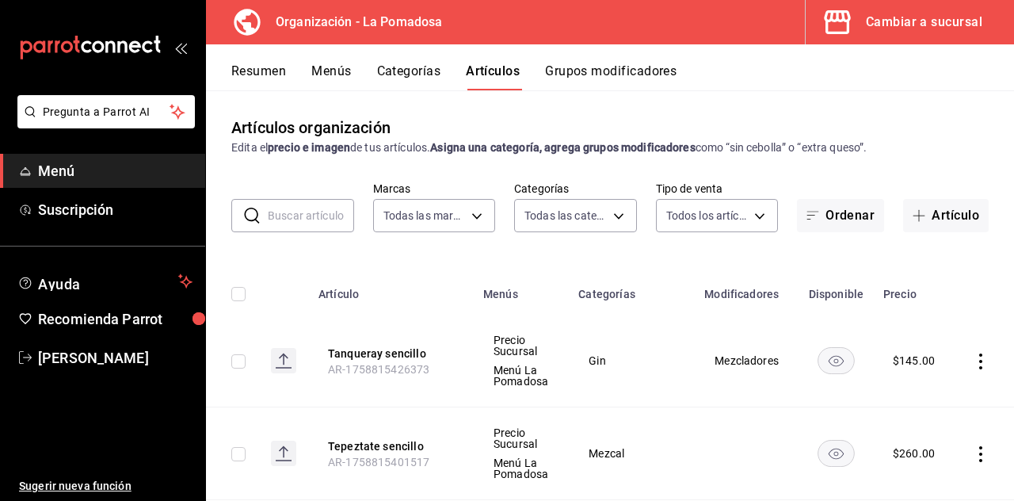
click at [633, 199] on button "Artículo" at bounding box center [946, 215] width 86 height 33
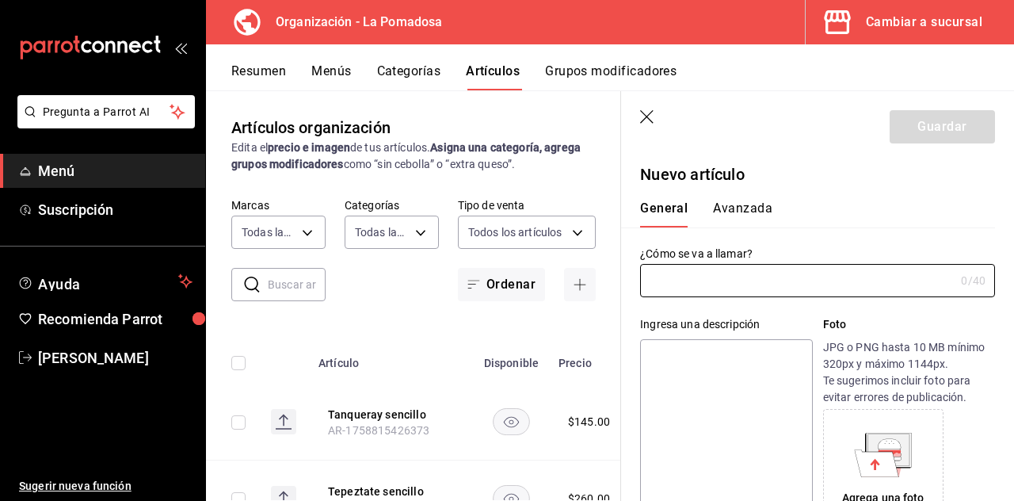
type input "AR-1758815451934"
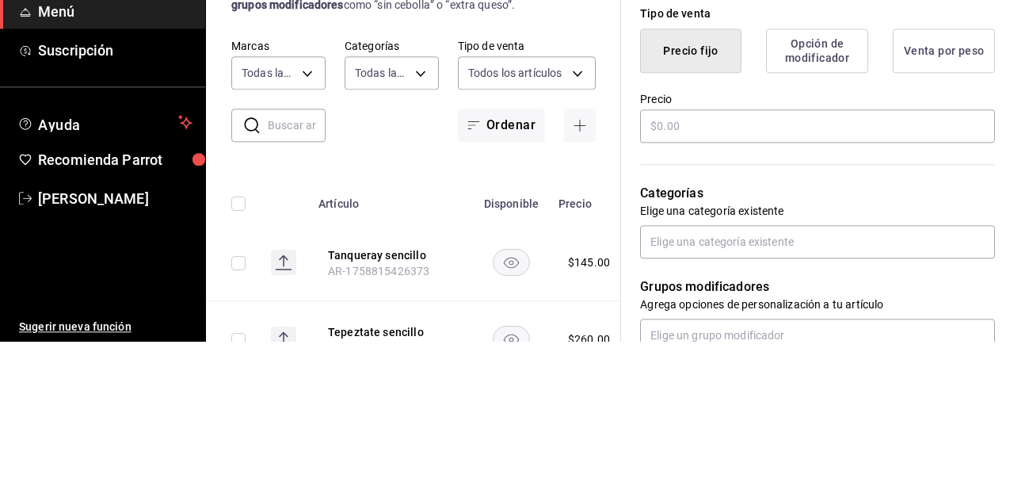
scroll to position [384, 0]
type input "Stolichnaya sencillo"
click at [633, 277] on div "¿Cómo se va a llamar? Stolichnaya sencillo 20 /40 ¿Cómo se va a llamar? Ingresa…" at bounding box center [808, 347] width 374 height 1008
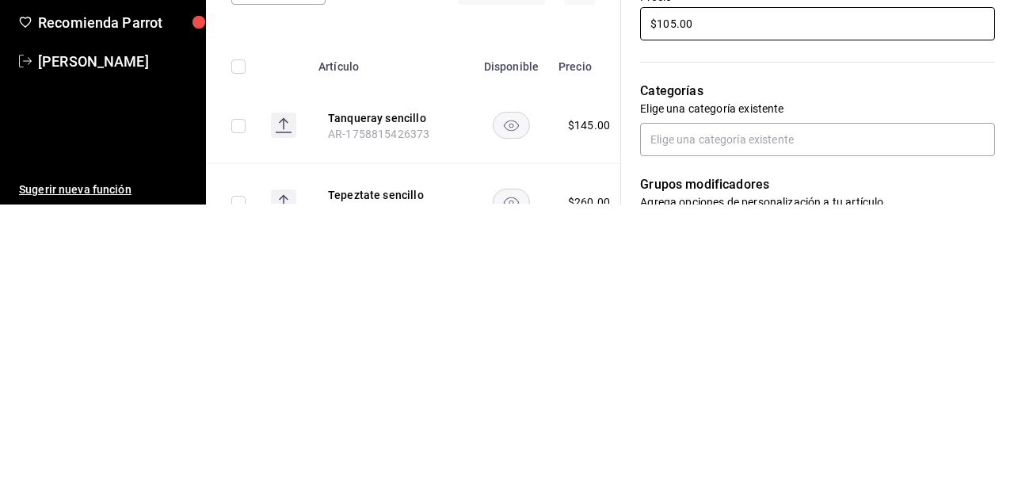
scroll to position [349, 0]
type input "$105.00"
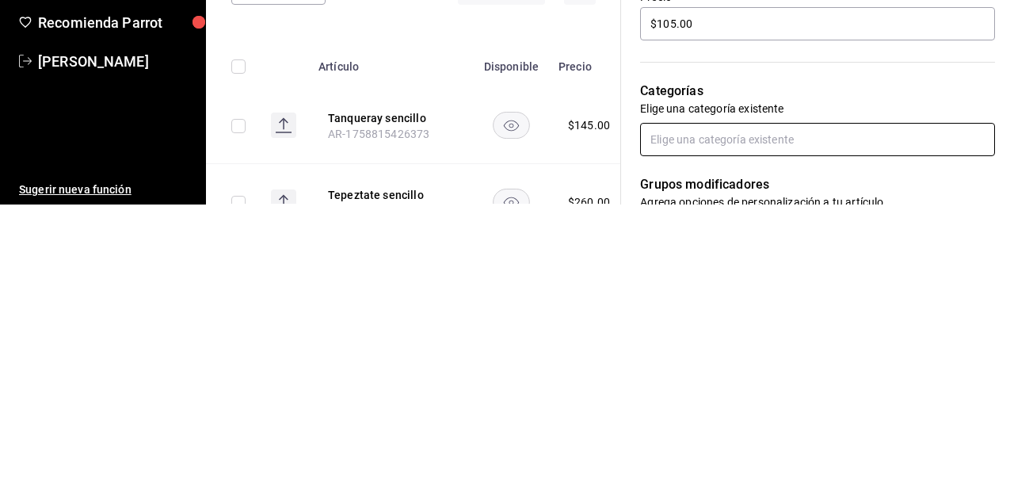
click at [633, 436] on input "text" at bounding box center [817, 435] width 355 height 33
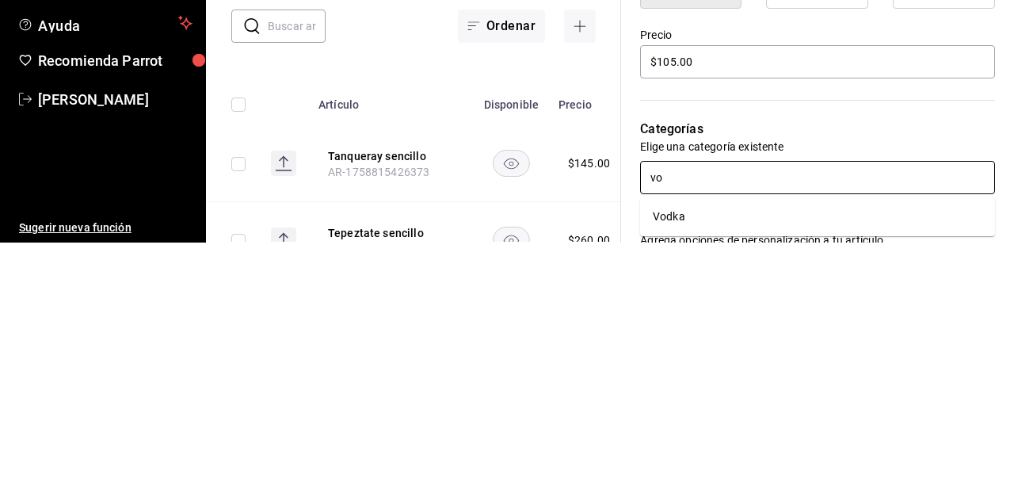
type input "vod"
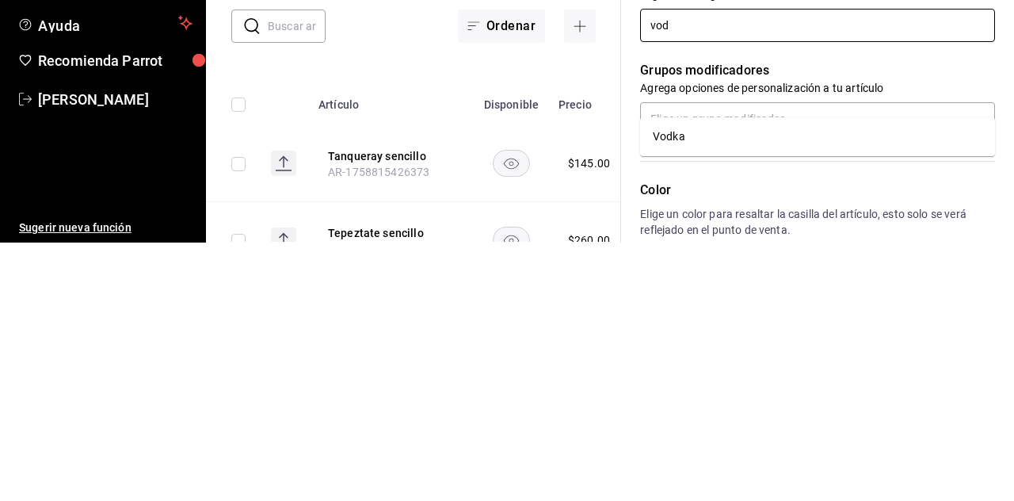
click at [633, 382] on li "Vodka" at bounding box center [817, 395] width 355 height 26
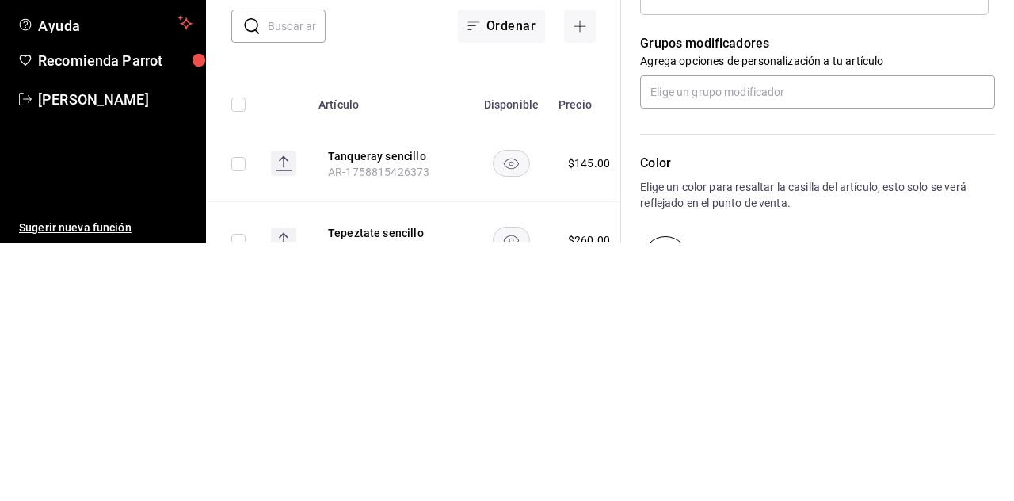
scroll to position [584, 0]
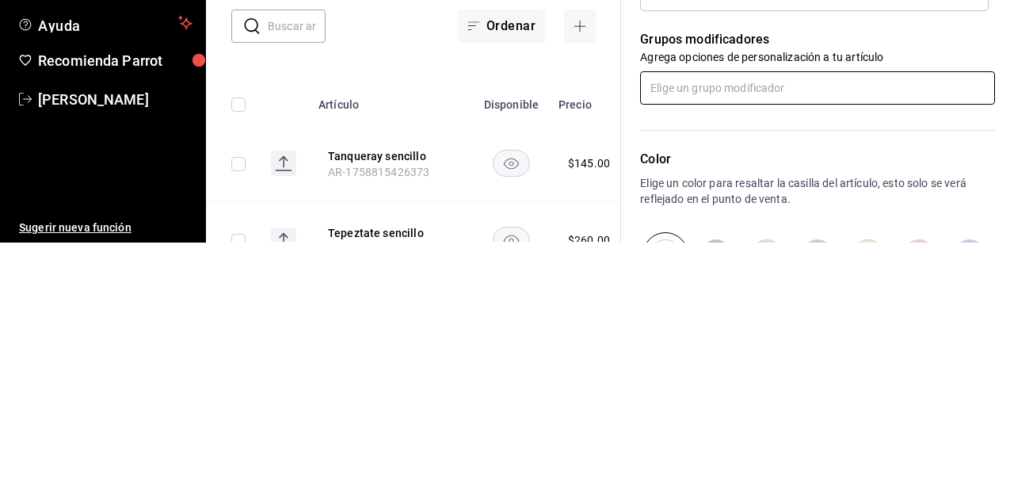
click at [633, 349] on input "text" at bounding box center [817, 346] width 355 height 33
click at [633, 449] on div "Mezcladores" at bounding box center [747, 457] width 63 height 17
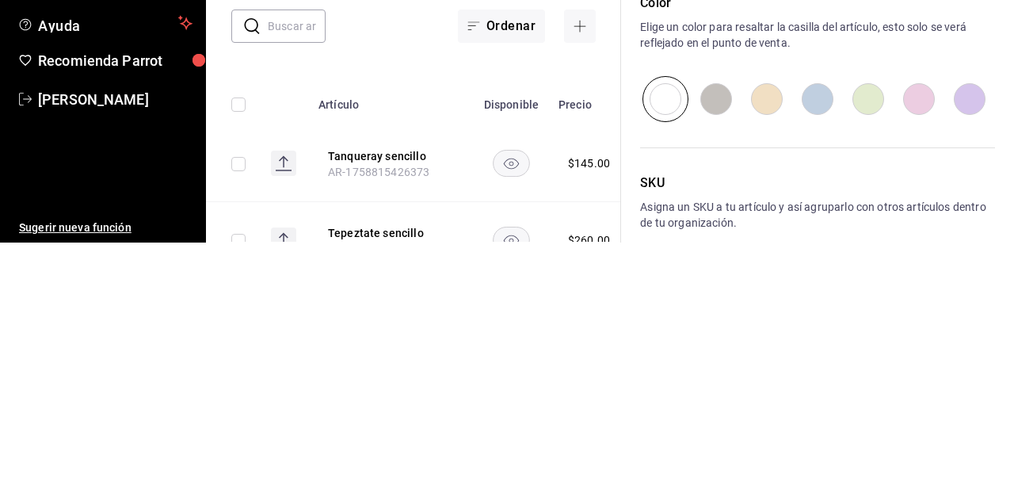
scroll to position [807, 0]
click at [633, 356] on input "radio" at bounding box center [817, 358] width 51 height 46
radio input "true"
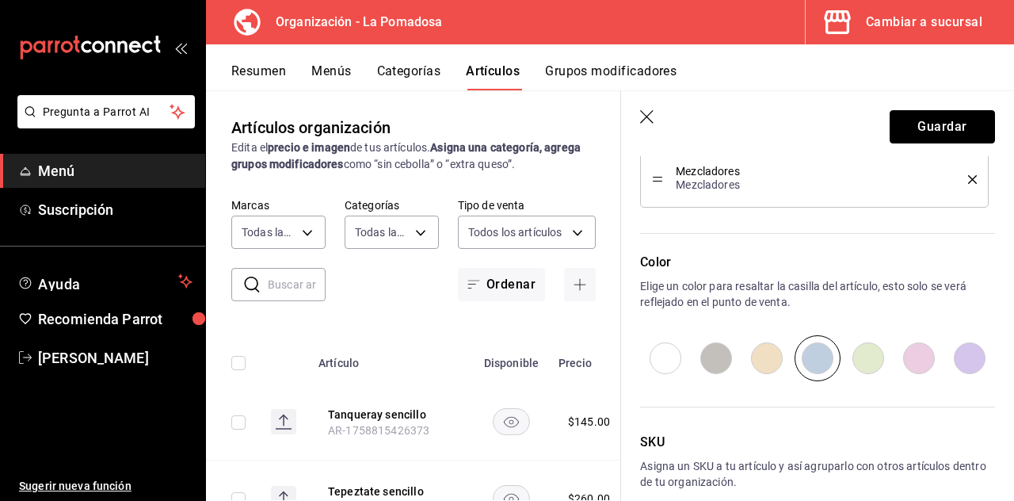
click at [633, 124] on button "Guardar" at bounding box center [942, 126] width 105 height 33
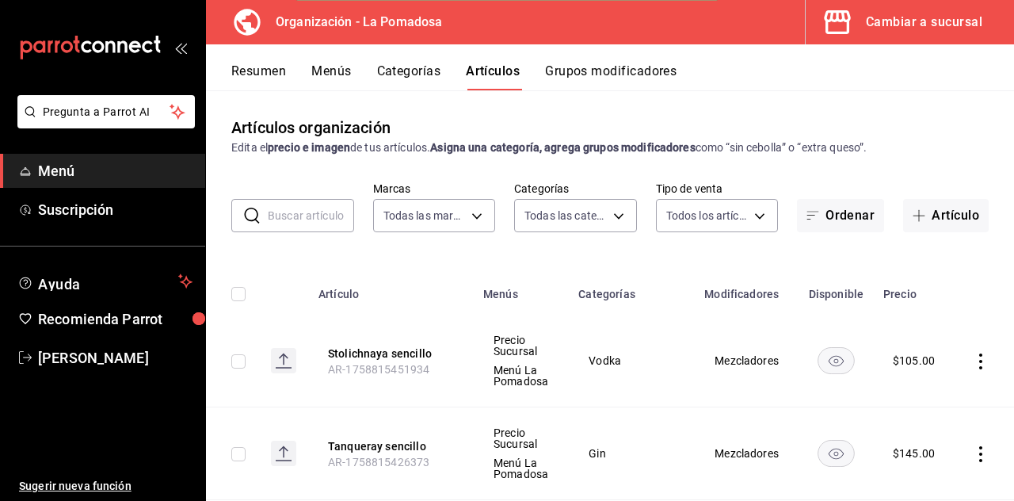
click at [633, 199] on button "Artículo" at bounding box center [946, 215] width 86 height 33
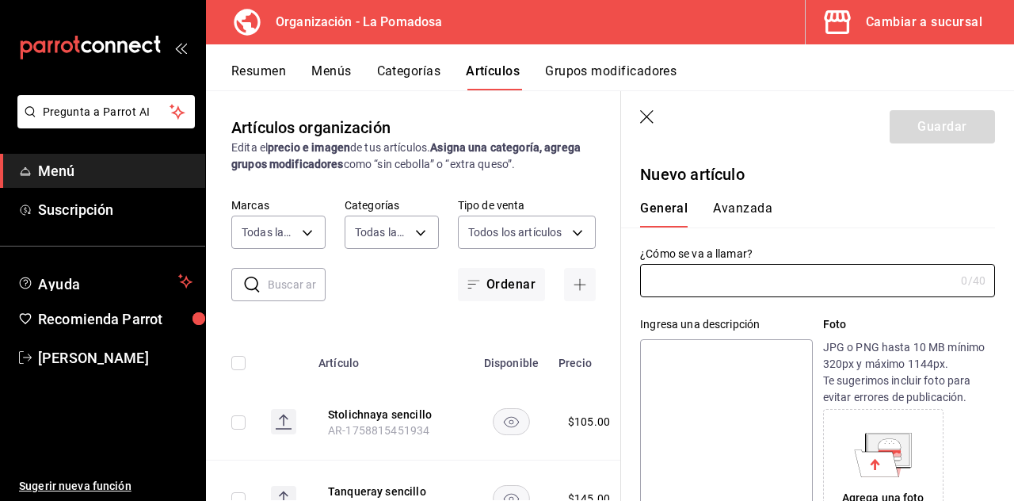
type input "AR-1758815480367"
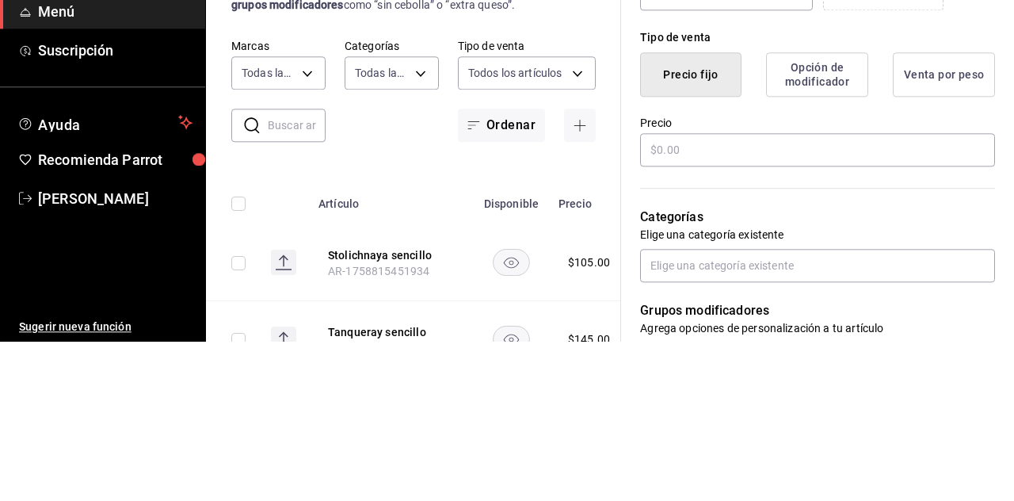
scroll to position [364, 0]
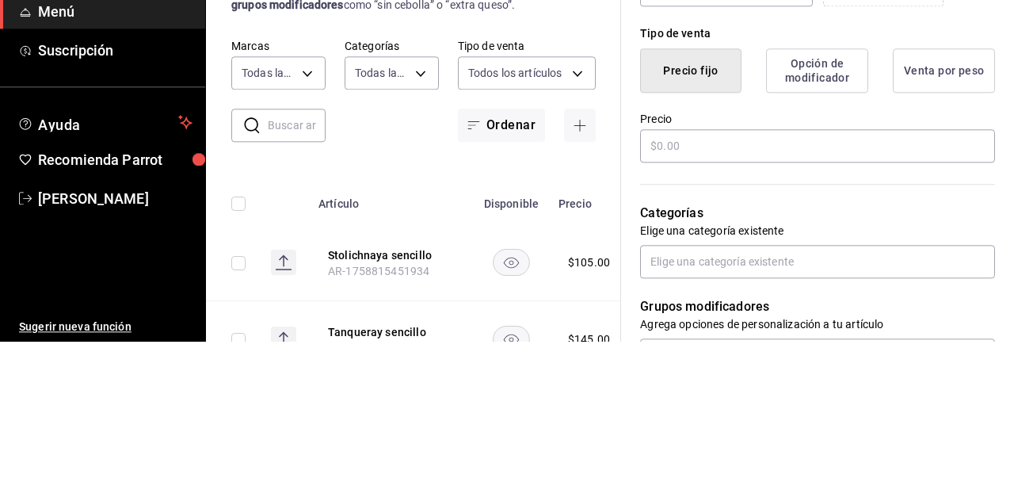
type input "Smirnoff X1 sencillo"
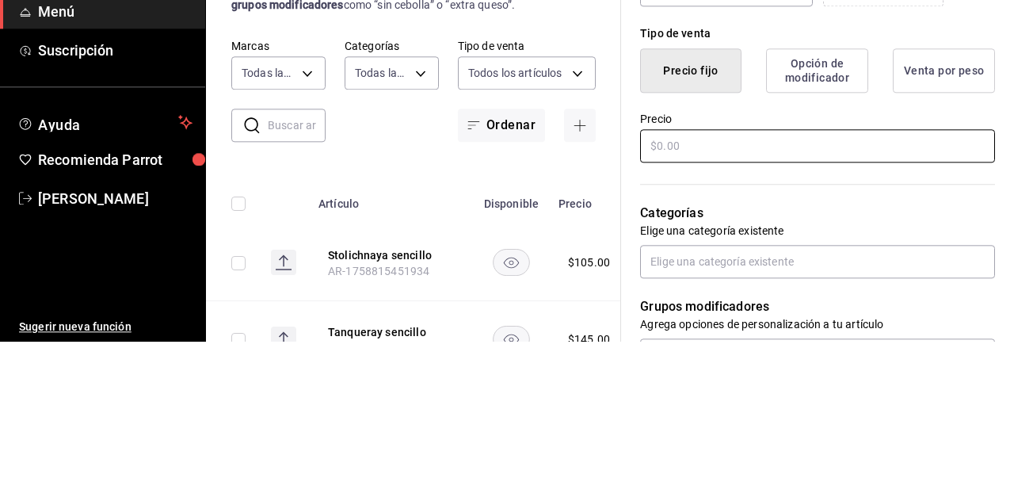
click at [633, 304] on div "¿Cómo se va a llamar? Smirnoff X1 sencillo 20 /40 ¿Cómo se va a llamar? Ingresa…" at bounding box center [808, 368] width 374 height 1008
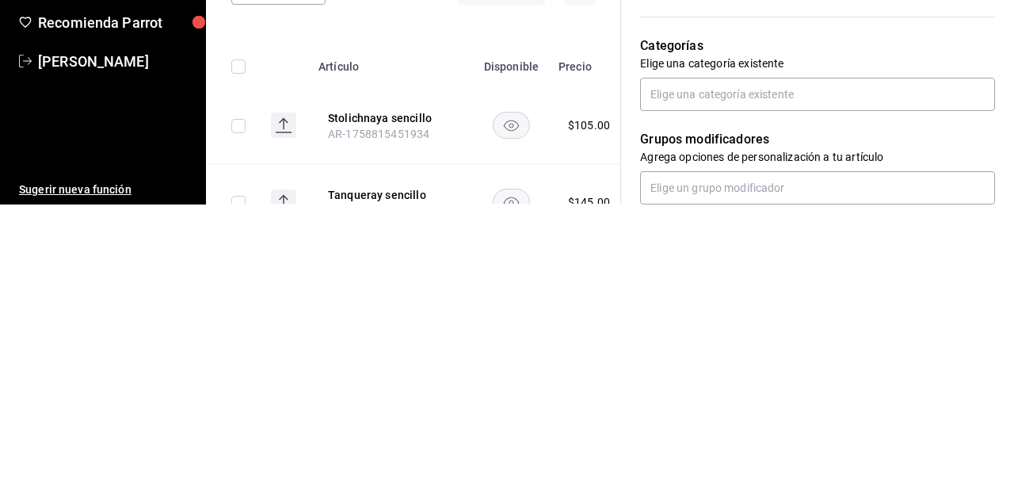
scroll to position [406, 0]
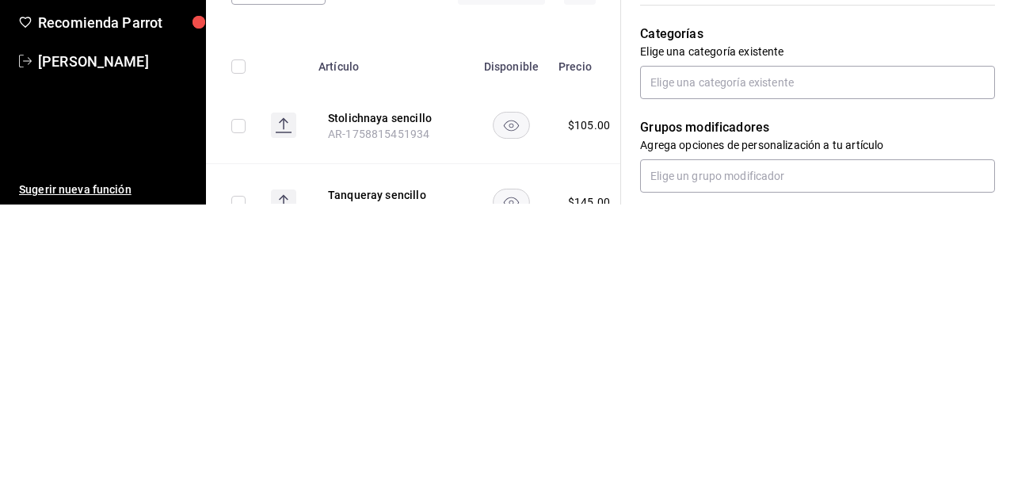
type input "$90.00"
click at [633, 380] on input "text" at bounding box center [817, 378] width 355 height 33
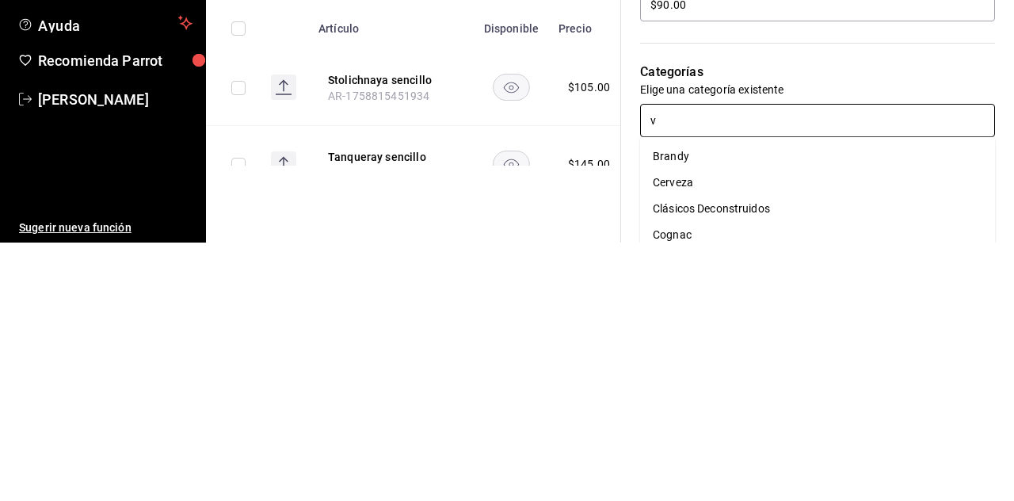
type input "vo"
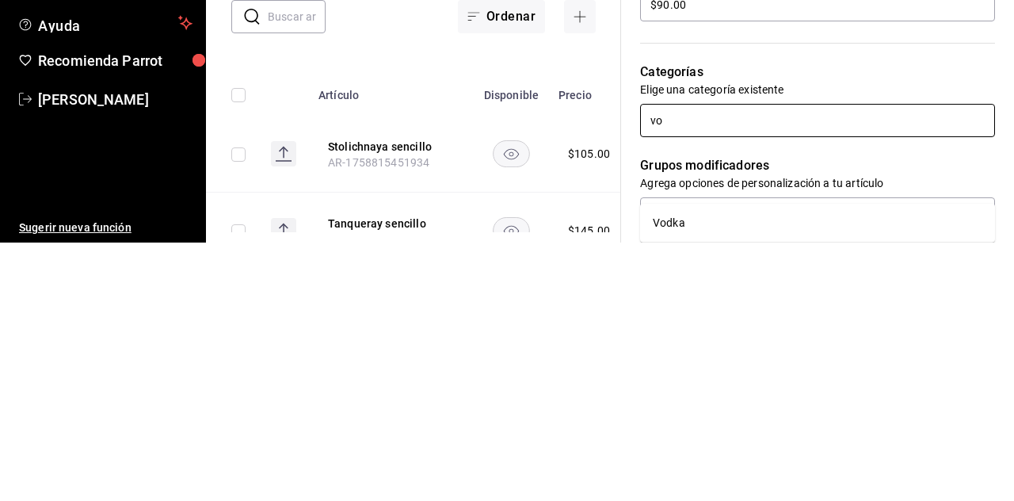
click at [633, 468] on li "Vodka" at bounding box center [817, 481] width 355 height 26
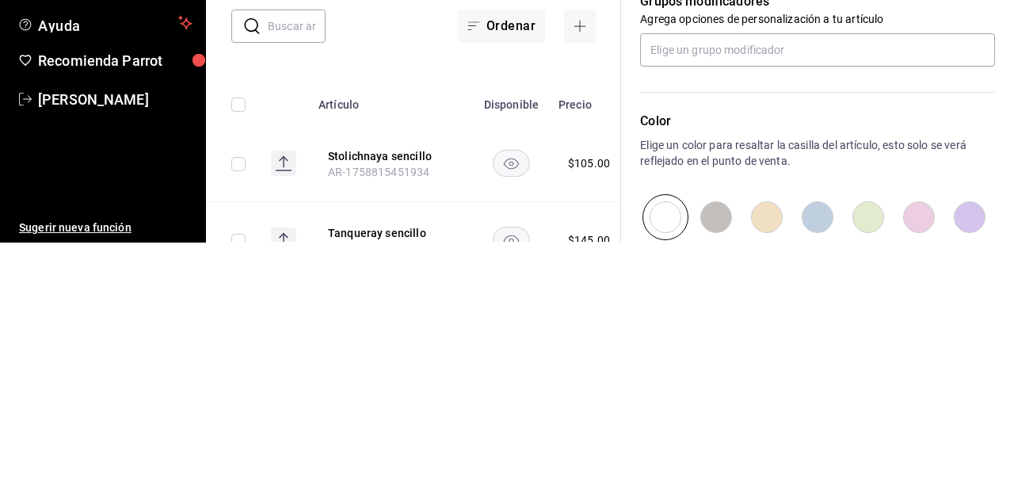
scroll to position [624, 0]
click at [633, 307] on input "text" at bounding box center [817, 305] width 355 height 33
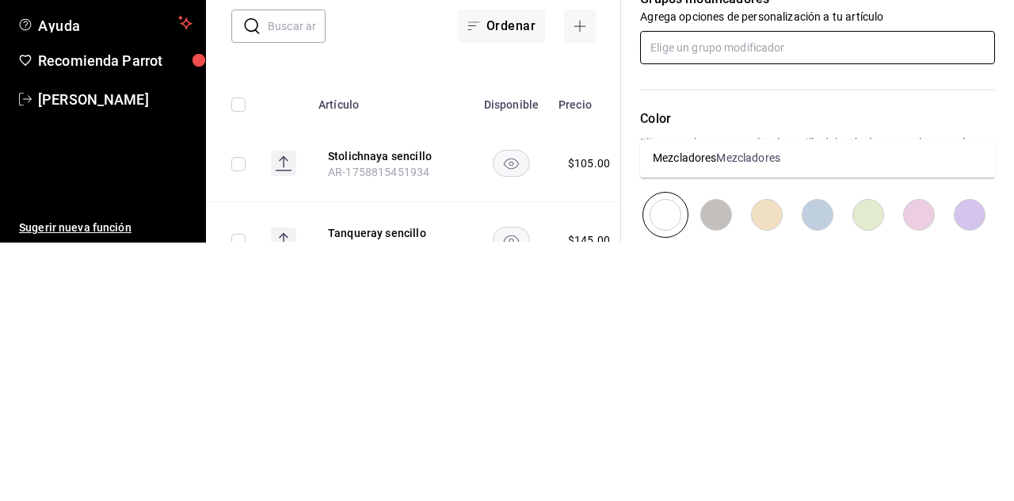
click at [633, 403] on li "Mezcladores Mezcladores" at bounding box center [817, 416] width 355 height 26
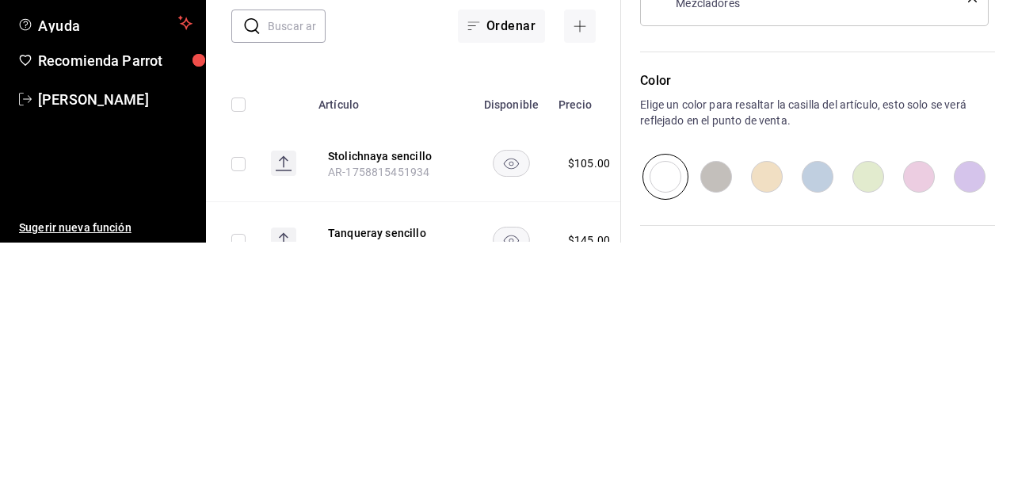
scroll to position [732, 0]
click at [633, 429] on input "radio" at bounding box center [817, 433] width 51 height 46
radio input "true"
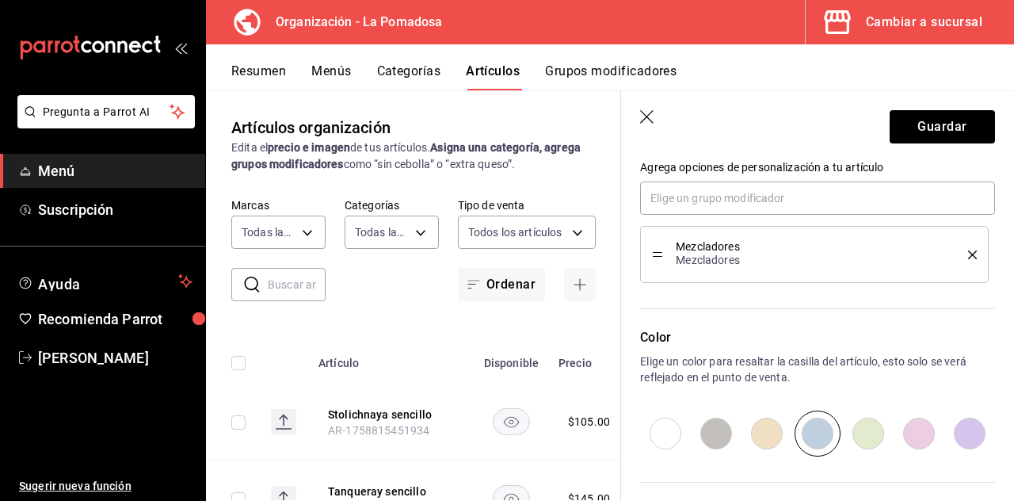
scroll to position [0, 0]
click at [633, 125] on button "Guardar" at bounding box center [942, 126] width 105 height 33
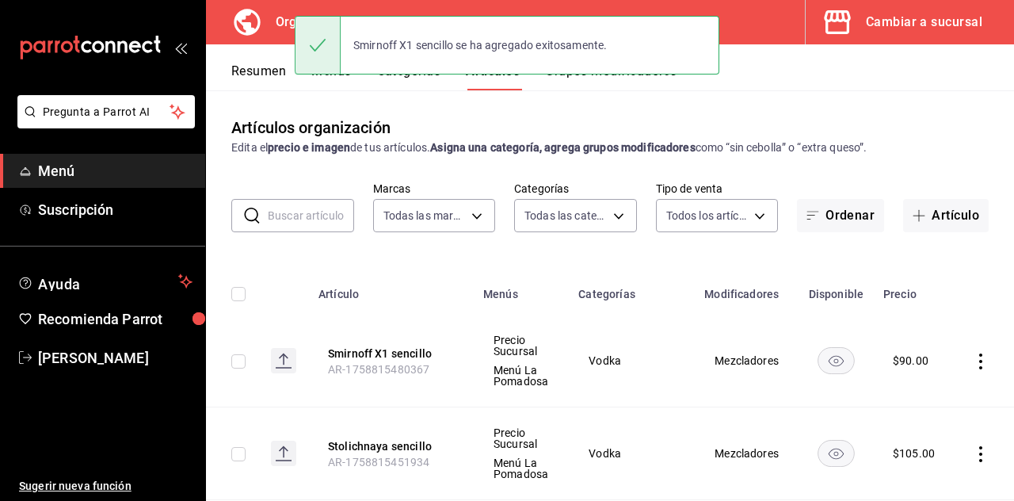
click at [633, 208] on button "Artículo" at bounding box center [946, 215] width 86 height 33
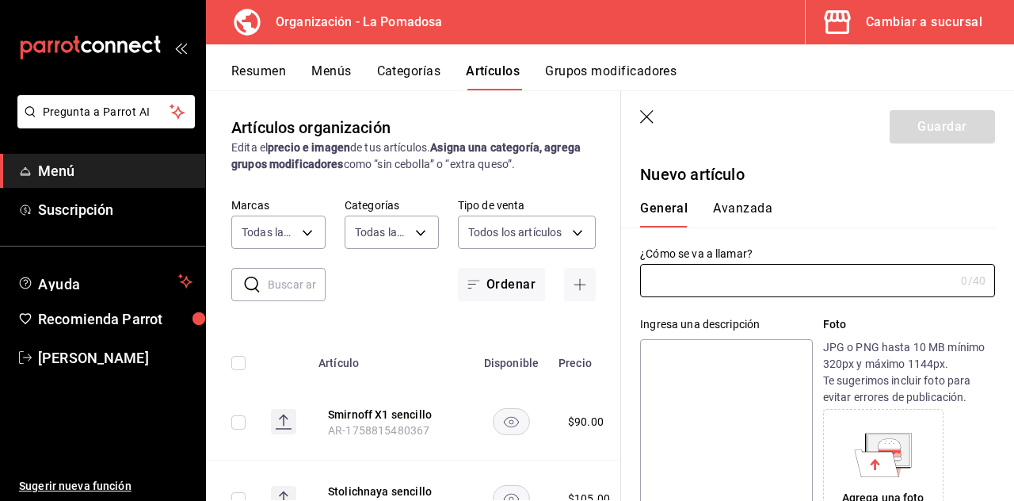
type input "AR-1758815506790"
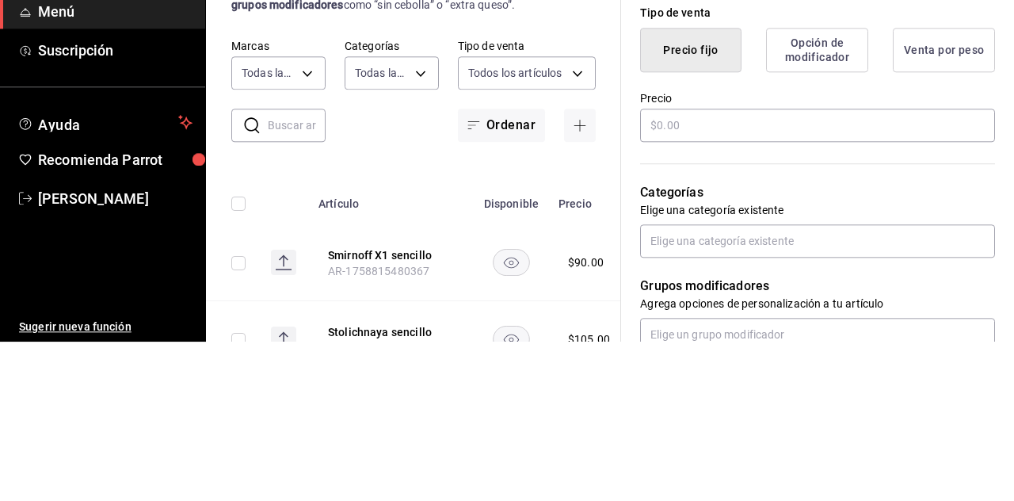
type input "Sacalagrimas sencillo"
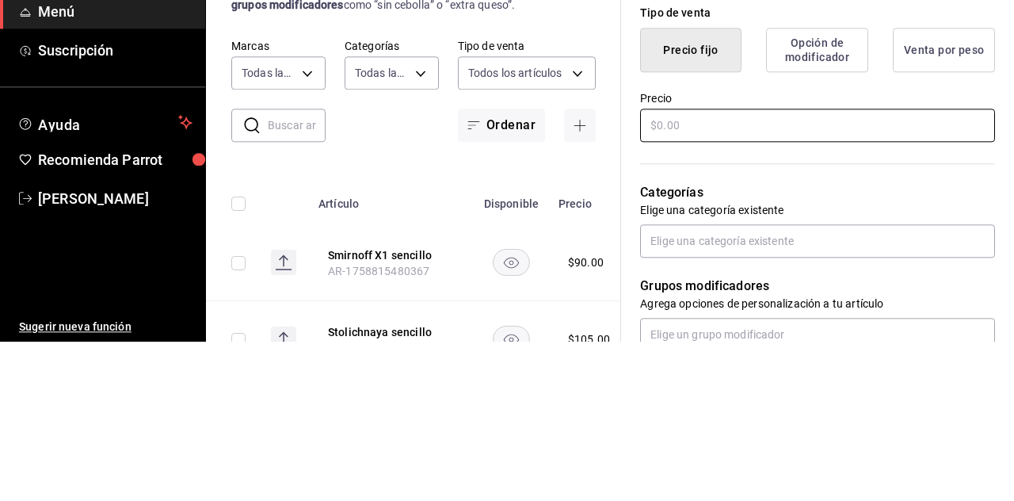
click at [633, 290] on div "¿Cómo se va a llamar? Sacalagrimas sencillo 21 /40 ¿Cómo se va a llamar? Ingres…" at bounding box center [808, 347] width 374 height 1008
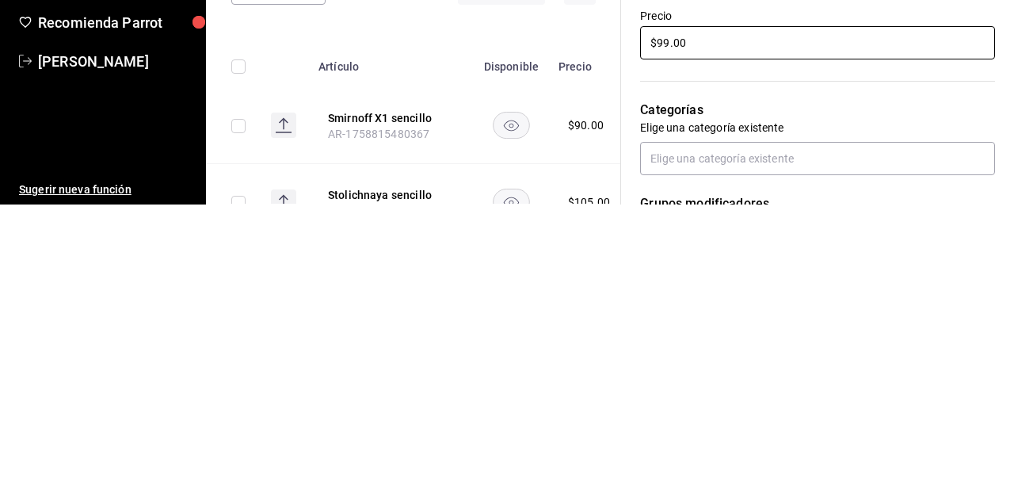
scroll to position [342, 0]
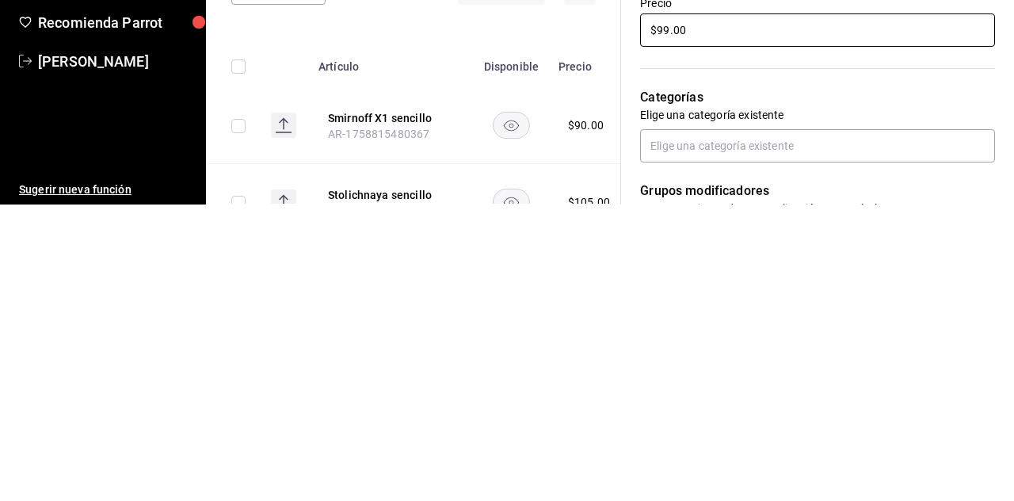
type input "$99.00"
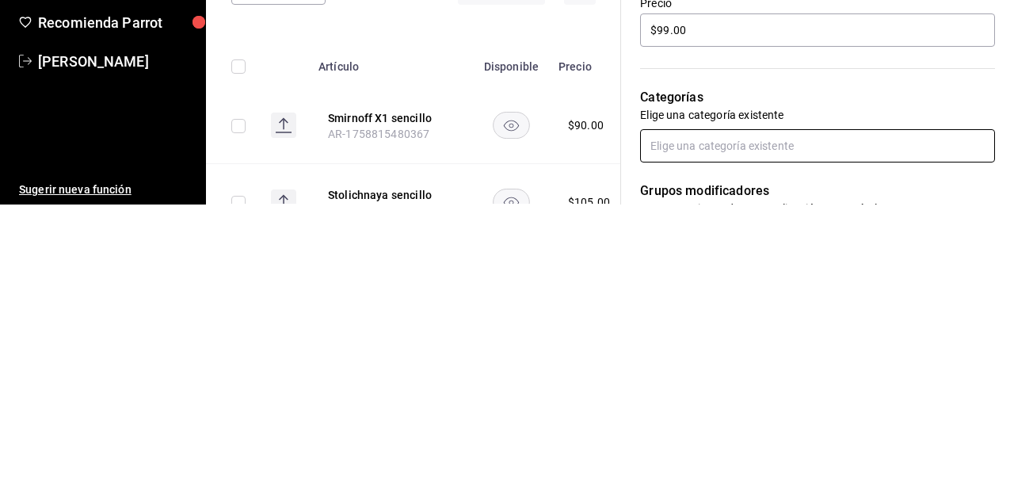
click at [633, 447] on input "text" at bounding box center [817, 441] width 355 height 33
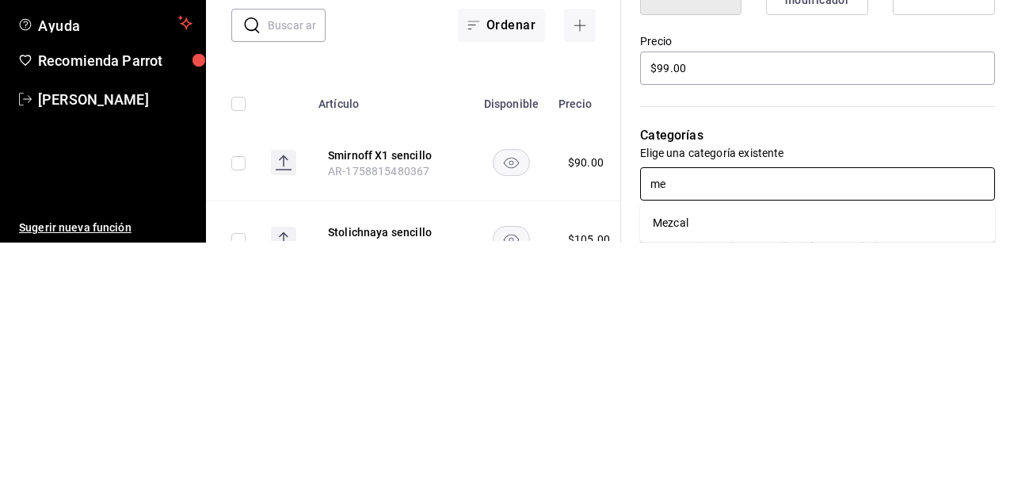
type input "mez"
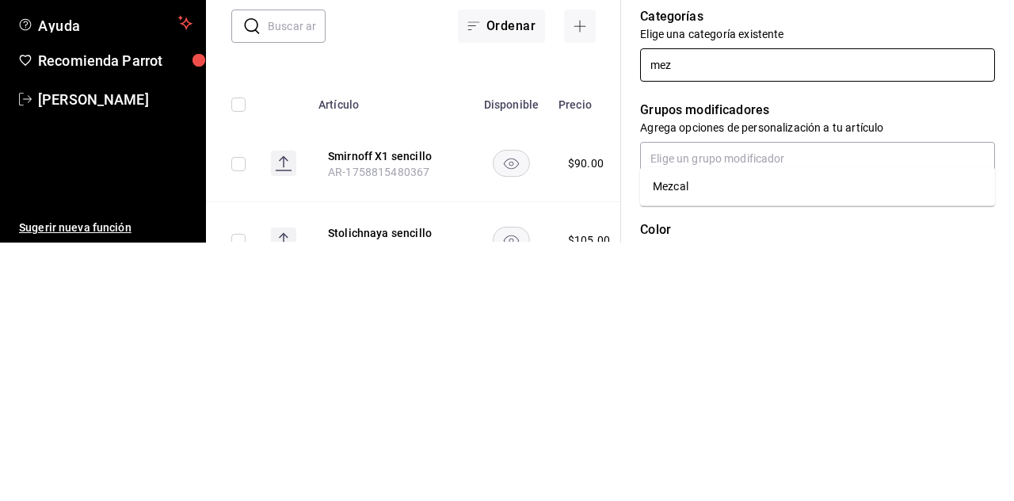
scroll to position [478, 0]
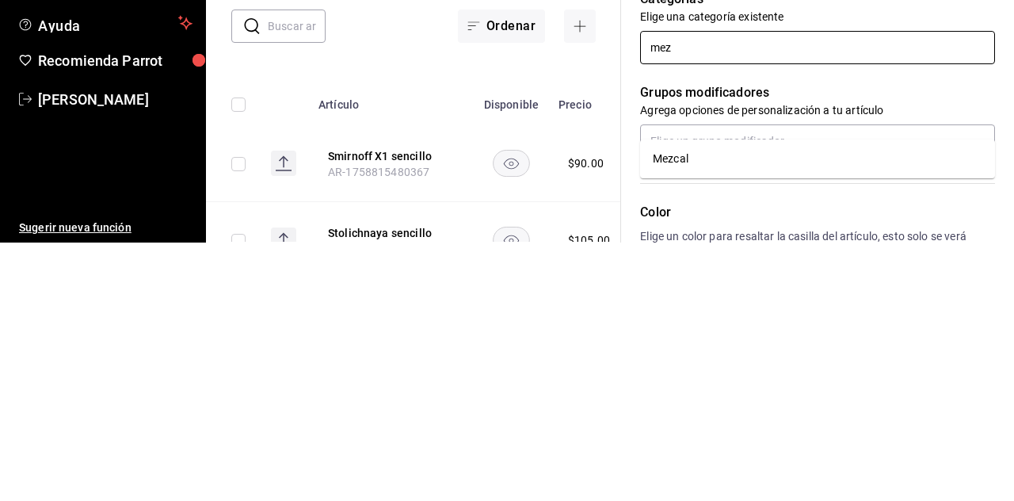
click at [633, 404] on li "Mezcal" at bounding box center [817, 417] width 355 height 26
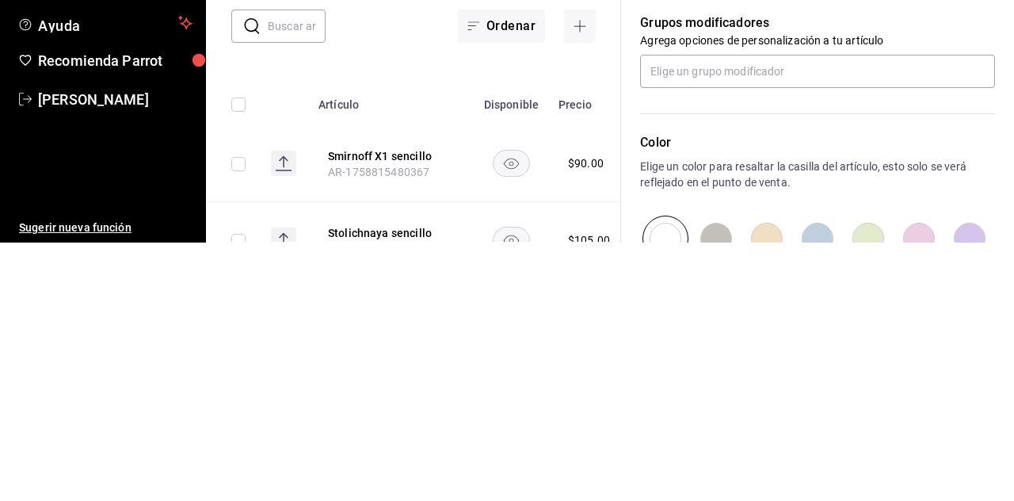
scroll to position [604, 0]
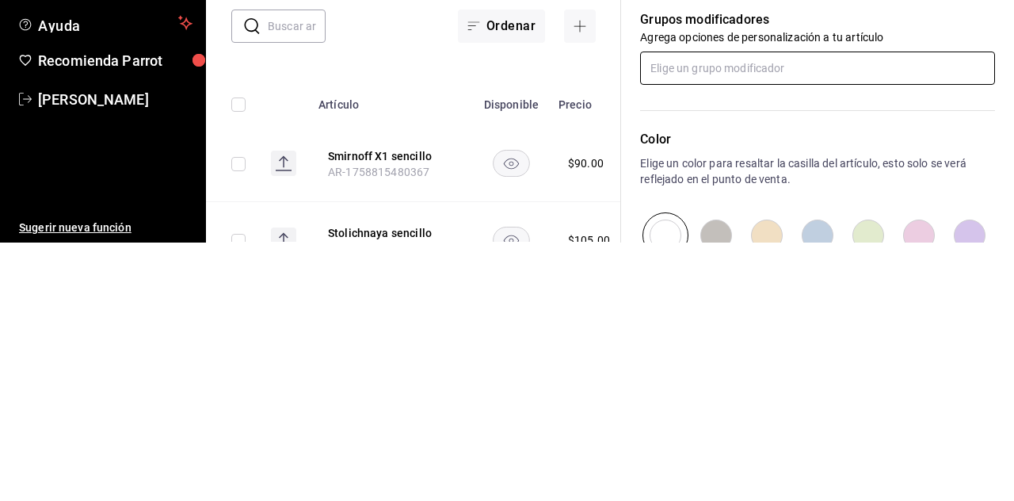
click at [633, 329] on input "text" at bounding box center [817, 326] width 355 height 33
click at [633, 429] on div "Mezcladores" at bounding box center [747, 437] width 63 height 17
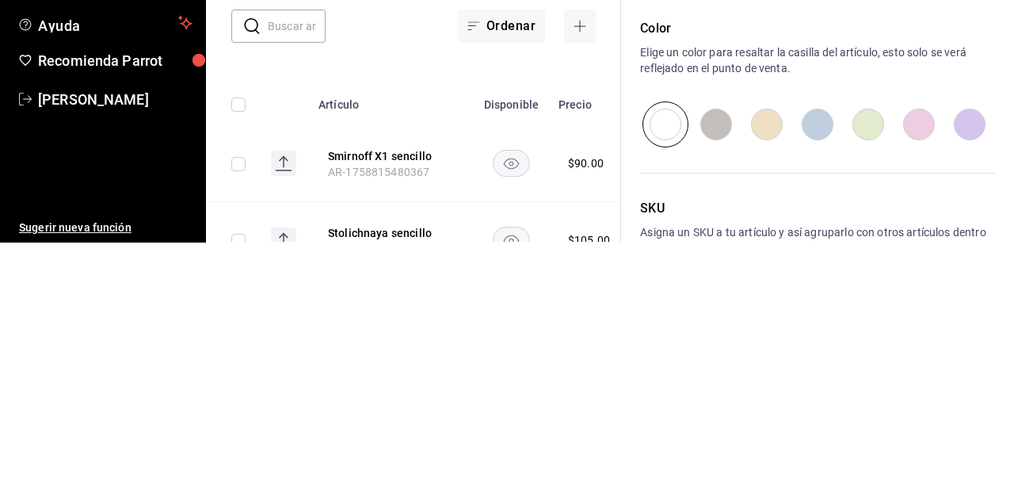
scroll to position [808, 0]
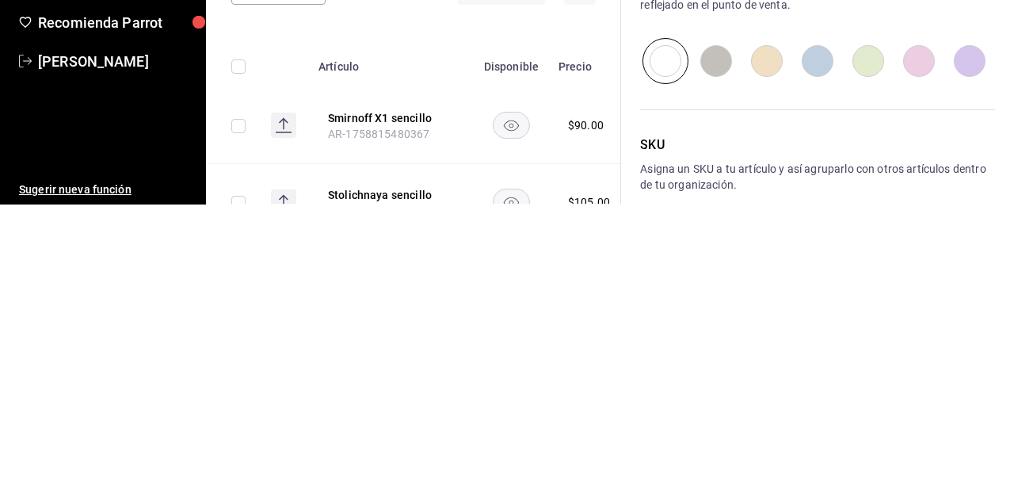
click at [633, 362] on input "radio" at bounding box center [817, 357] width 51 height 46
radio input "true"
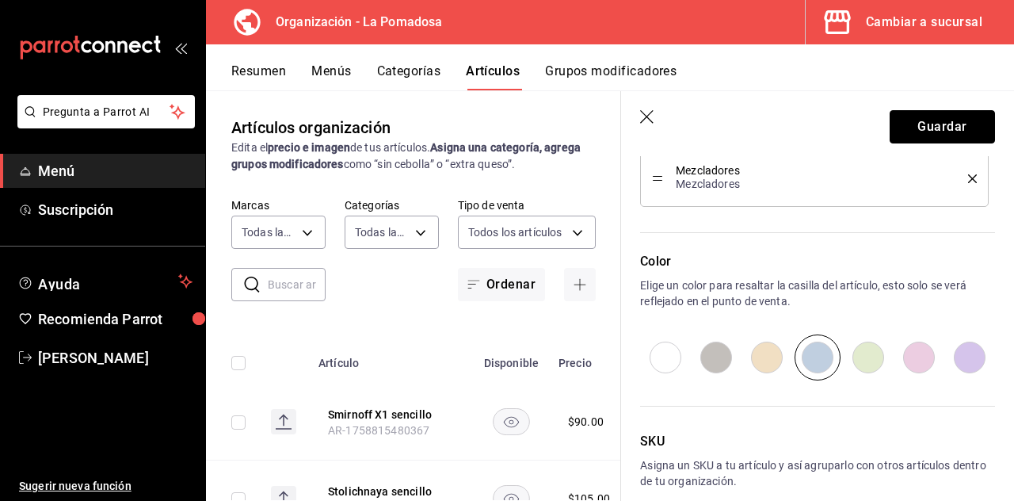
click at [633, 120] on button "Guardar" at bounding box center [942, 126] width 105 height 33
